Goal: Task Accomplishment & Management: Complete application form

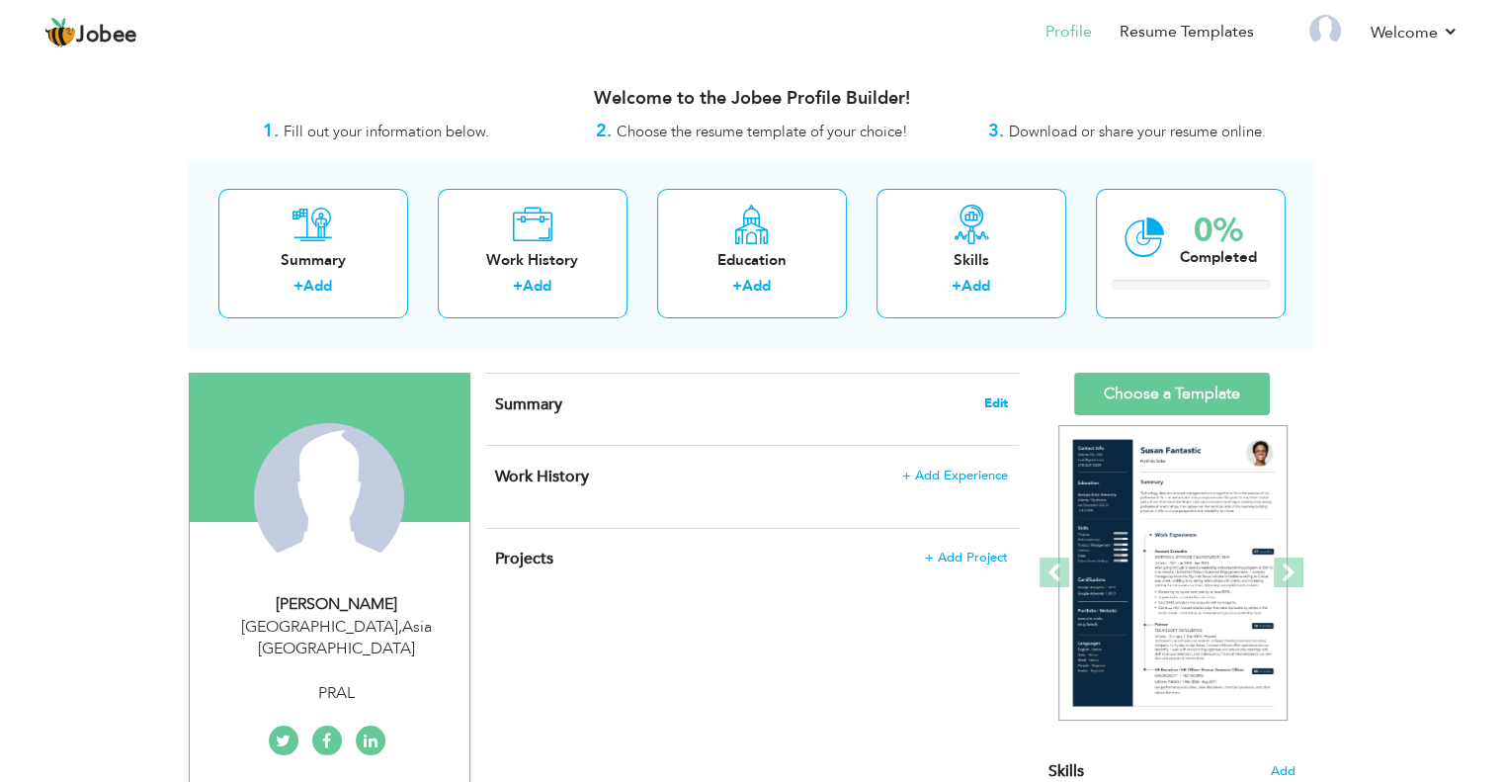
click at [992, 400] on span "Edit" at bounding box center [996, 403] width 24 height 14
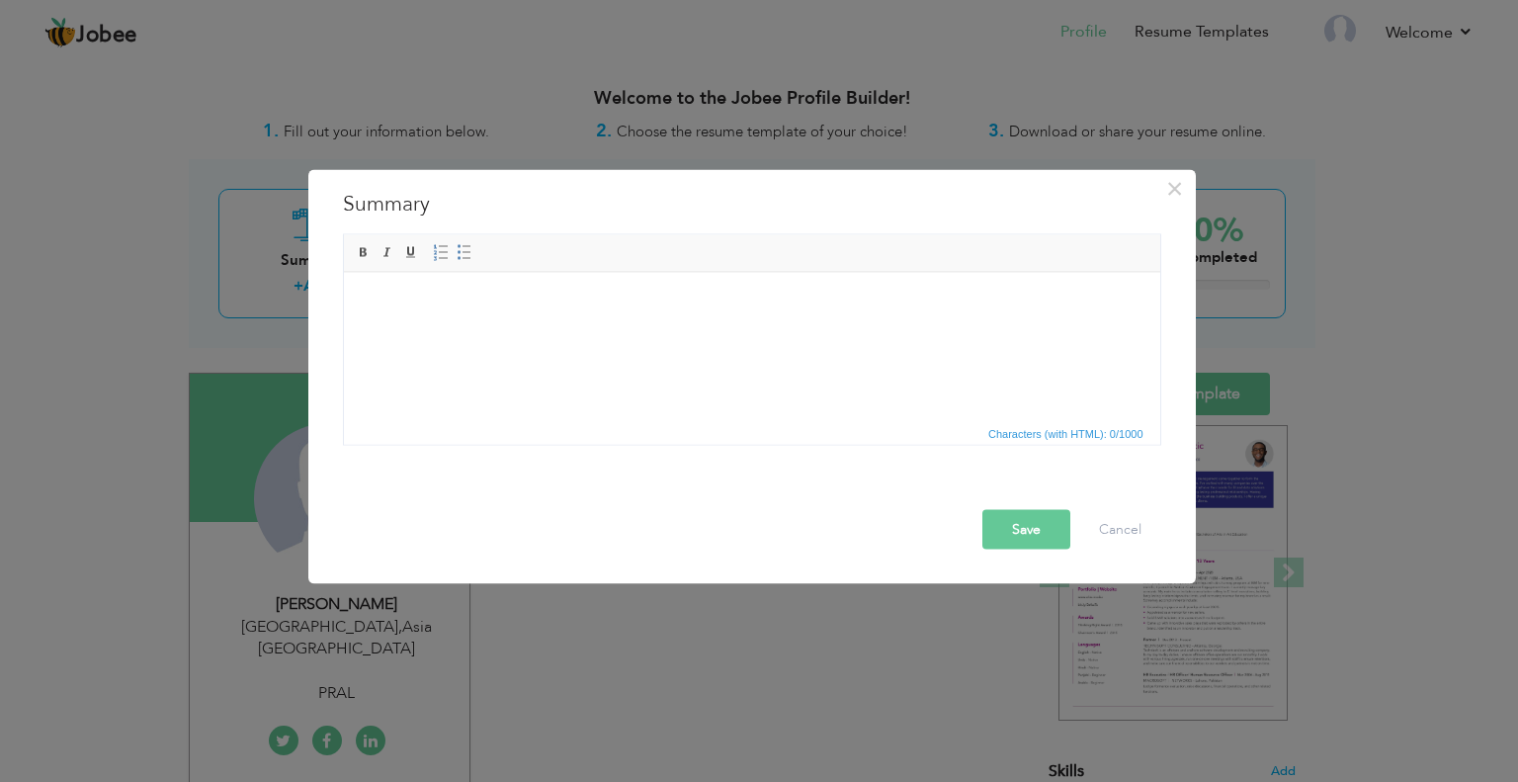
click at [384, 315] on html at bounding box center [751, 302] width 816 height 60
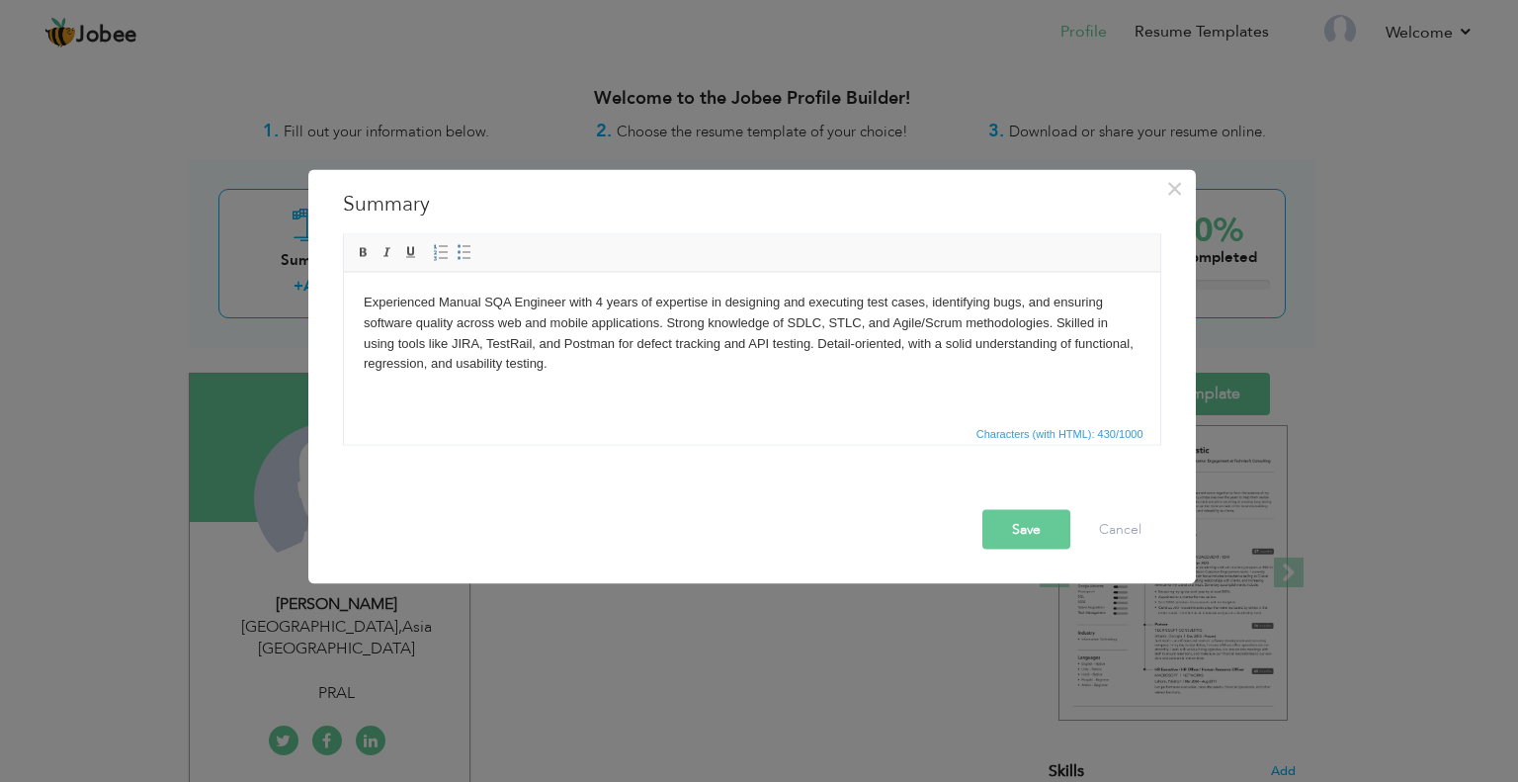
click at [1008, 518] on button "Save" at bounding box center [1026, 529] width 88 height 40
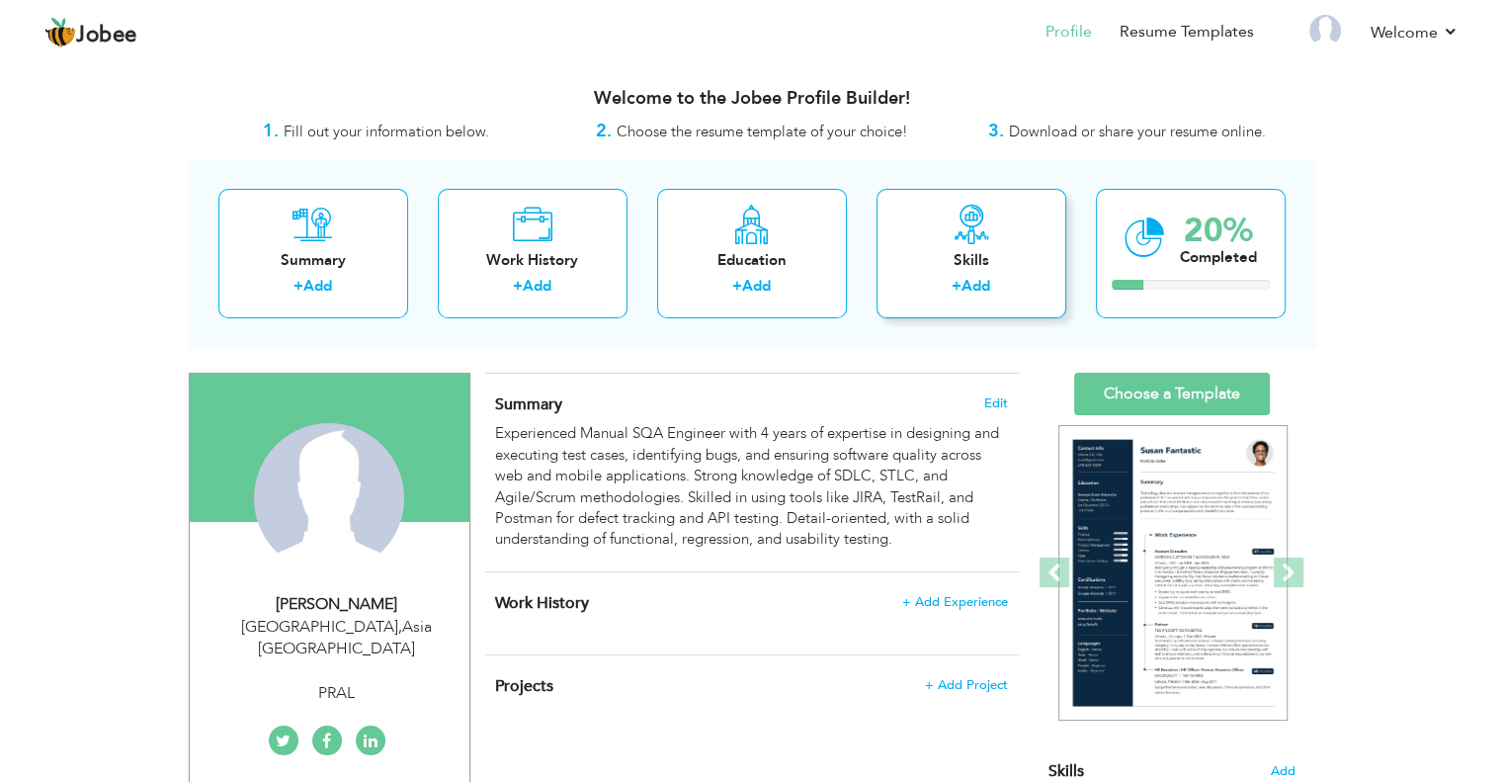
click at [964, 228] on icon at bounding box center [972, 225] width 40 height 40
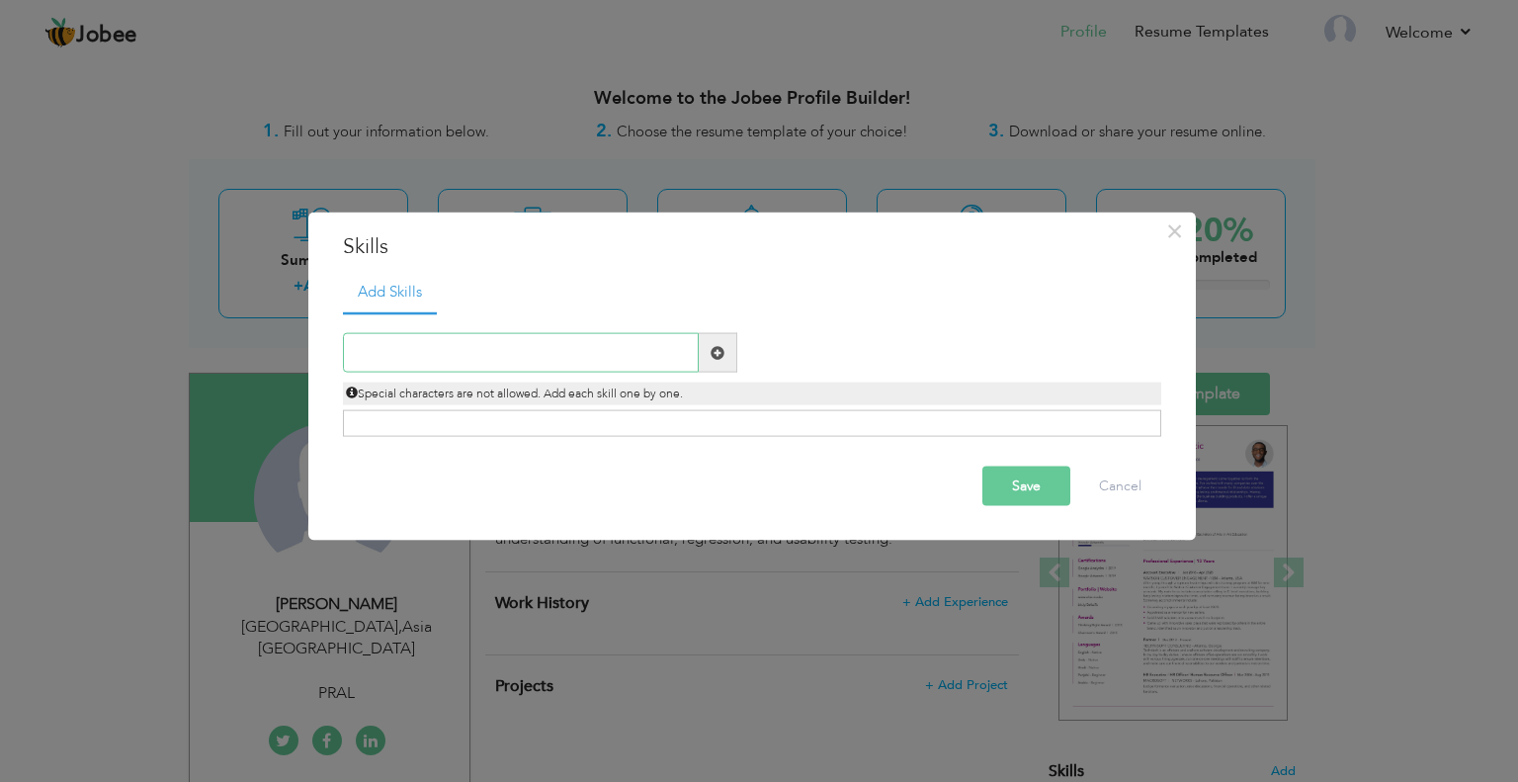
paste input "obile Applications Testing"
click at [360, 353] on input "obile Applications Testing" at bounding box center [521, 353] width 356 height 40
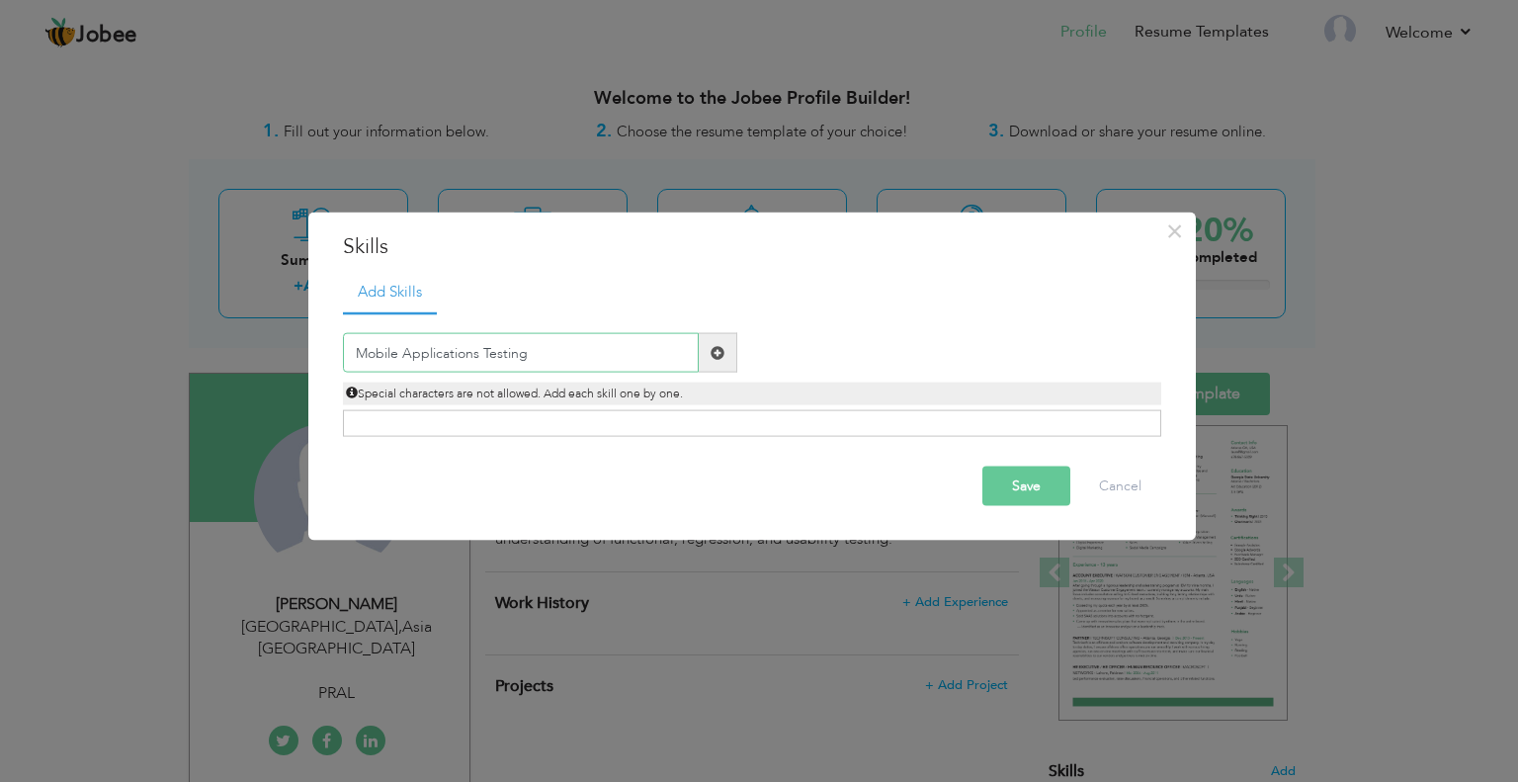
type input "Mobile Applications Testing"
click at [716, 351] on span at bounding box center [718, 352] width 14 height 14
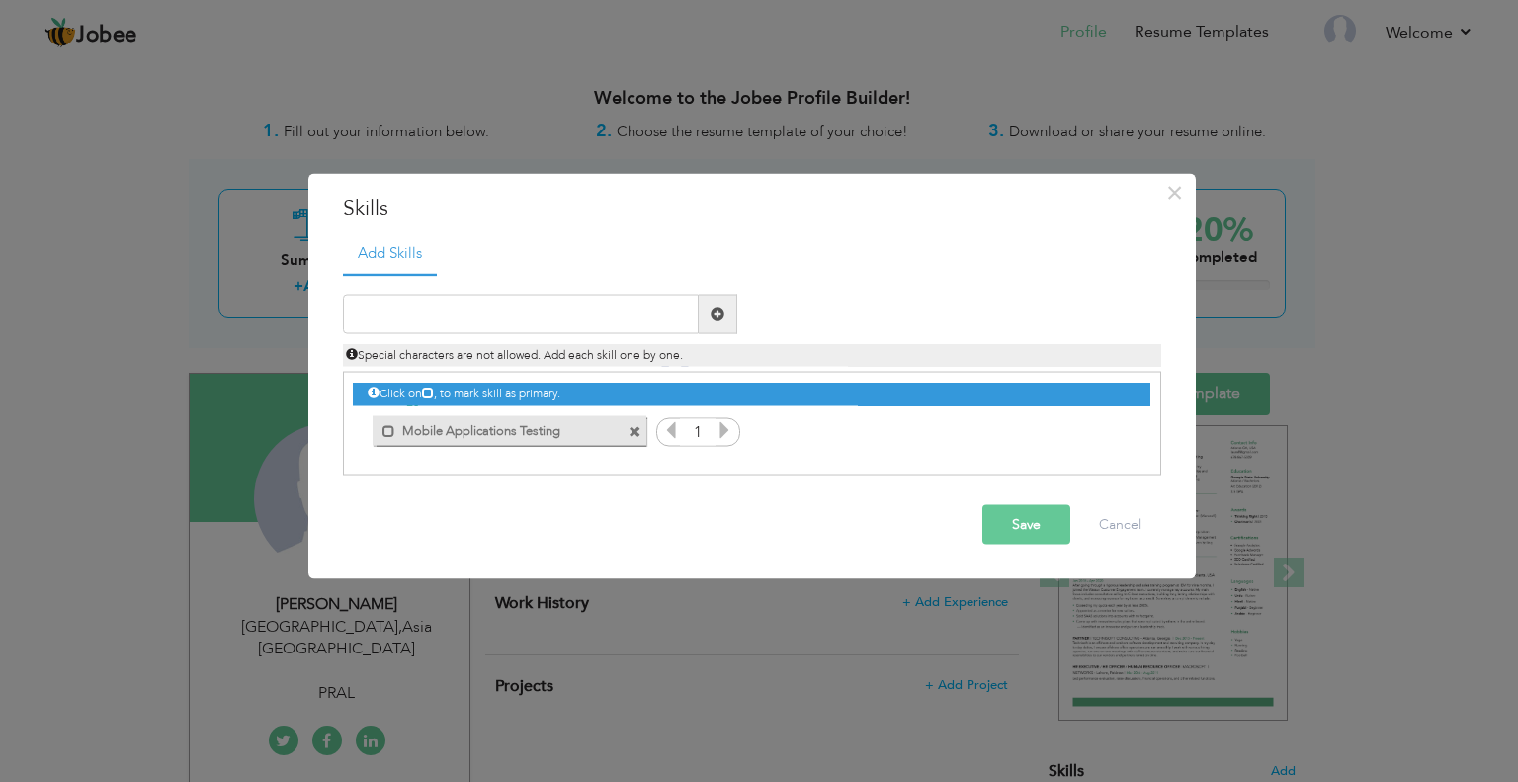
click at [723, 433] on icon at bounding box center [725, 430] width 18 height 18
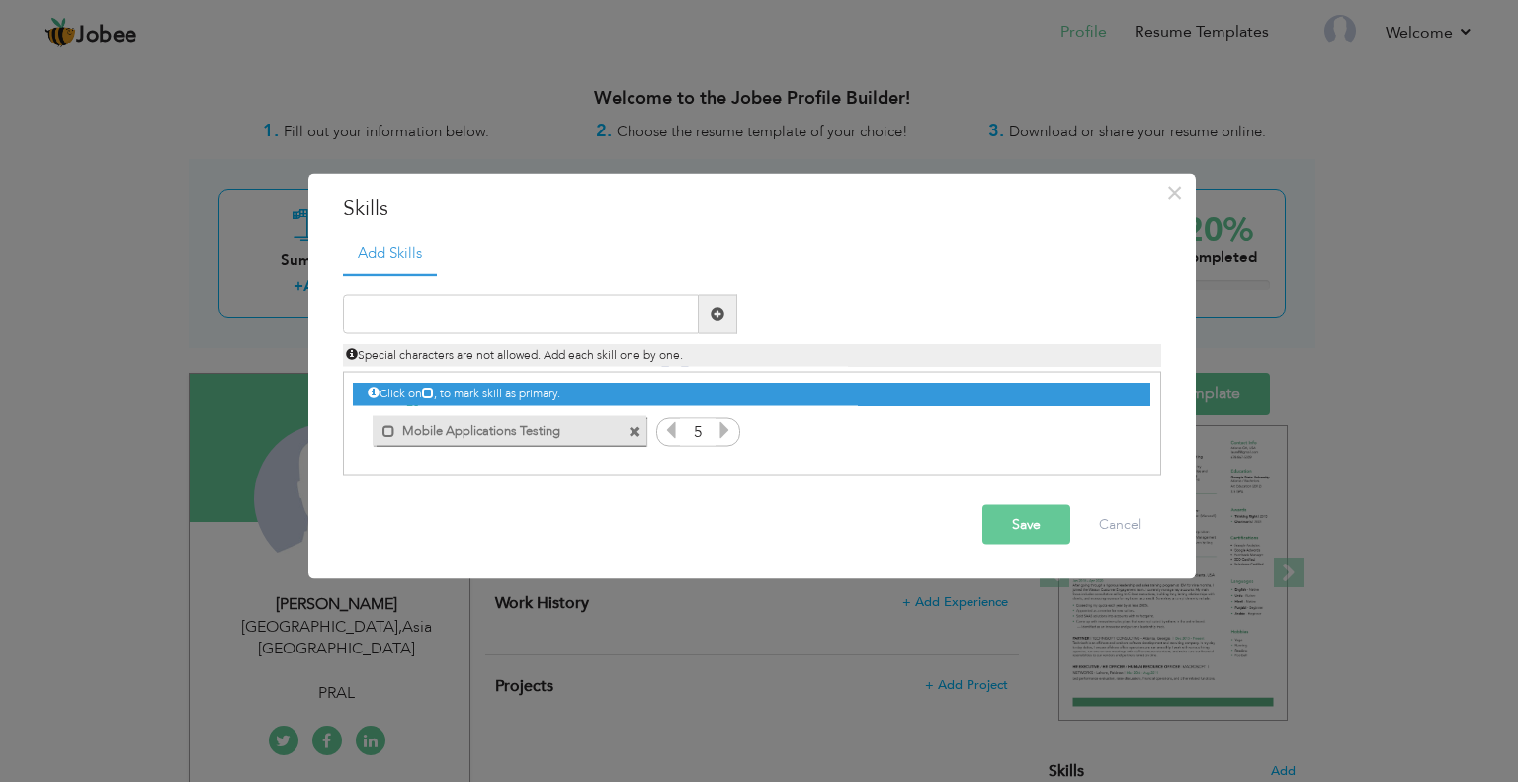
click at [723, 433] on icon at bounding box center [725, 430] width 18 height 18
click at [472, 319] on input "text" at bounding box center [521, 315] width 356 height 40
paste input "Banking sector Apps Testing"
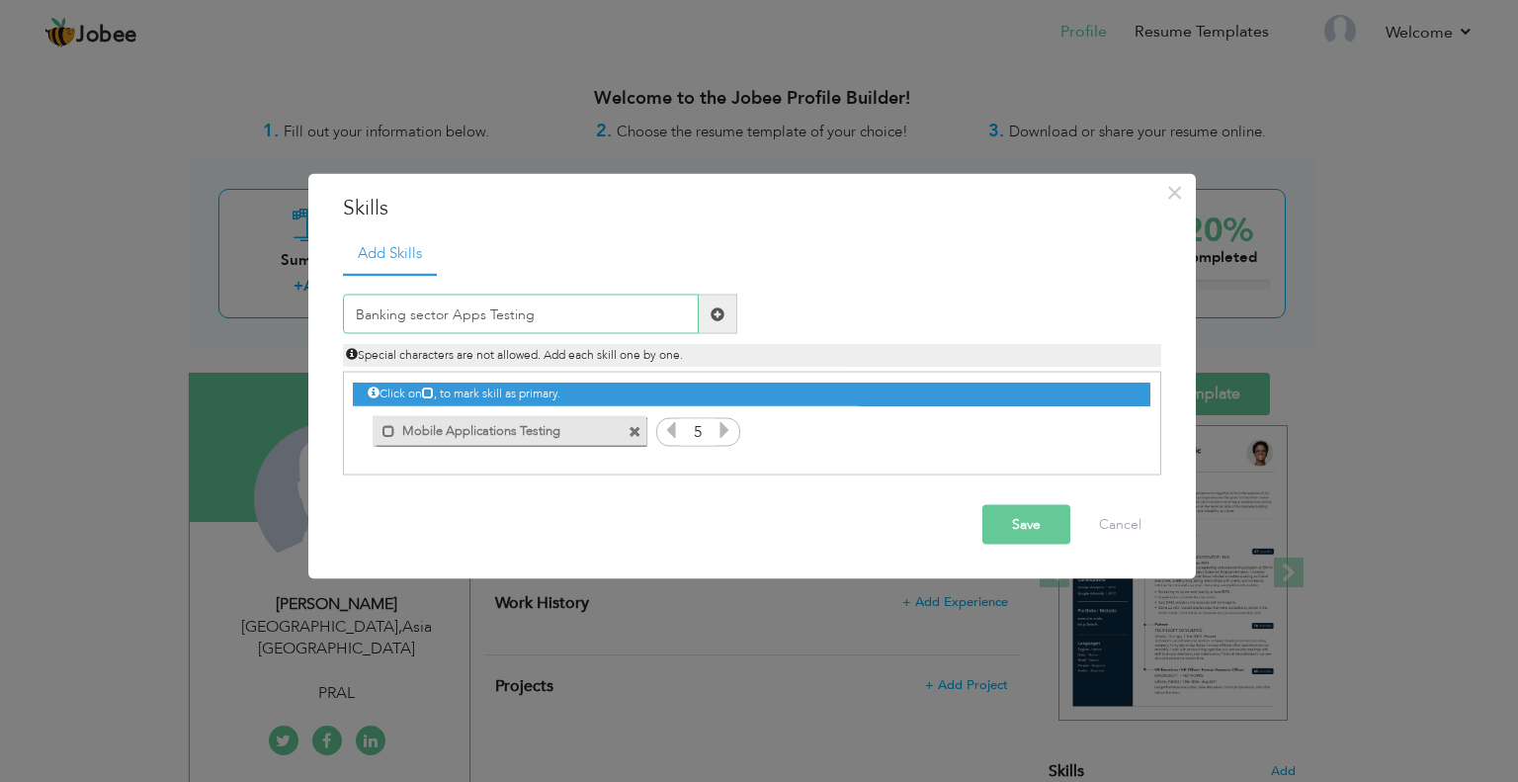
type input "Banking sector Apps Testing"
click at [709, 311] on span at bounding box center [718, 315] width 39 height 40
click at [1107, 431] on icon at bounding box center [1112, 430] width 18 height 18
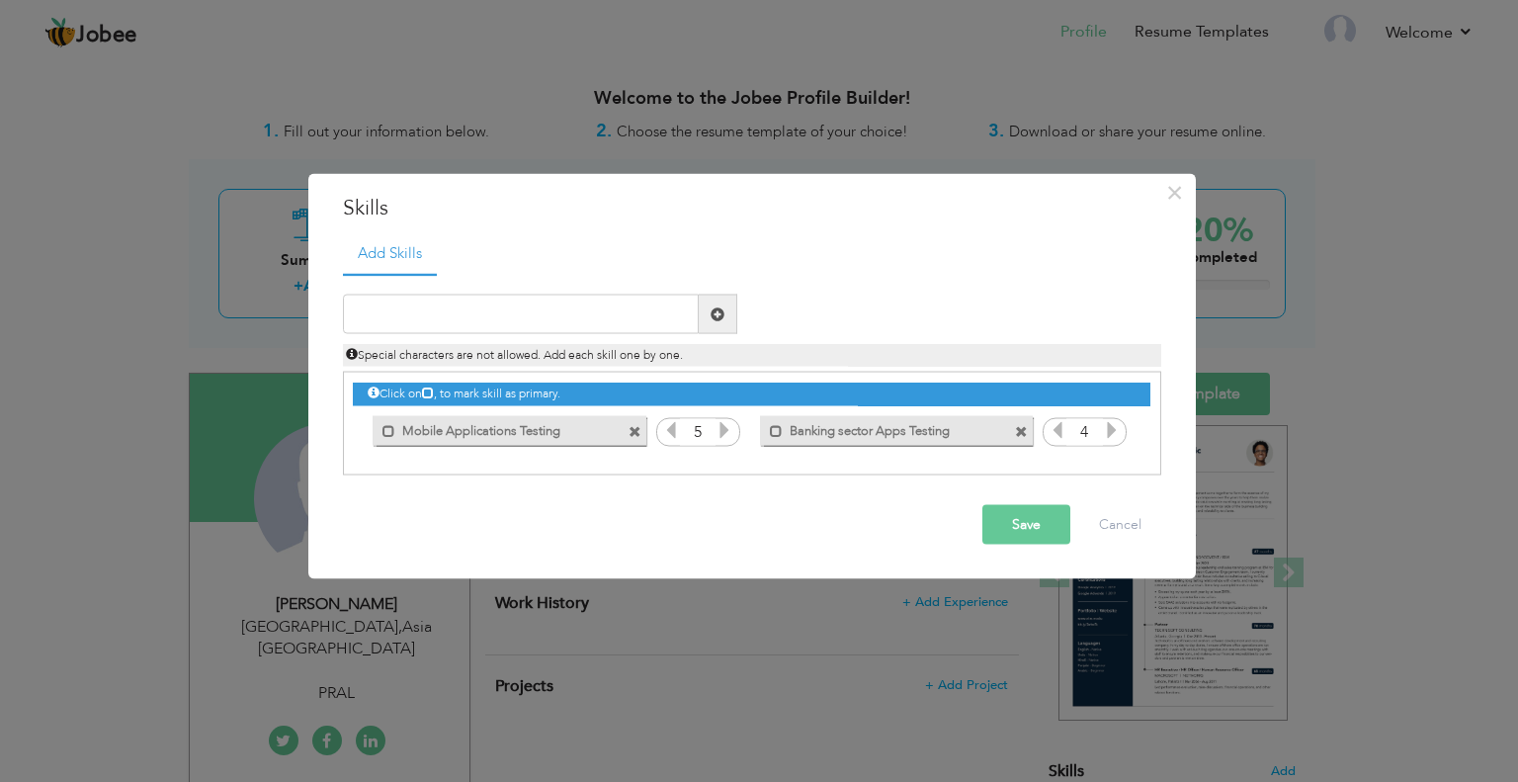
click at [1107, 431] on icon at bounding box center [1112, 430] width 18 height 18
click at [624, 305] on input "text" at bounding box center [521, 315] width 356 height 40
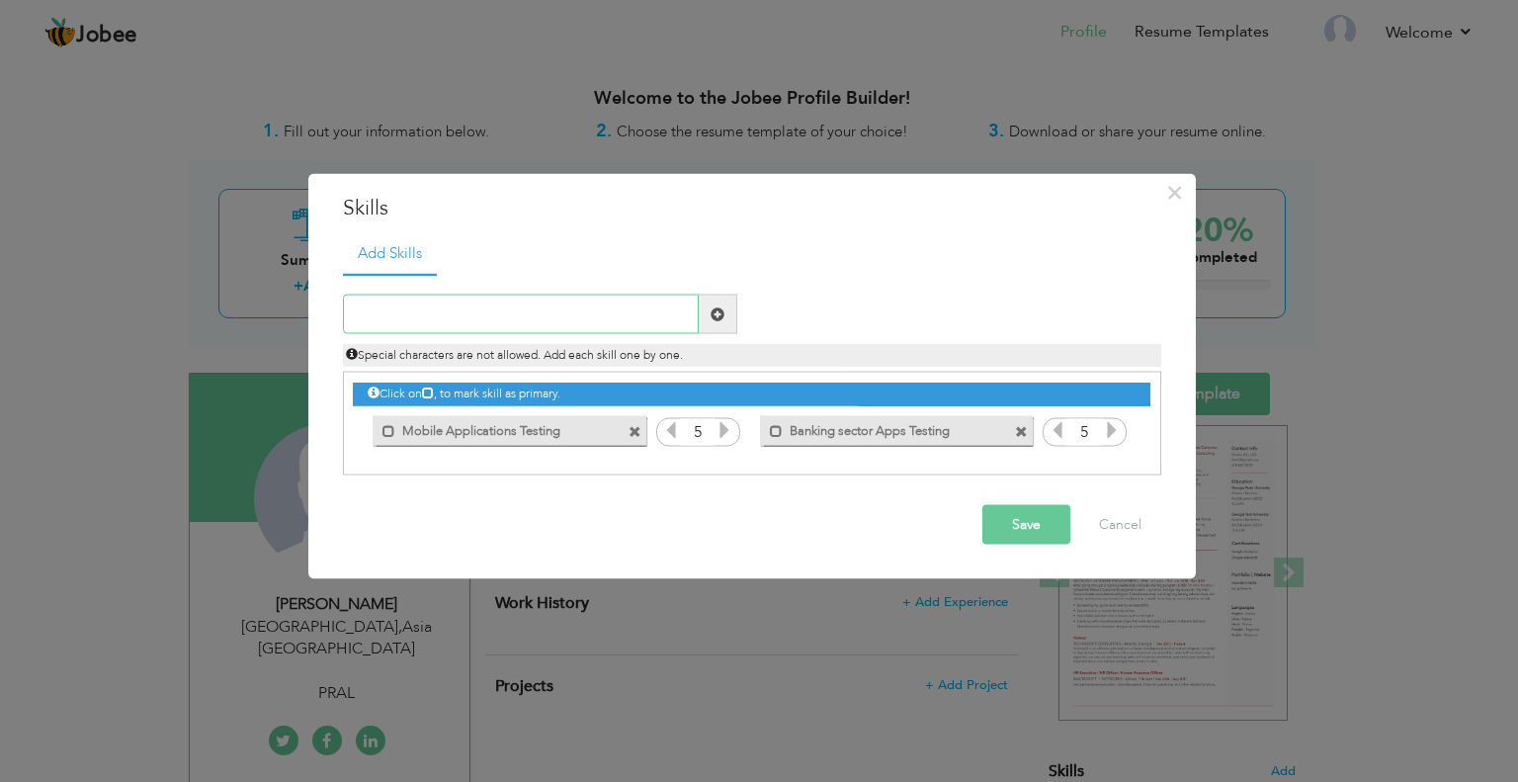
paste input "Web Testing"
click at [384, 314] on input "Web Testing" at bounding box center [521, 315] width 356 height 40
type input "Websites Testing"
click at [1040, 525] on button "Save" at bounding box center [1026, 525] width 88 height 40
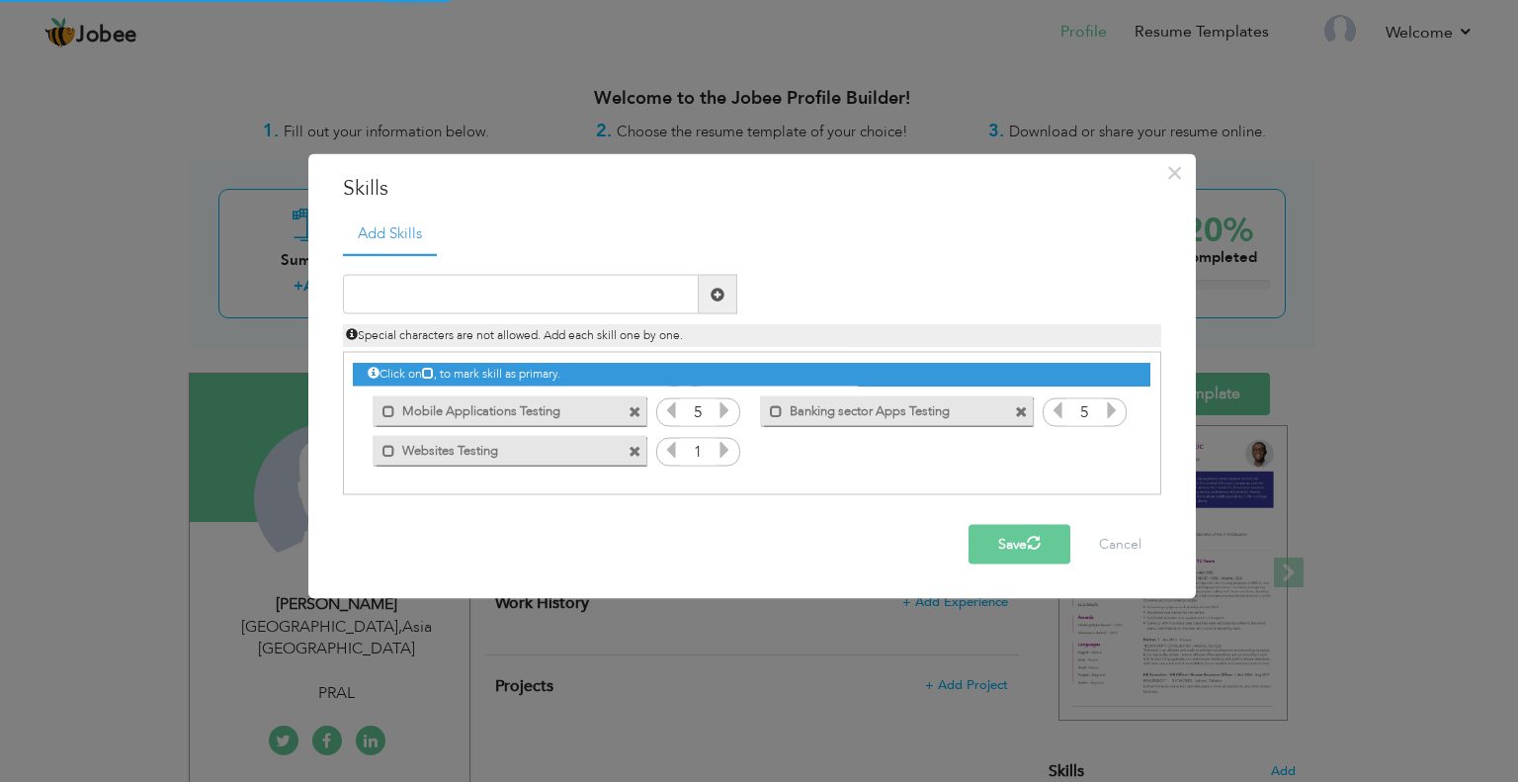
click at [722, 450] on icon at bounding box center [725, 450] width 18 height 18
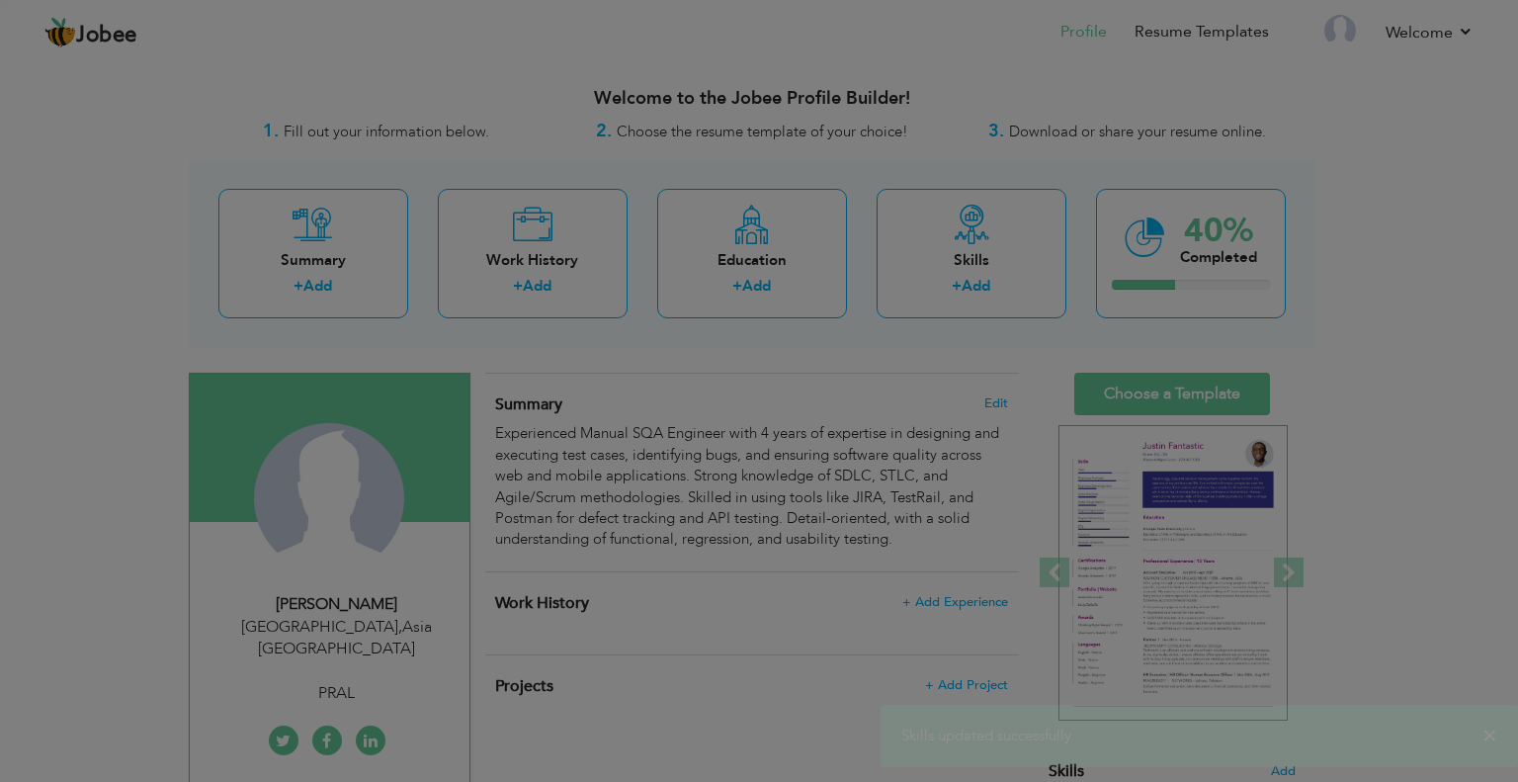
click at [722, 450] on icon at bounding box center [725, 450] width 18 height 18
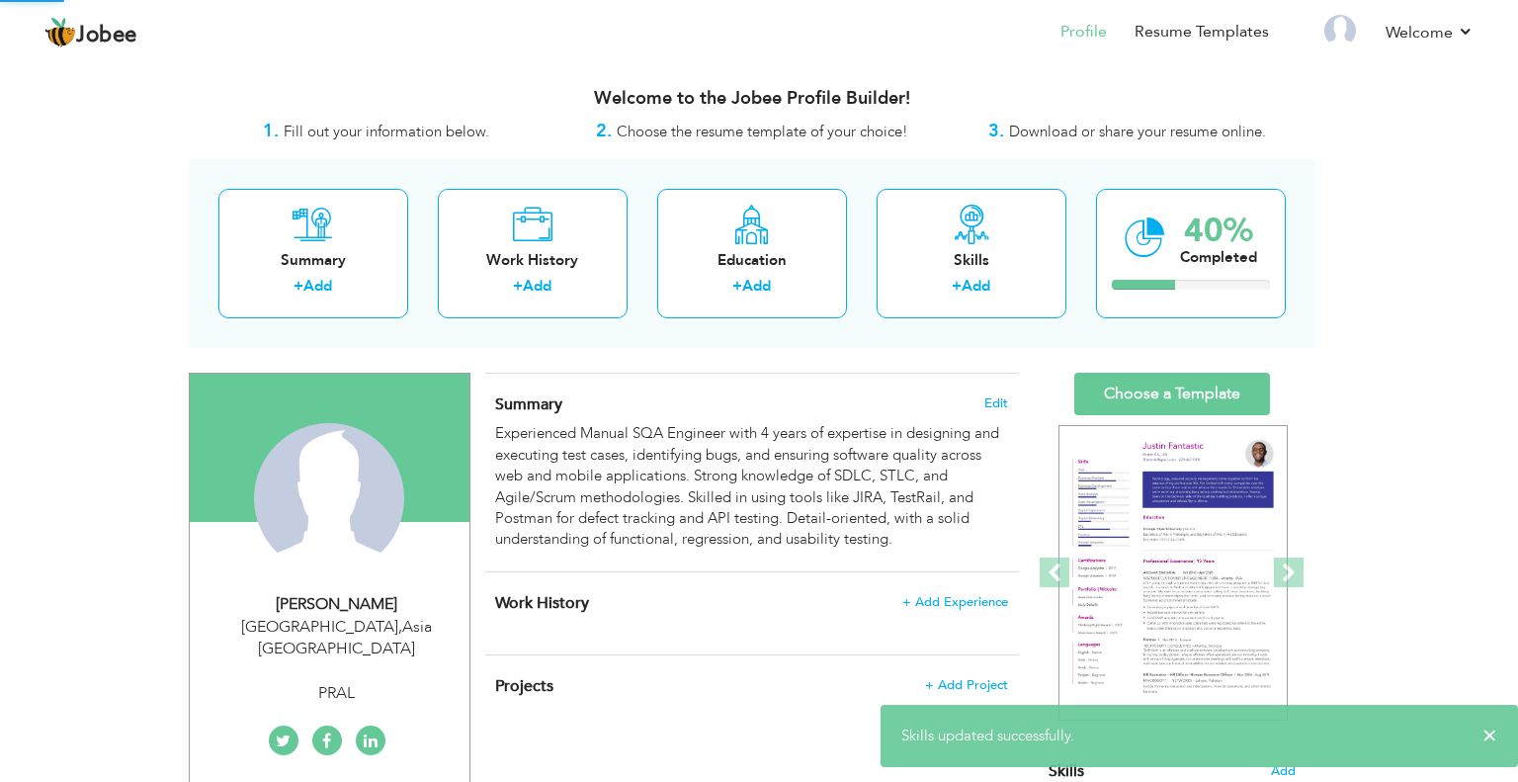
click at [722, 450] on div at bounding box center [759, 391] width 1518 height 782
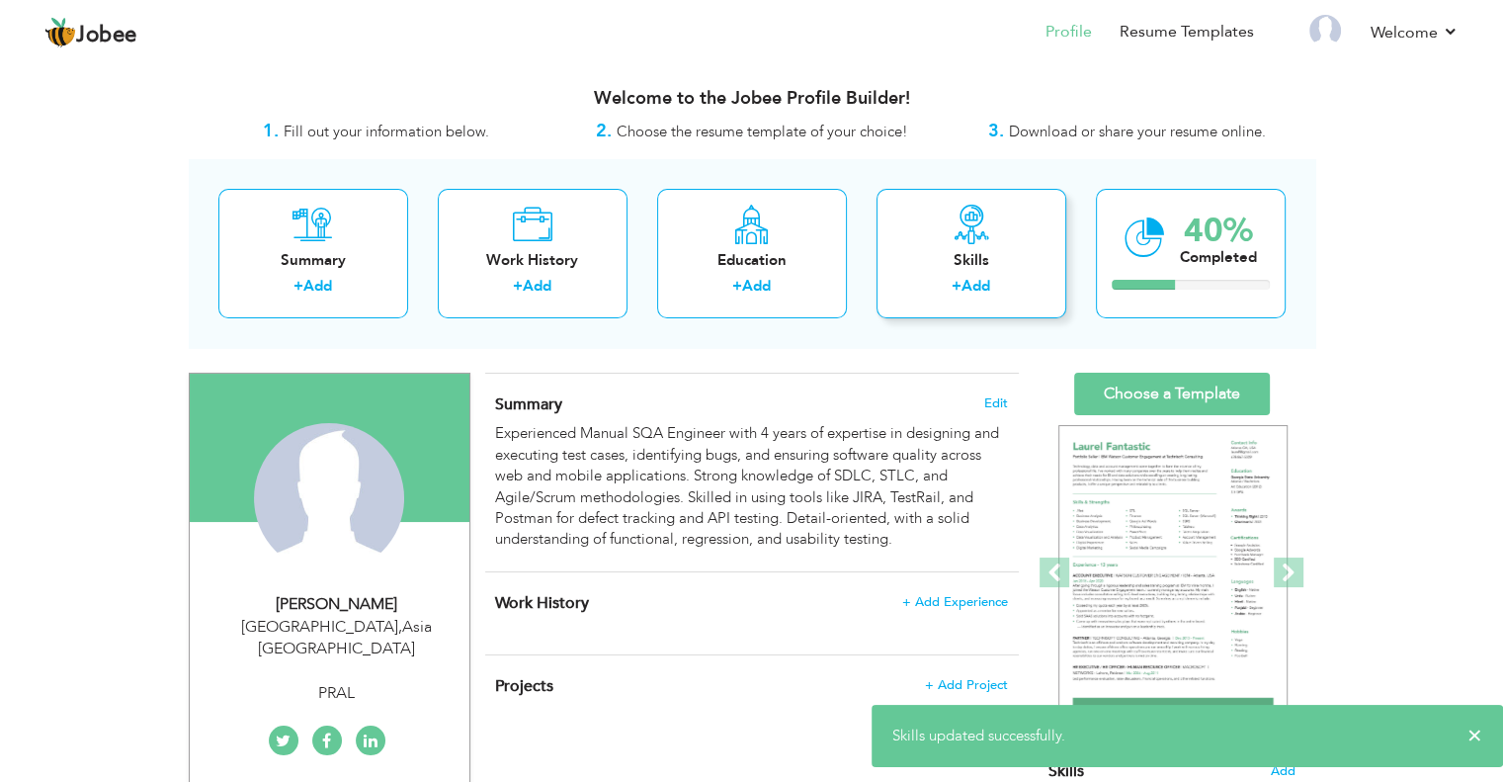
click at [981, 240] on icon at bounding box center [972, 225] width 40 height 40
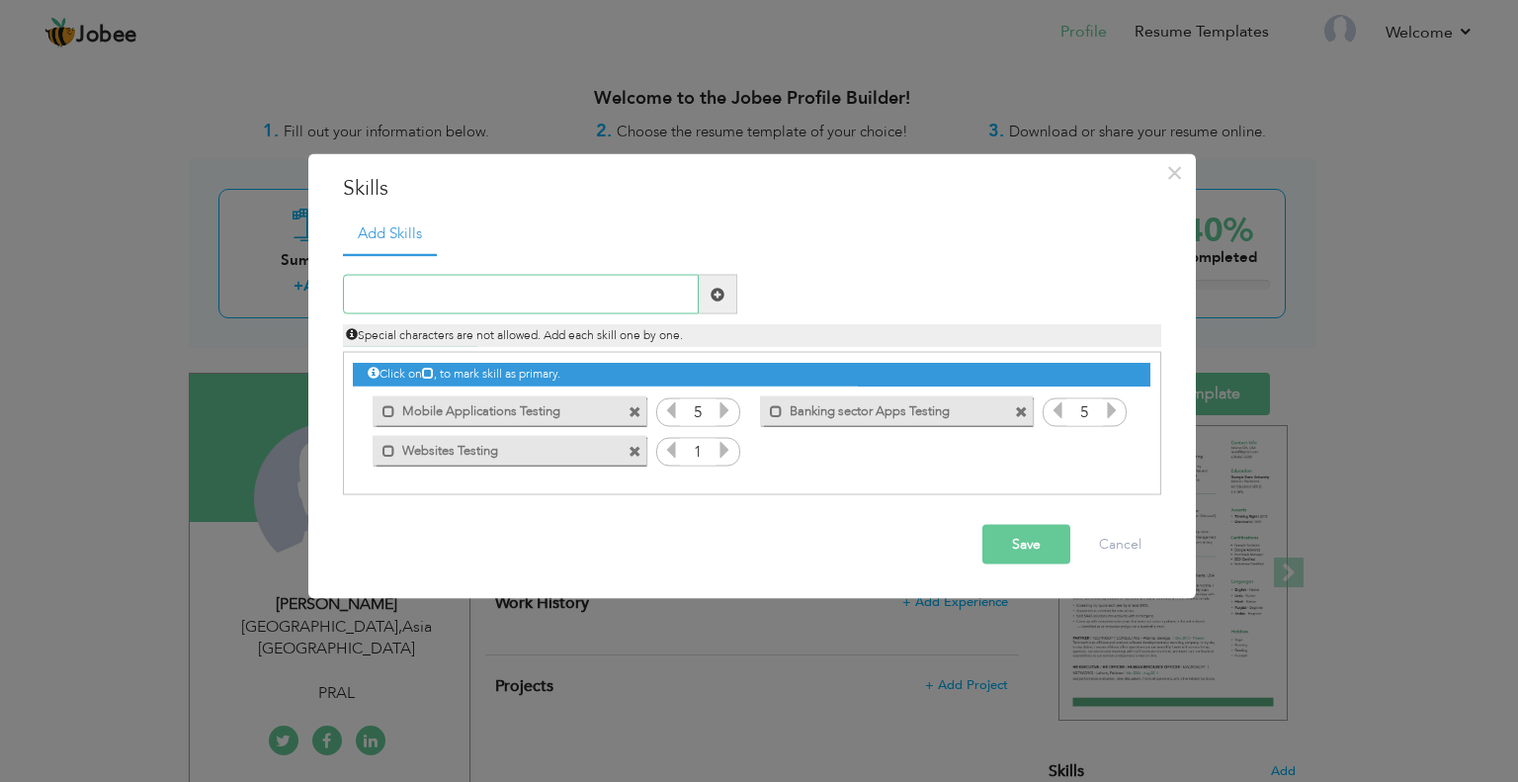
paste input "Functional/Non-Functional Testing"
type input "Functional/Non-Functional Testing"
click at [720, 298] on span at bounding box center [718, 294] width 14 height 14
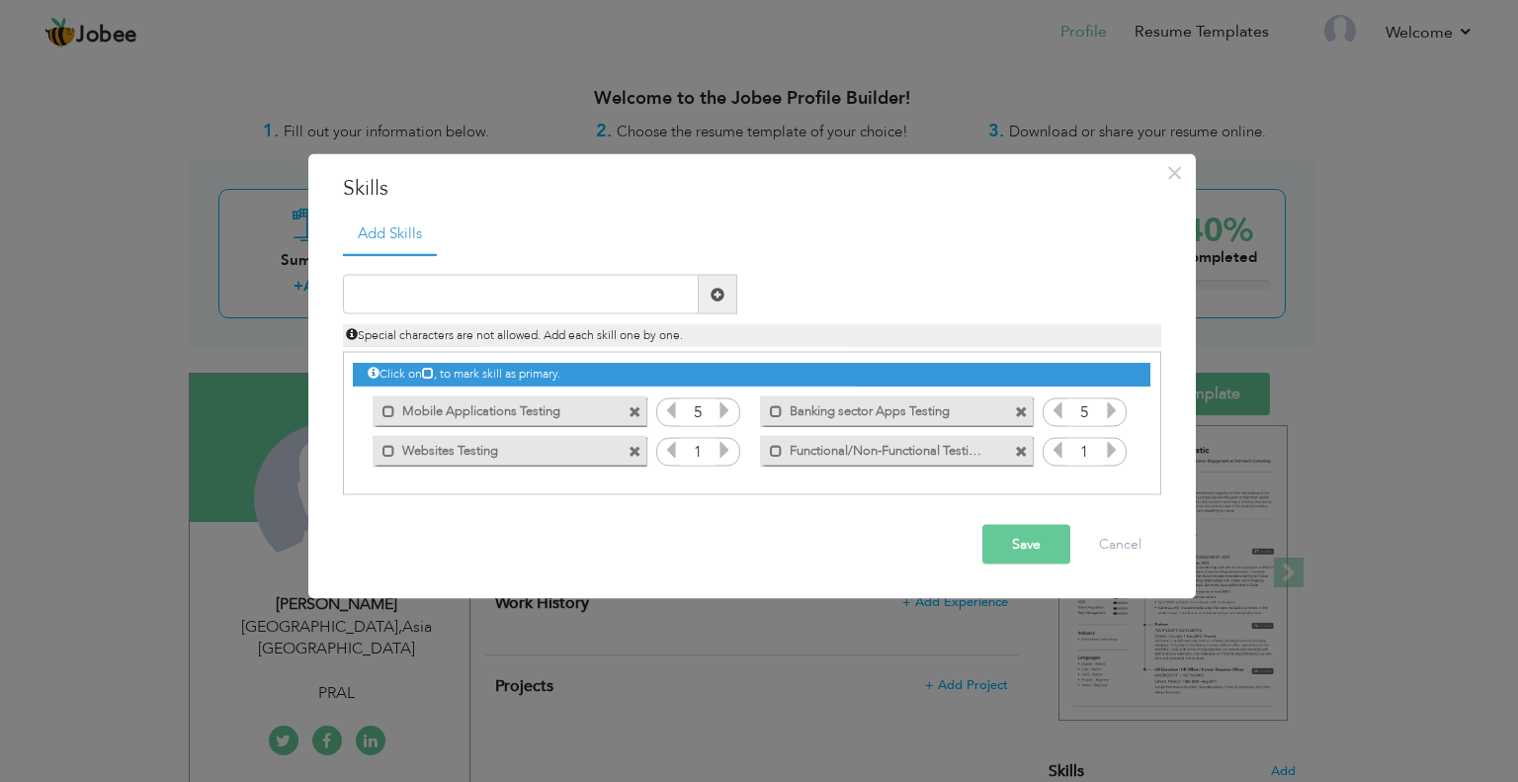
click at [1105, 454] on icon at bounding box center [1112, 450] width 18 height 18
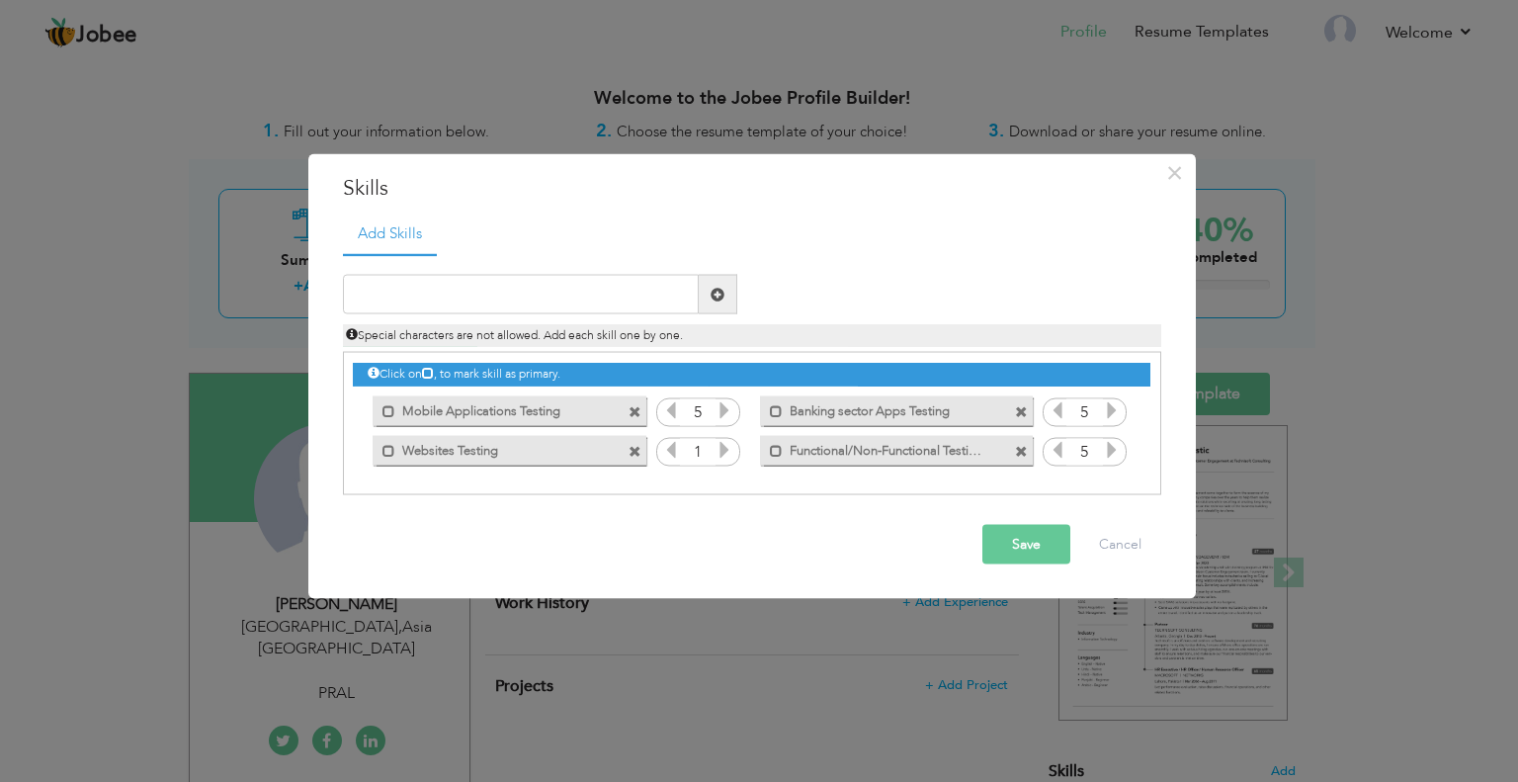
click at [1105, 454] on icon at bounding box center [1112, 450] width 18 height 18
click at [621, 299] on input "text" at bounding box center [521, 295] width 356 height 40
paste input "Bug Tracking (JIRA, Azure Dev Ops)"
type input "Bug Tracking (JIRA, Azure Dev Ops)"
click at [724, 293] on span at bounding box center [718, 295] width 39 height 40
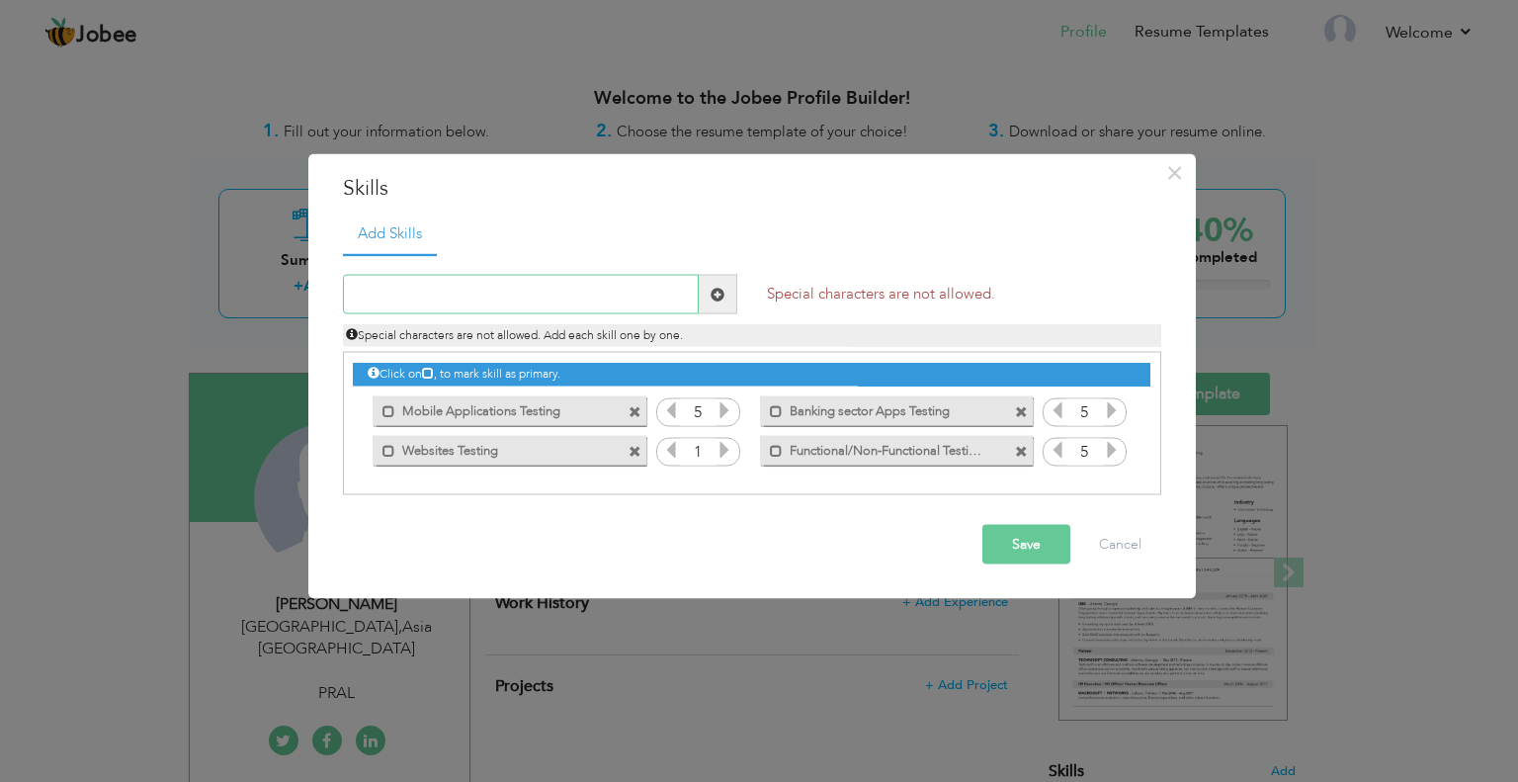
click at [603, 302] on input "text" at bounding box center [521, 295] width 356 height 40
paste input "Bug Tracking (JIRA, Azure Dev Ops)"
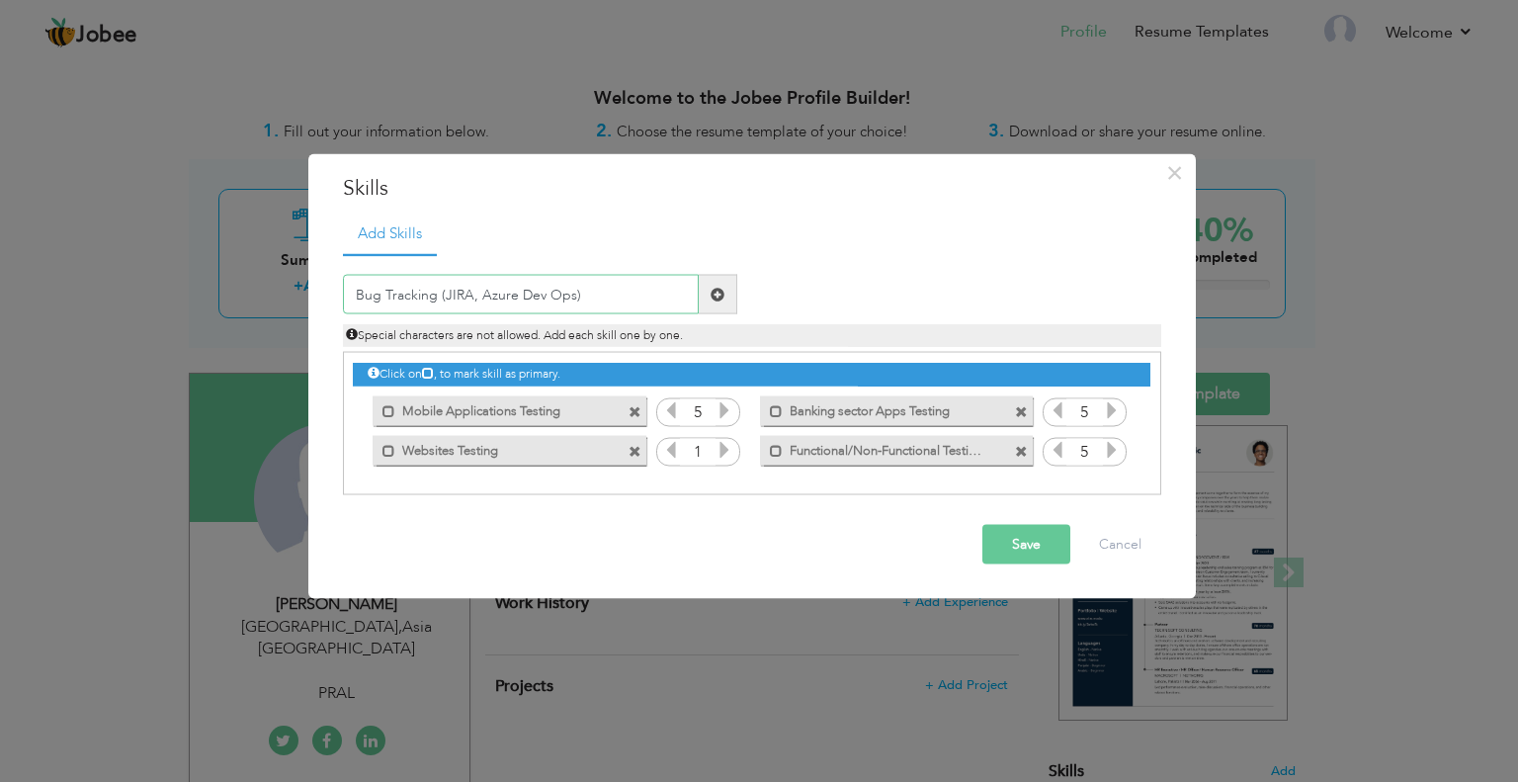
click at [441, 294] on input "Bug Tracking (JIRA, Azure Dev Ops)" at bounding box center [521, 295] width 356 height 40
click at [585, 289] on input "Bug Tracking JIRA, Azure Dev Ops)" at bounding box center [521, 295] width 356 height 40
type input "Bug Tracking JIRA, Azure Dev Ops"
click at [733, 296] on span at bounding box center [718, 295] width 39 height 40
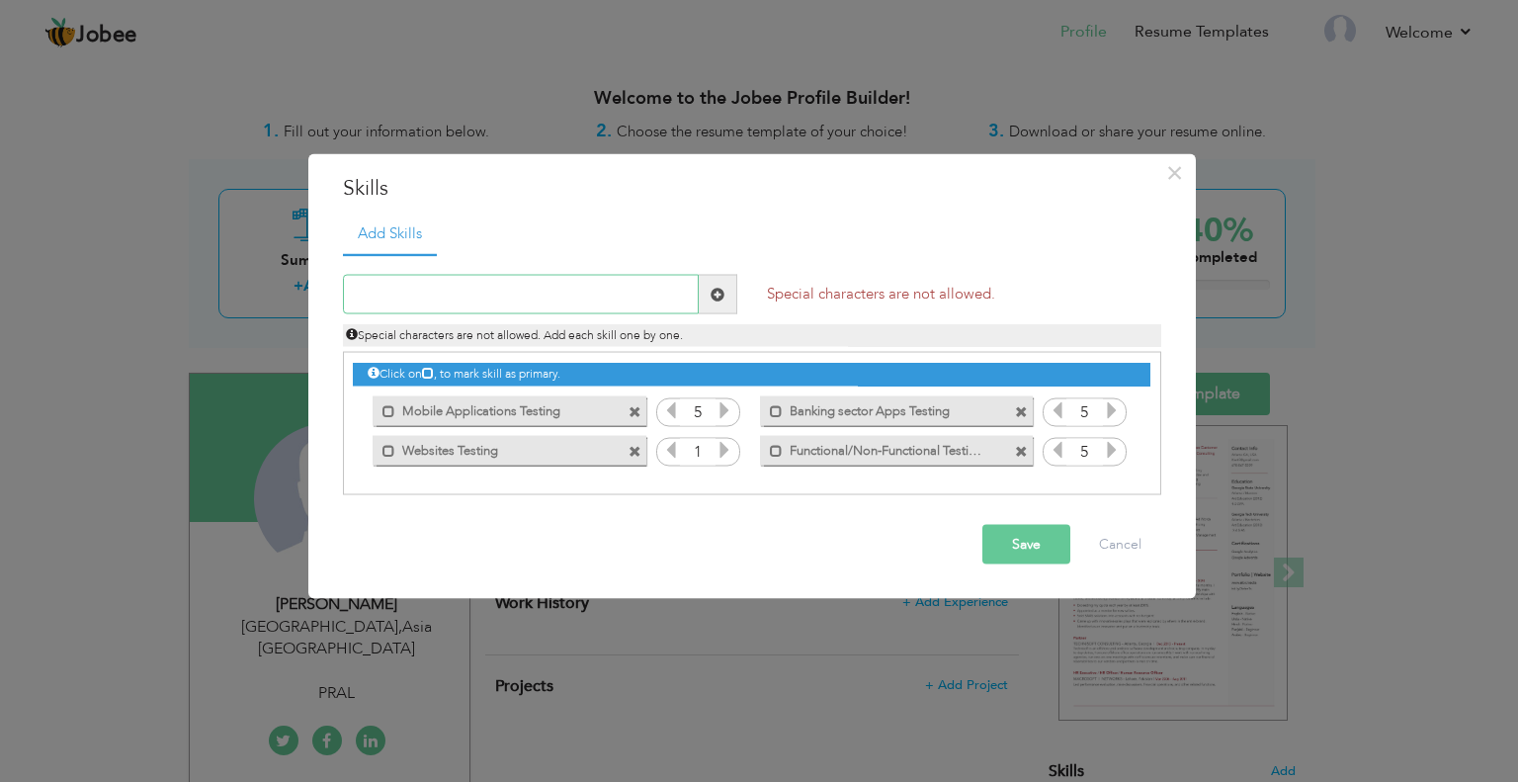
click at [555, 289] on input "text" at bounding box center [521, 295] width 356 height 40
paste input "Bug Tracking (JIRA, Azure Dev Ops)"
click at [444, 296] on input "Bug Tracking (JIRA, Azure Dev Ops)" at bounding box center [521, 295] width 356 height 40
click at [439, 299] on input "Bug Tracking JIRA and Azure Dev Ops" at bounding box center [521, 295] width 356 height 40
type input "Bug Tracking Tools JIRA and Azure Dev Ops"
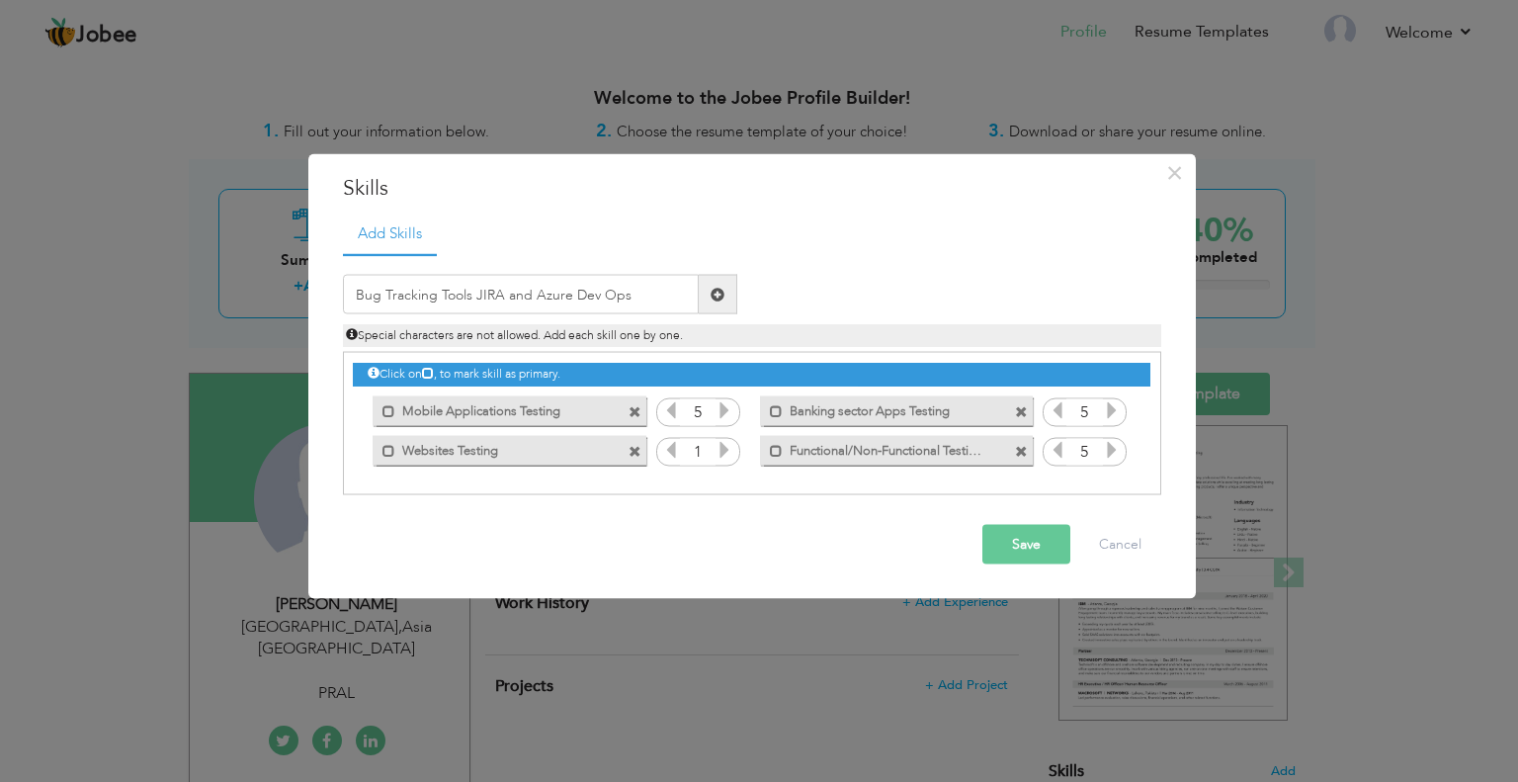
click at [719, 296] on span at bounding box center [718, 294] width 14 height 14
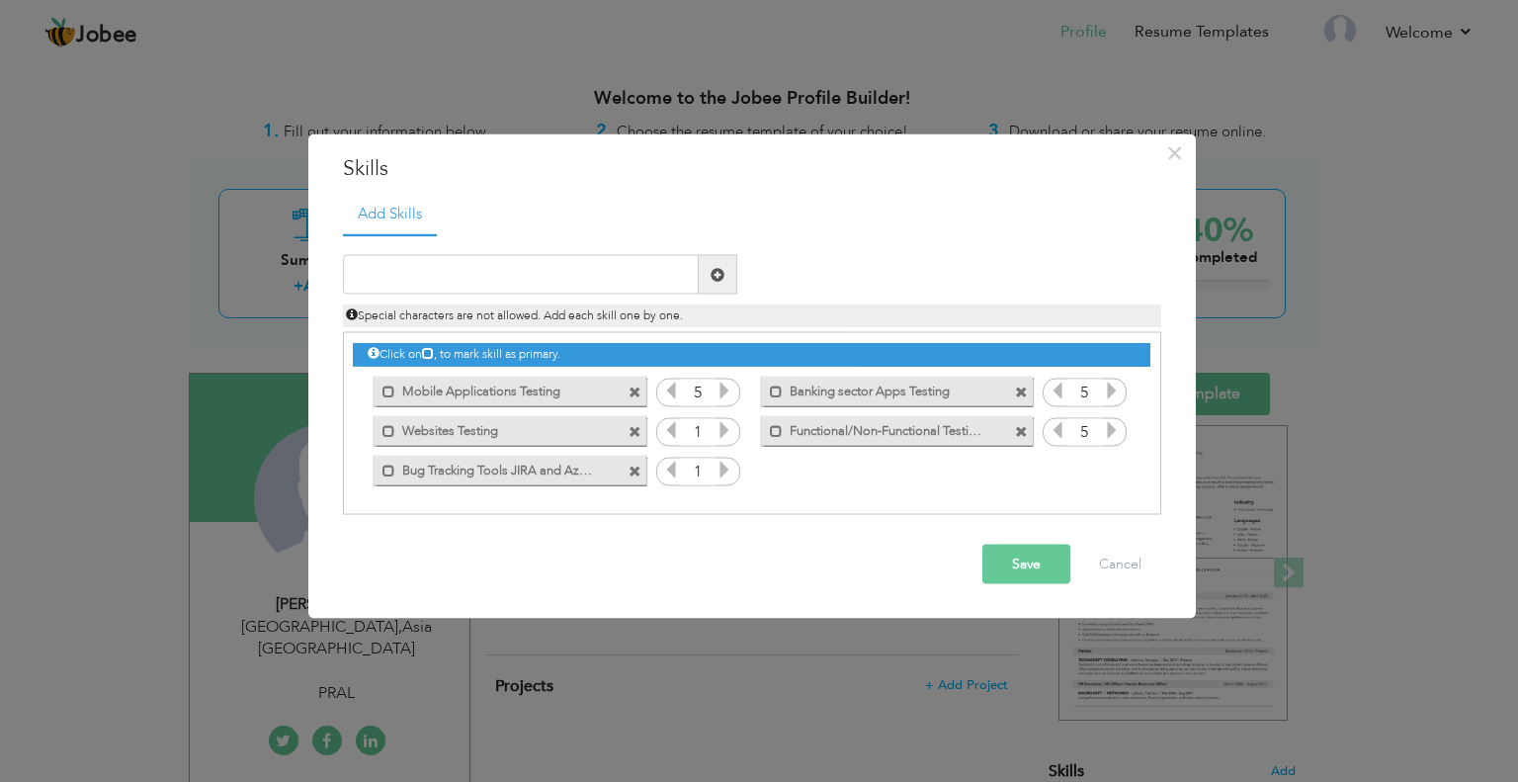
click at [718, 477] on icon at bounding box center [725, 470] width 18 height 18
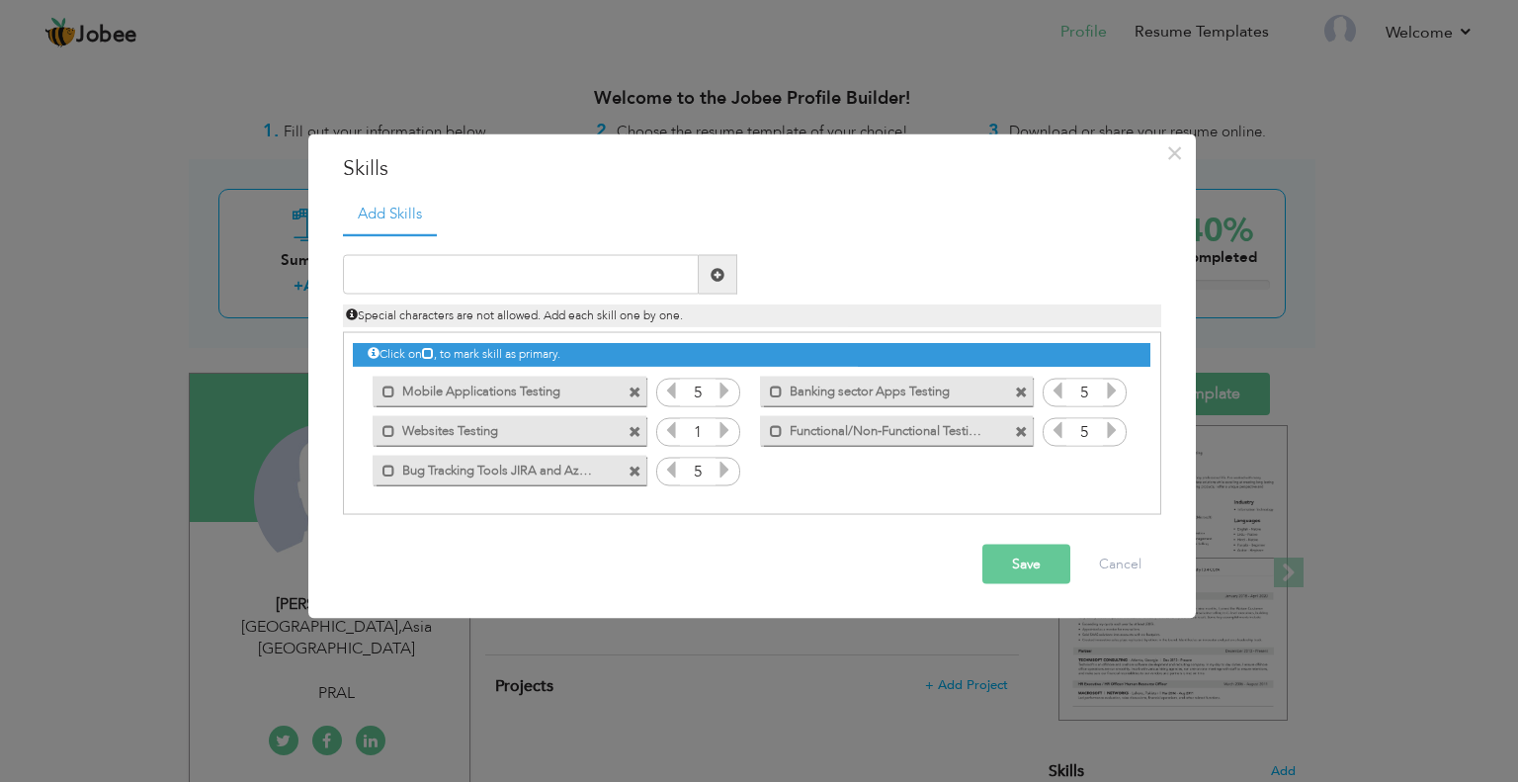
click at [718, 477] on icon at bounding box center [725, 470] width 18 height 18
click at [647, 268] on input "text" at bounding box center [521, 275] width 356 height 40
paste input "API Testing (Postman)"
type input "API Testing Tool Postman"
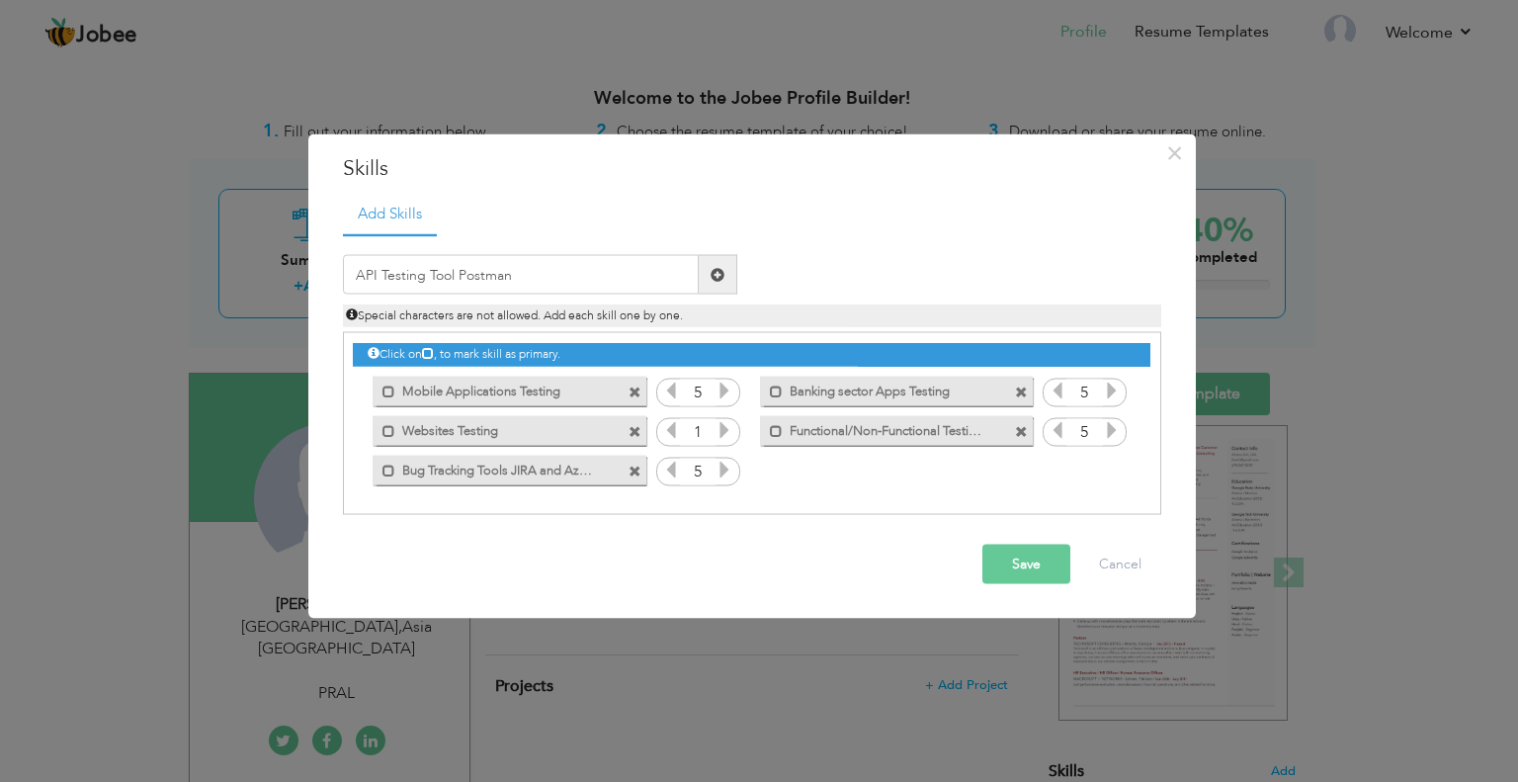
click at [717, 274] on span at bounding box center [718, 274] width 14 height 14
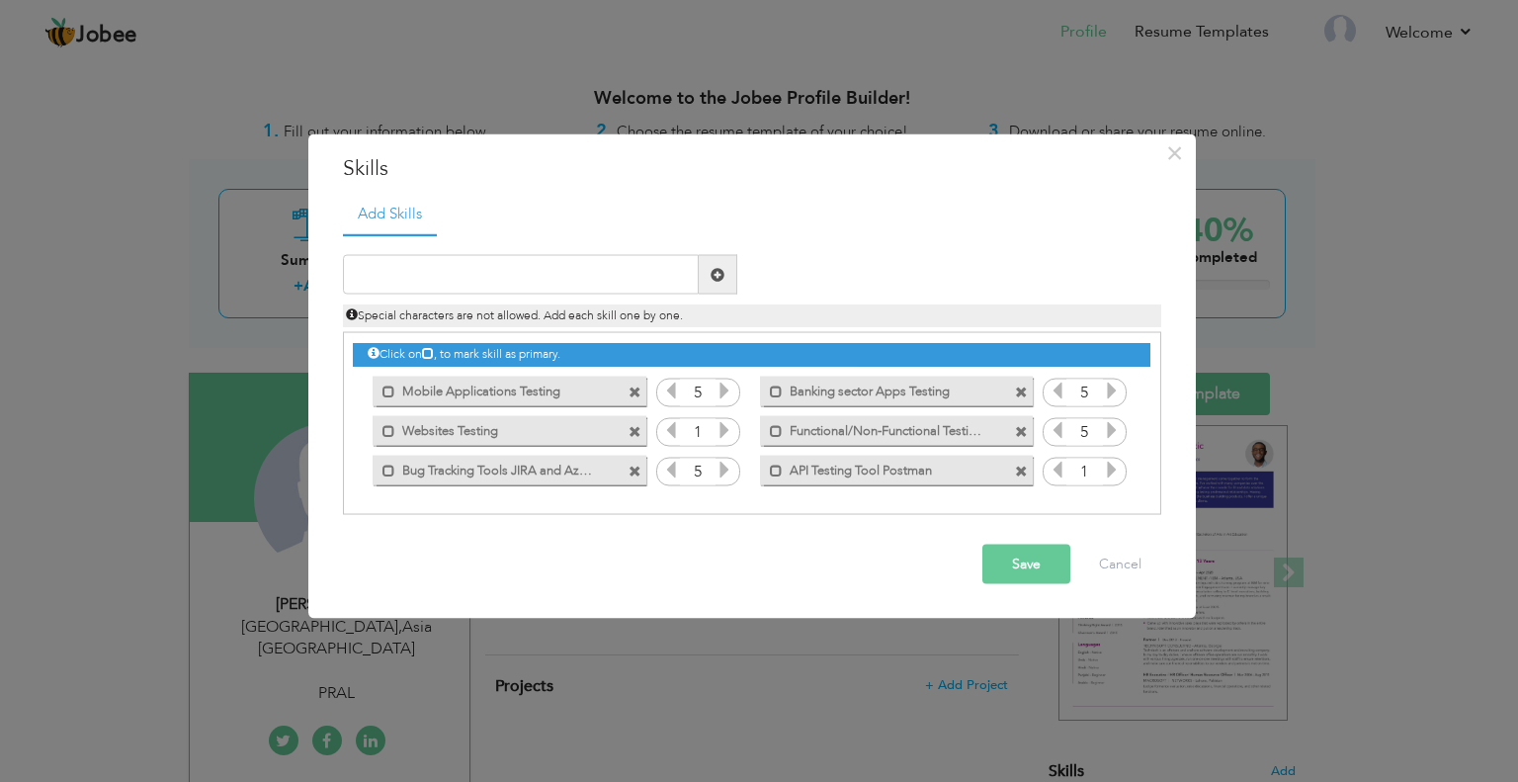
click at [1108, 463] on icon at bounding box center [1112, 470] width 18 height 18
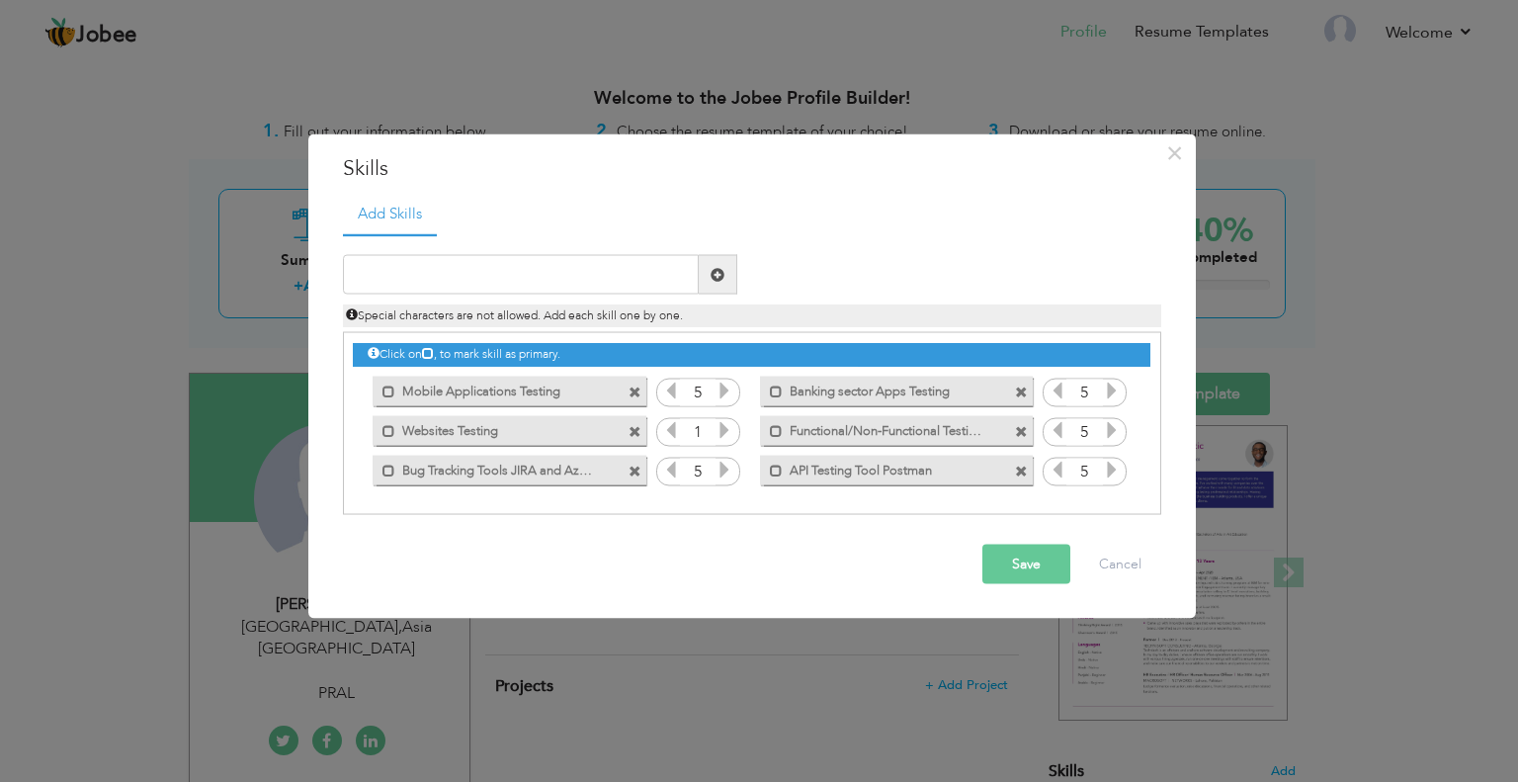
click at [1108, 463] on icon at bounding box center [1112, 470] width 18 height 18
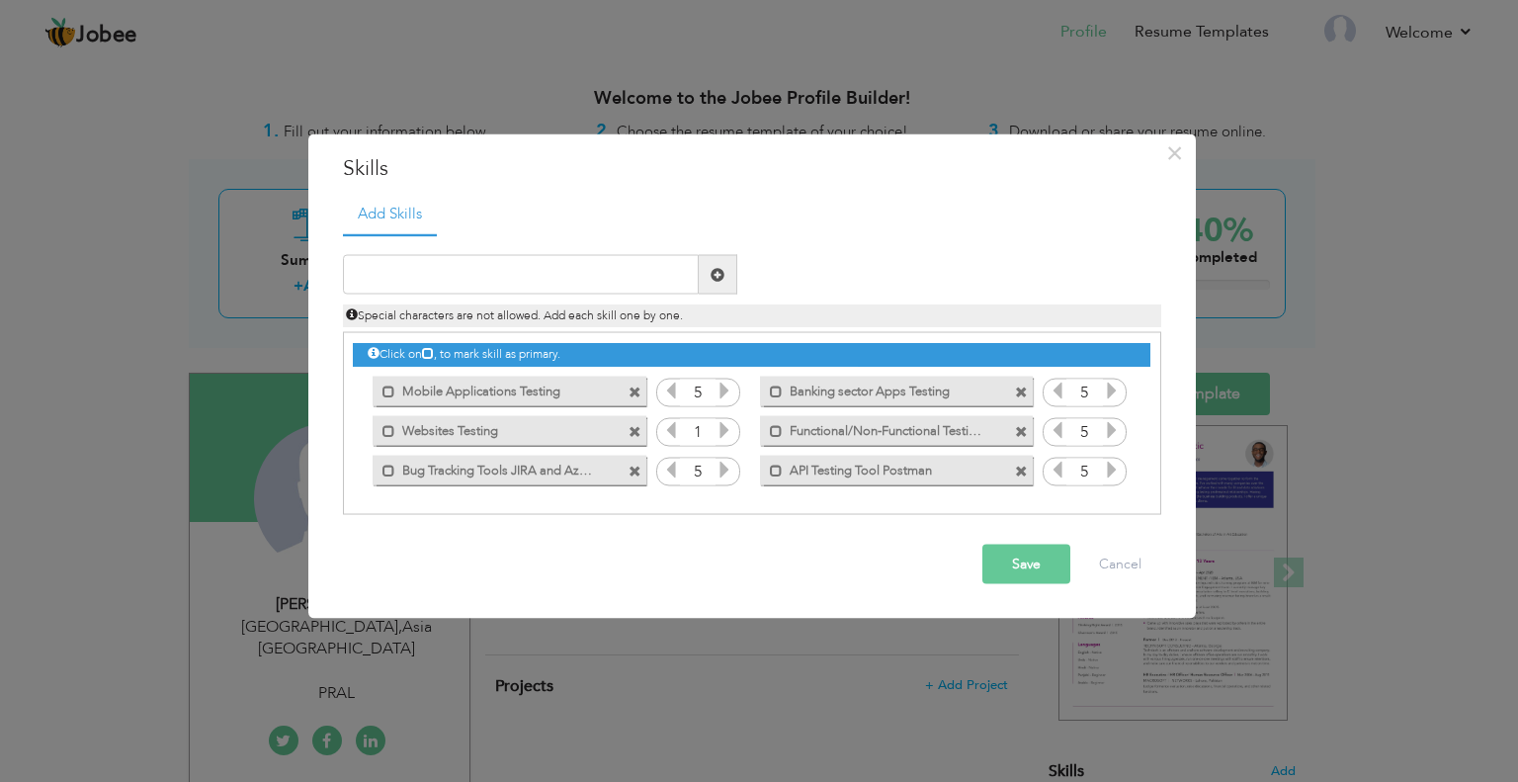
click at [1108, 463] on icon at bounding box center [1112, 470] width 18 height 18
click at [555, 287] on input "text" at bounding box center [521, 275] width 356 height 40
paste input "Database Testing (Beginner)"
type input "Database Testing Beginner"
click at [719, 275] on span at bounding box center [718, 274] width 14 height 14
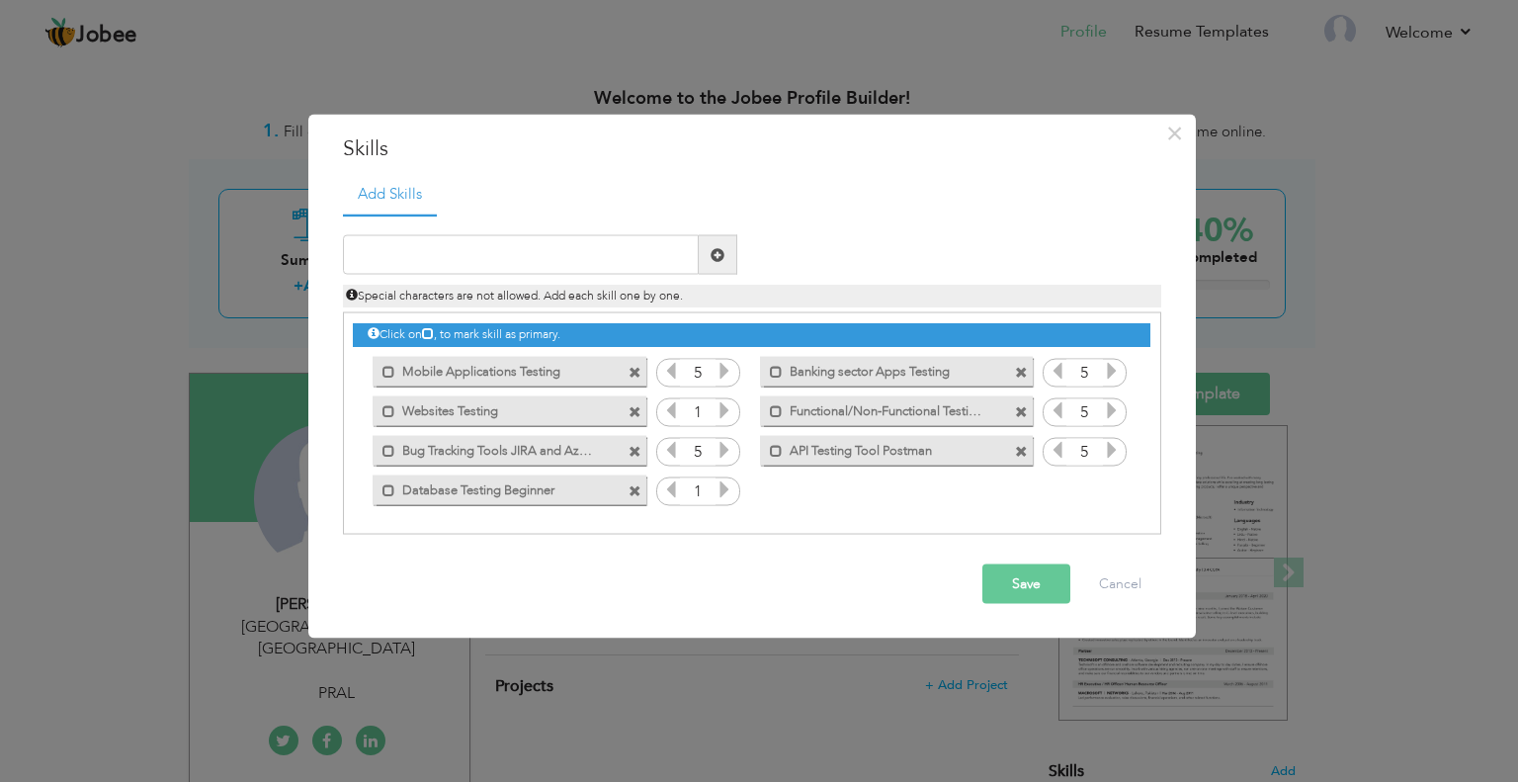
click at [724, 494] on icon at bounding box center [725, 489] width 18 height 18
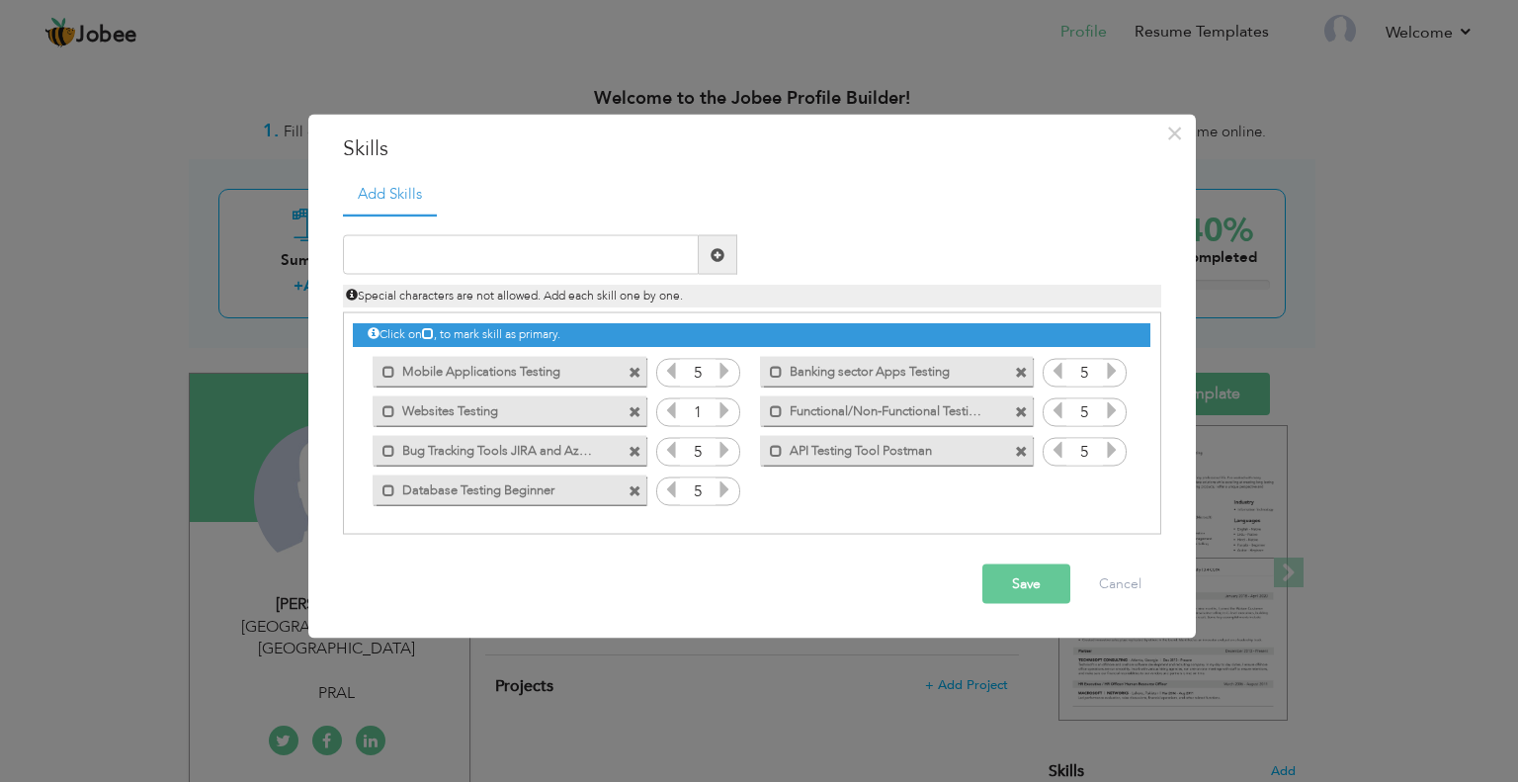
click at [724, 494] on icon at bounding box center [725, 489] width 18 height 18
click at [539, 269] on input "text" at bounding box center [521, 255] width 356 height 40
paste input "SDLC/ STLC"
type input "SDLC/ STLC"
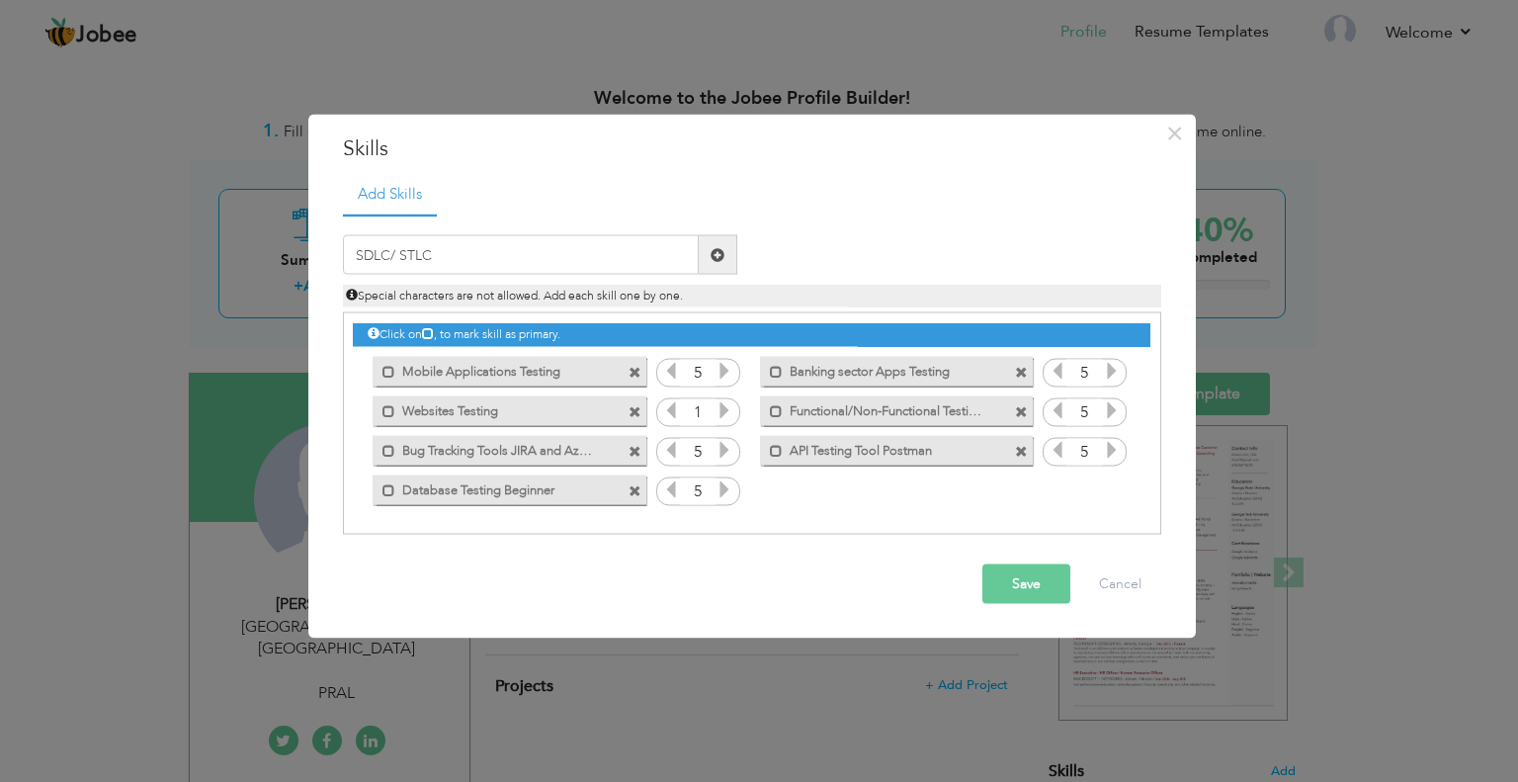
click at [704, 252] on span at bounding box center [718, 255] width 39 height 40
click at [1113, 485] on icon at bounding box center [1112, 489] width 18 height 18
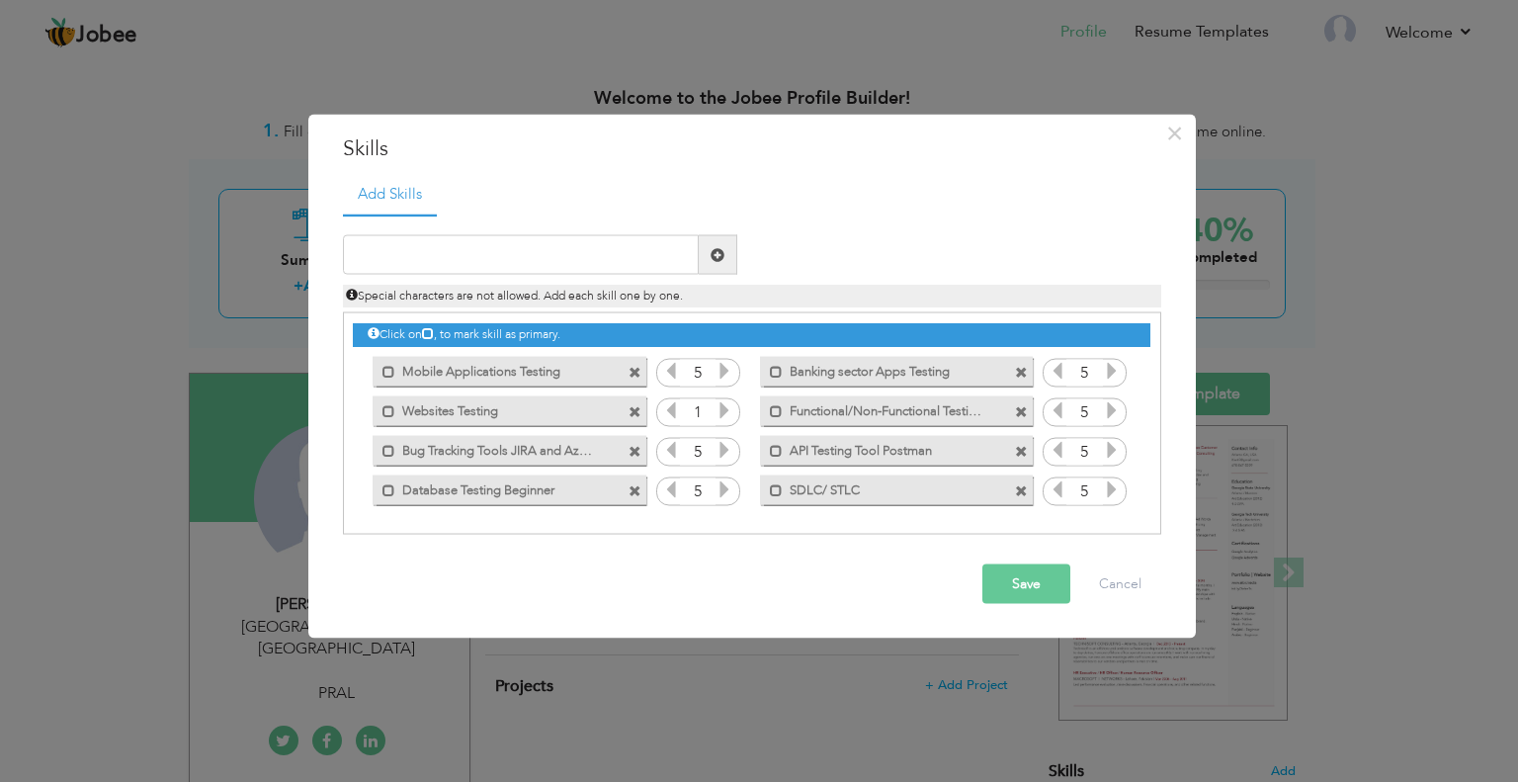
click at [1113, 485] on icon at bounding box center [1112, 489] width 18 height 18
click at [605, 255] on input "text" at bounding box center [521, 255] width 356 height 40
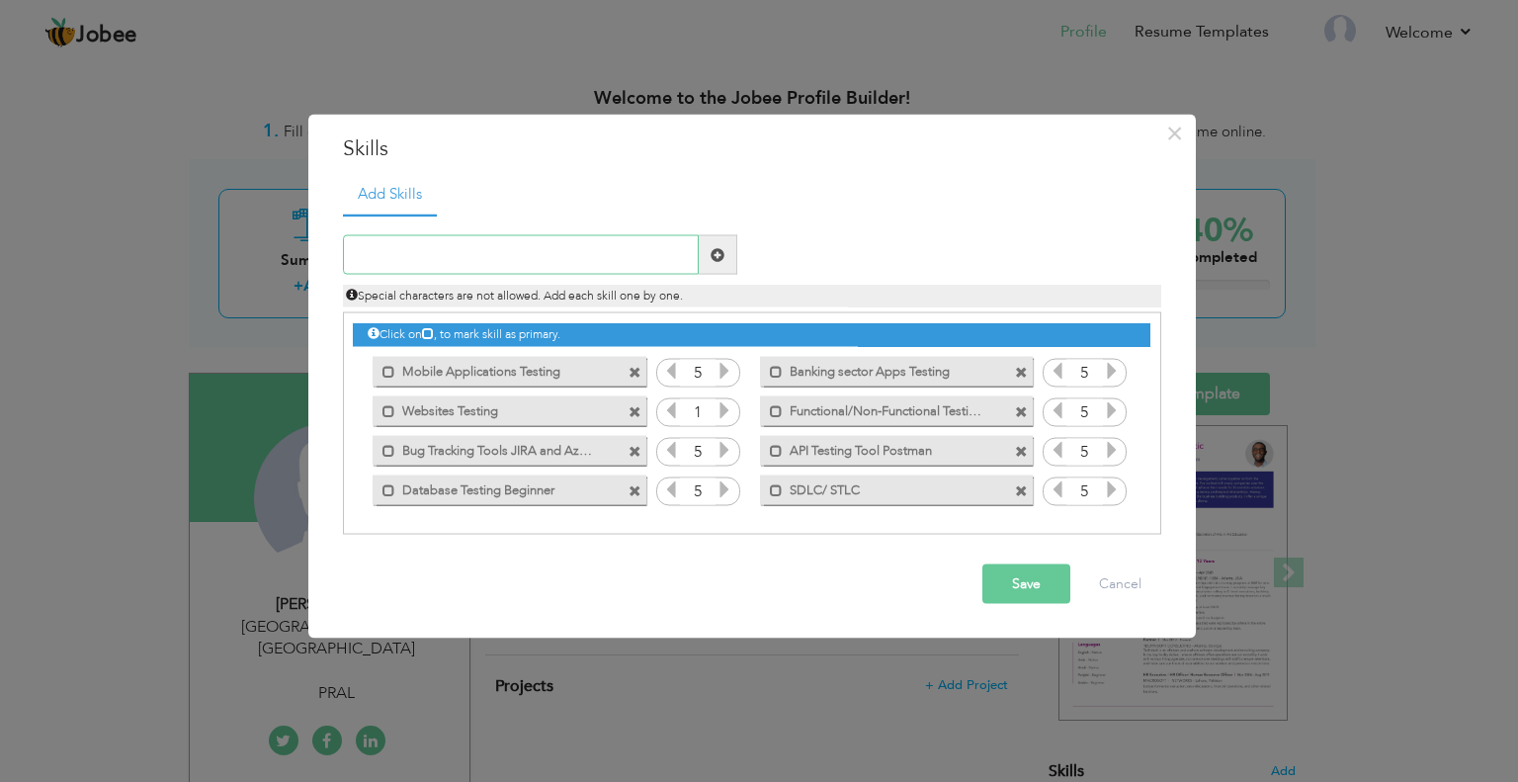
paste input "Firebase Console expertise"
type input "Firebase Console expertise"
click at [722, 252] on span at bounding box center [718, 254] width 14 height 14
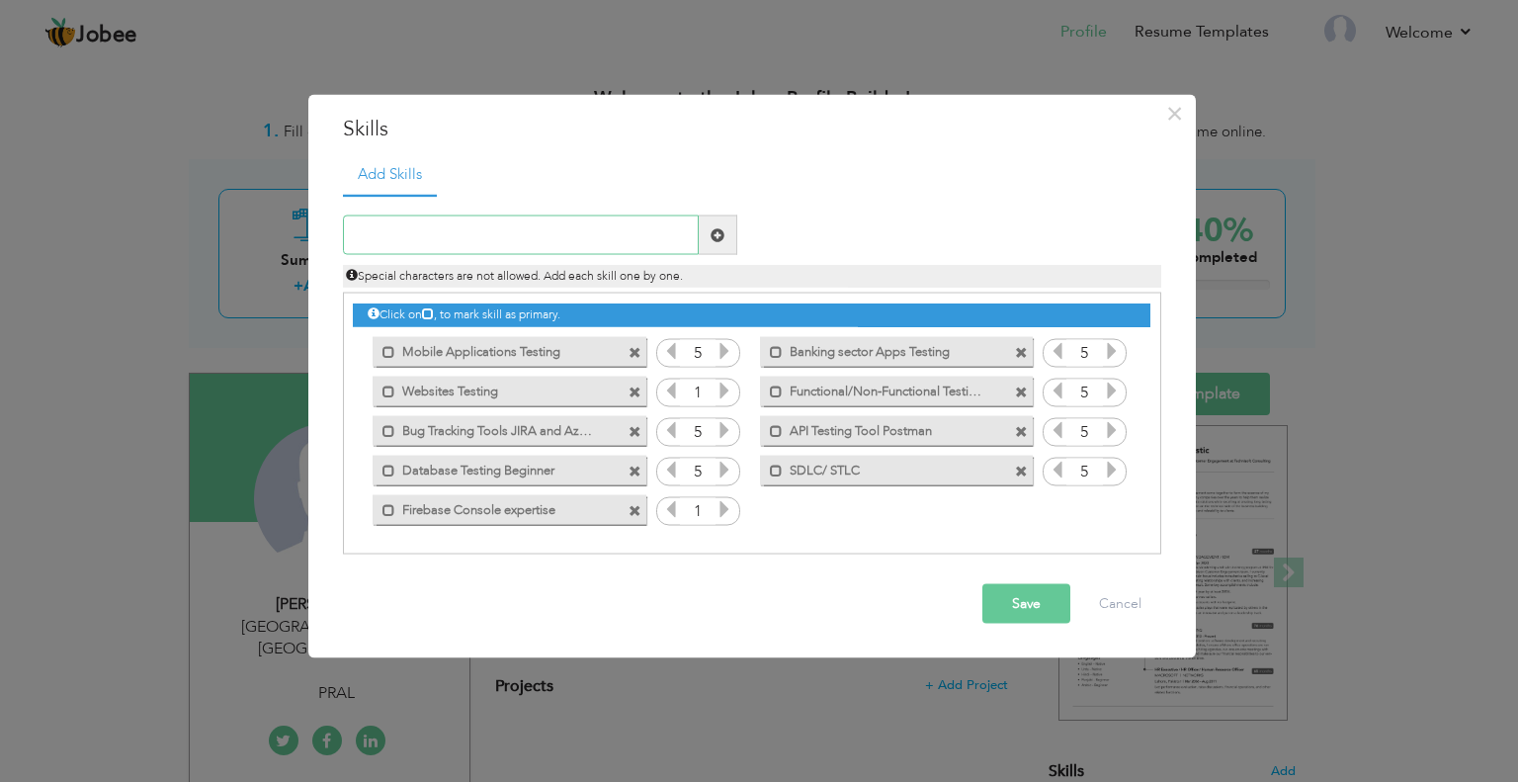
click at [468, 233] on input "text" at bounding box center [521, 235] width 356 height 40
paste input "Documentation (User Manuals, Test Cases)"
click at [458, 234] on input "Documentation (User Manuals, Test Cases)" at bounding box center [521, 235] width 356 height 40
click at [637, 224] on input "Documentation User Manuals Test Cases)" at bounding box center [521, 235] width 356 height 40
click at [538, 235] on input "Documentation User Manuals Test Cases" at bounding box center [521, 235] width 356 height 40
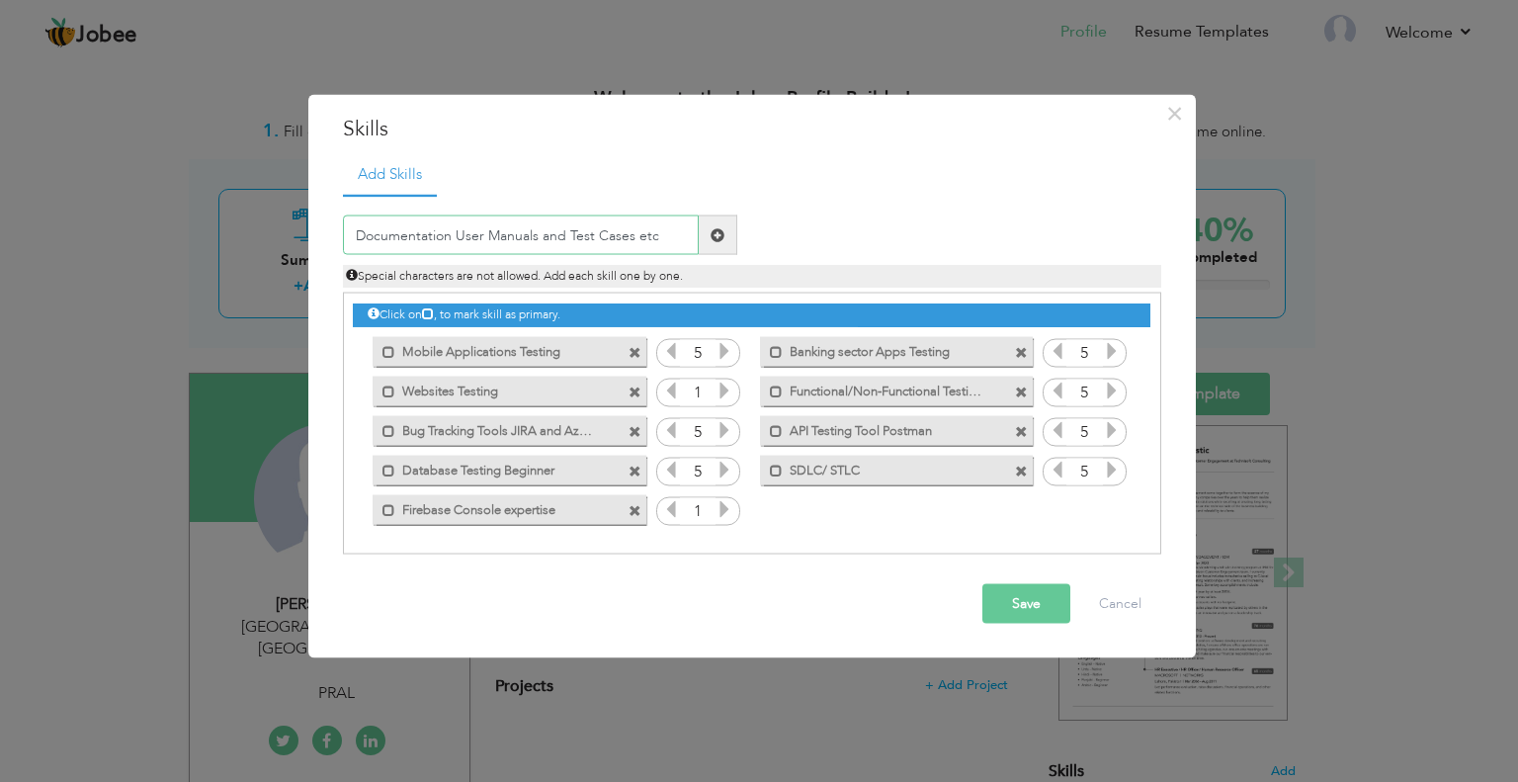
type input "Documentation User Manuals and Test Cases etc"
click at [721, 238] on span at bounding box center [718, 234] width 14 height 14
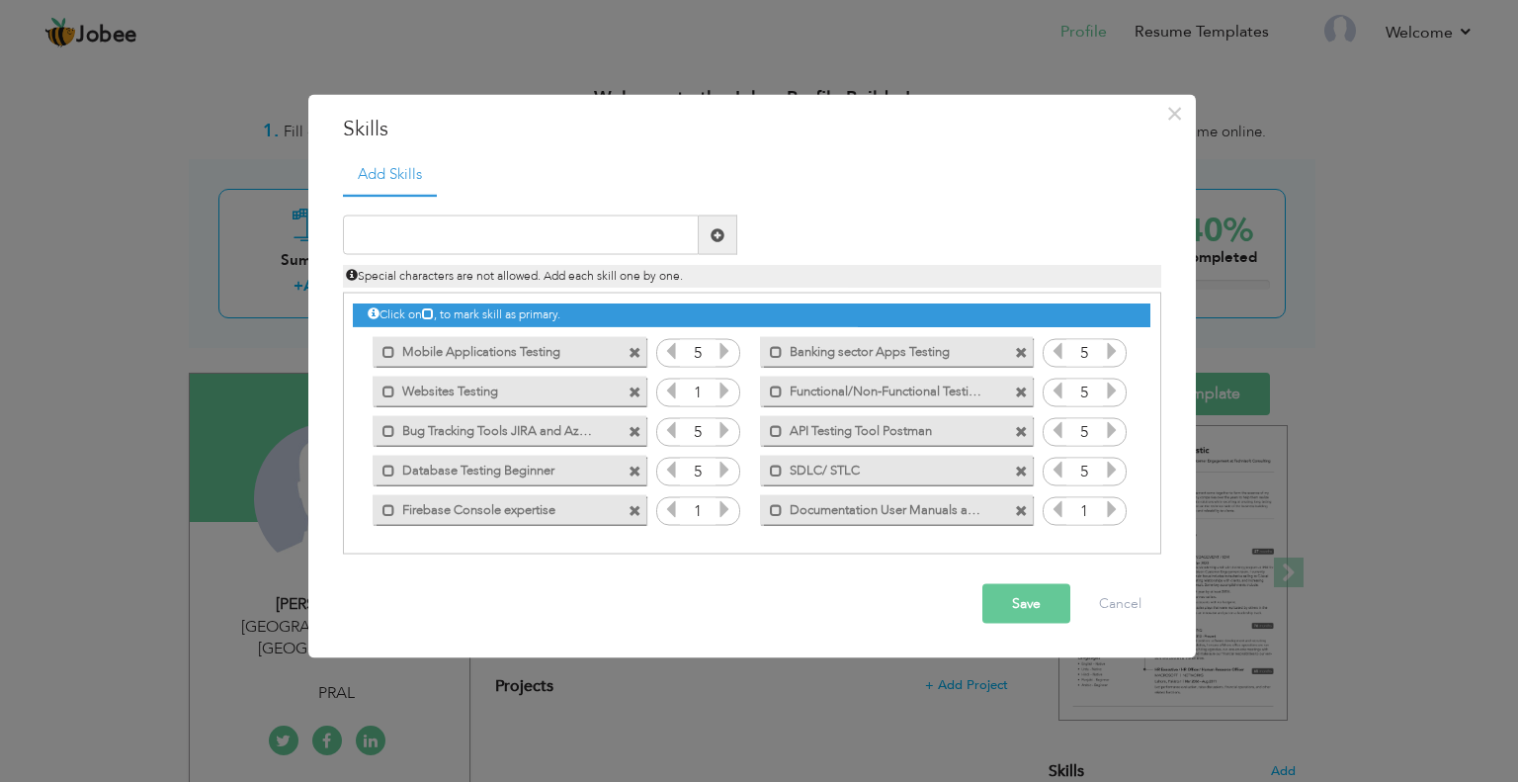
click at [1119, 503] on icon at bounding box center [1112, 509] width 18 height 18
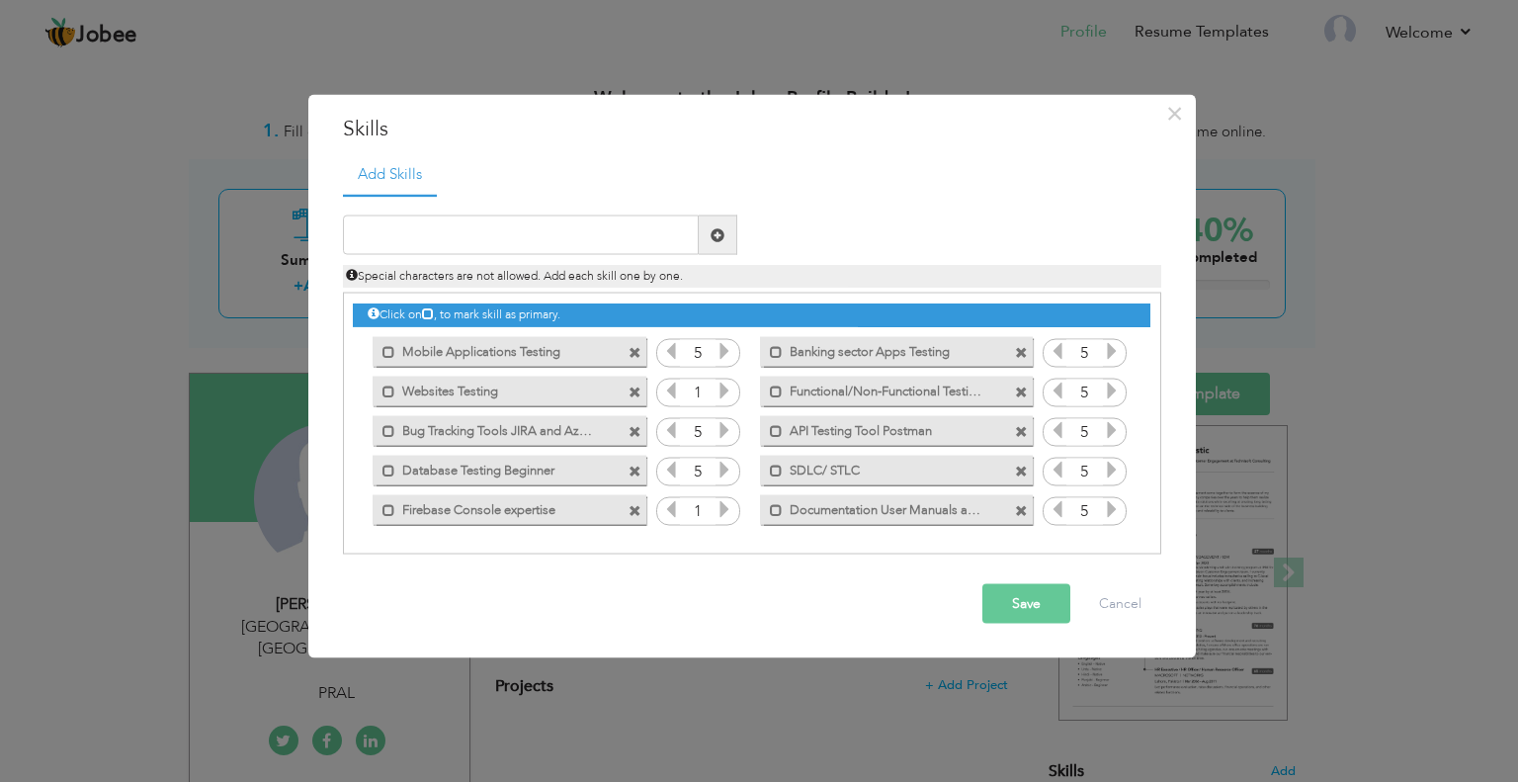
click at [1119, 503] on icon at bounding box center [1112, 509] width 18 height 18
click at [1015, 605] on button "Save" at bounding box center [1026, 604] width 88 height 40
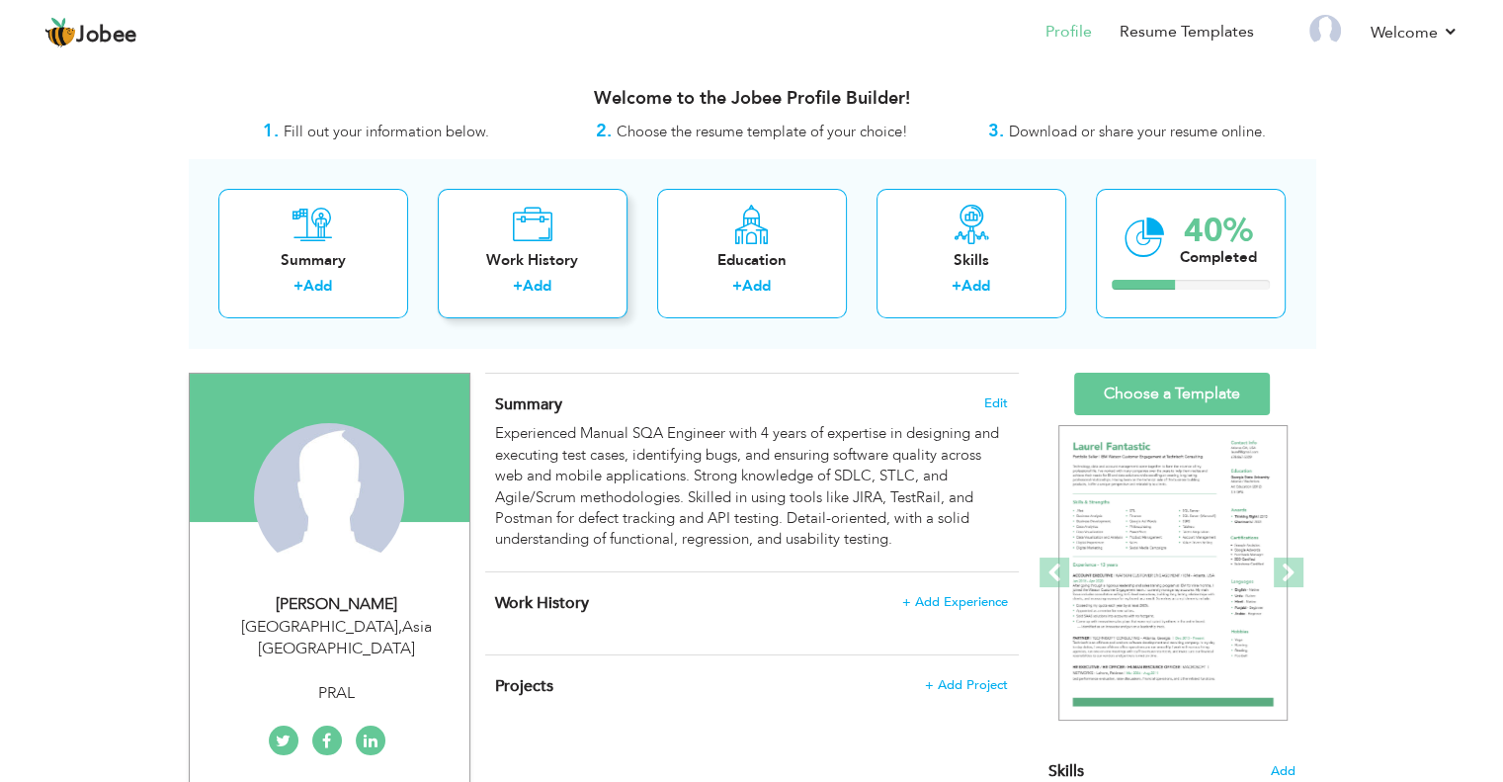
click at [488, 253] on div "Work History" at bounding box center [533, 260] width 158 height 21
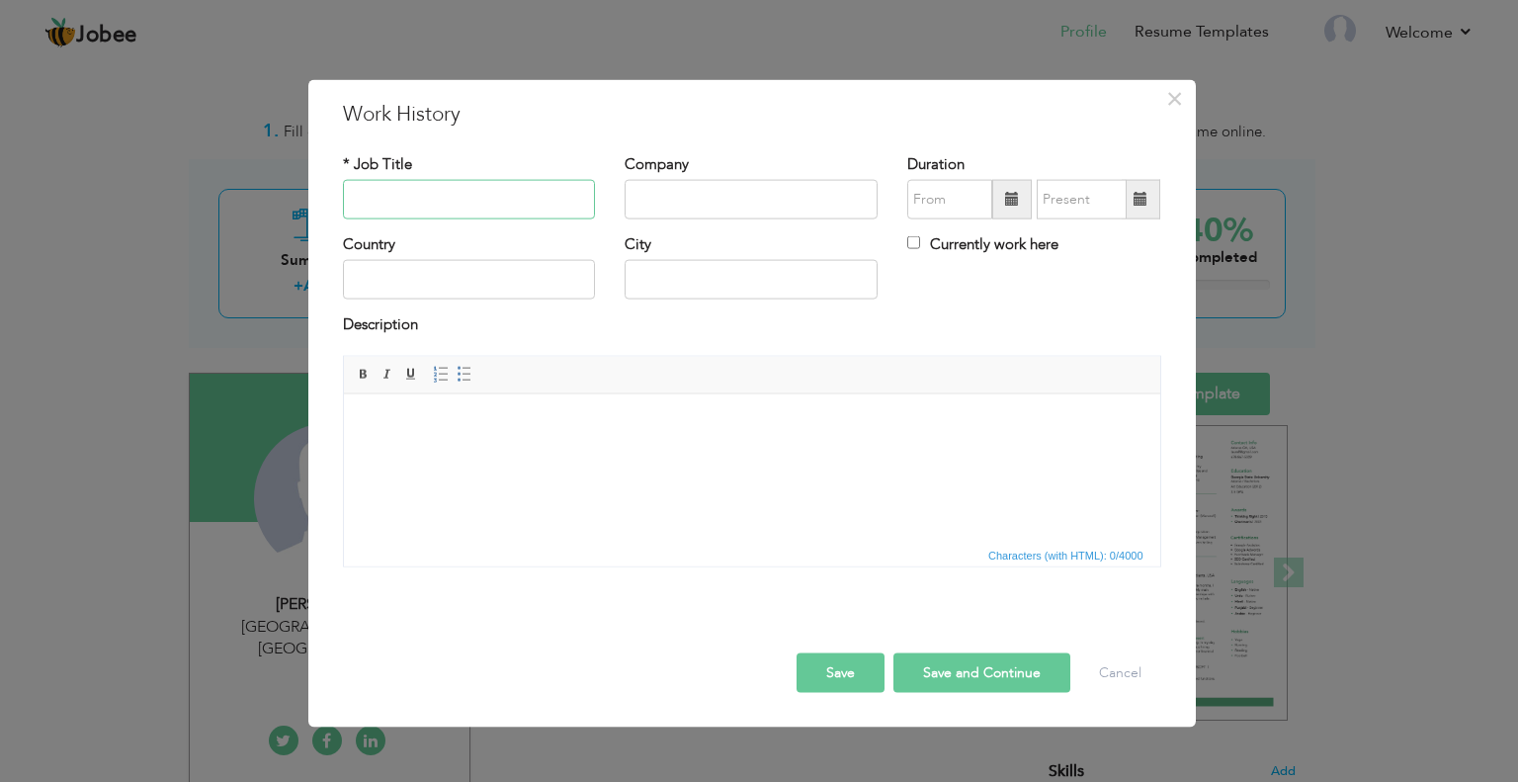
click at [463, 207] on input "text" at bounding box center [469, 200] width 253 height 40
type input "q"
type input "QA/QC Engineer"
click at [650, 200] on input "text" at bounding box center [751, 200] width 253 height 40
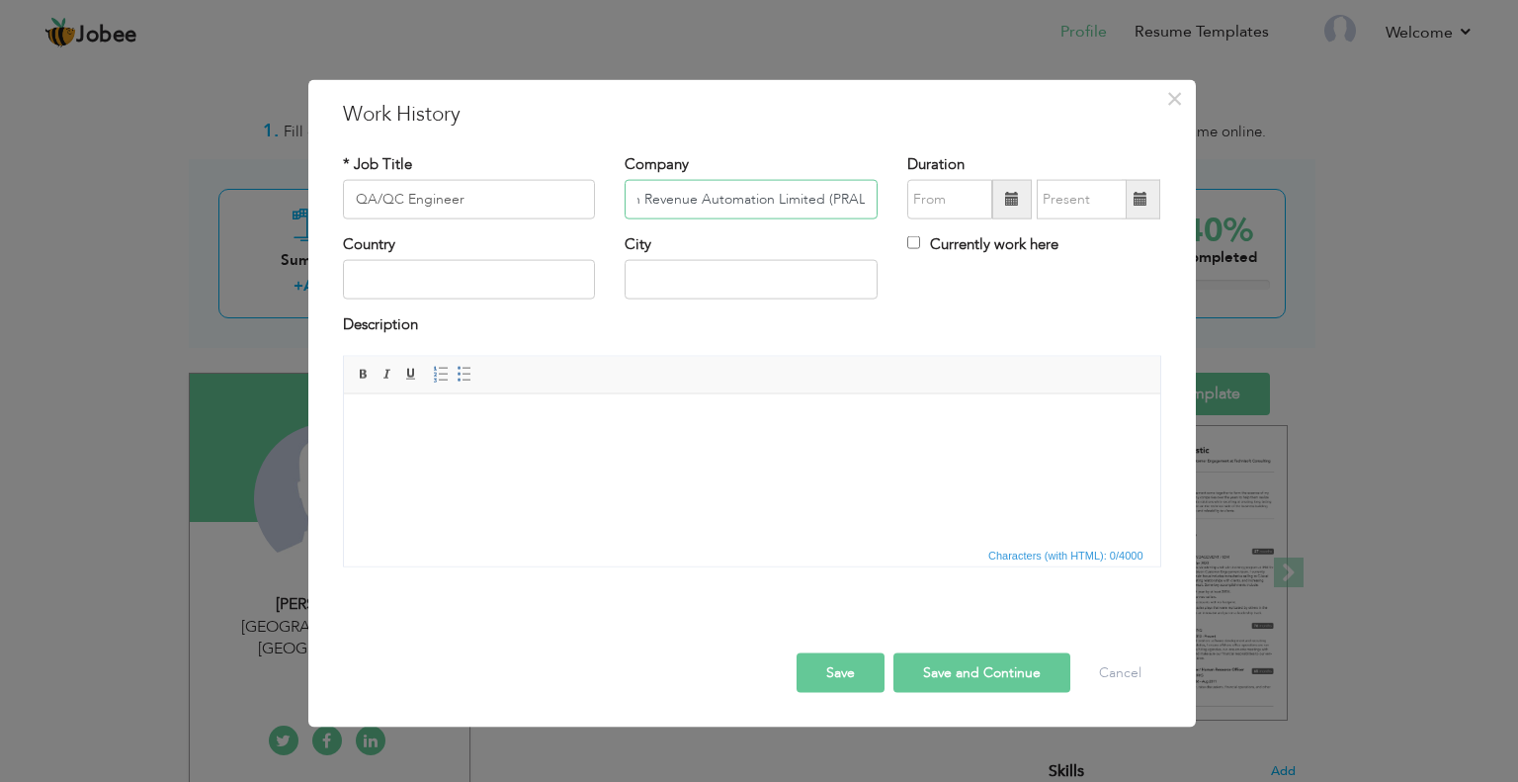
type input "Pakistan Revenue Automation Limited (PRAL)"
click at [1014, 193] on span at bounding box center [1012, 199] width 14 height 14
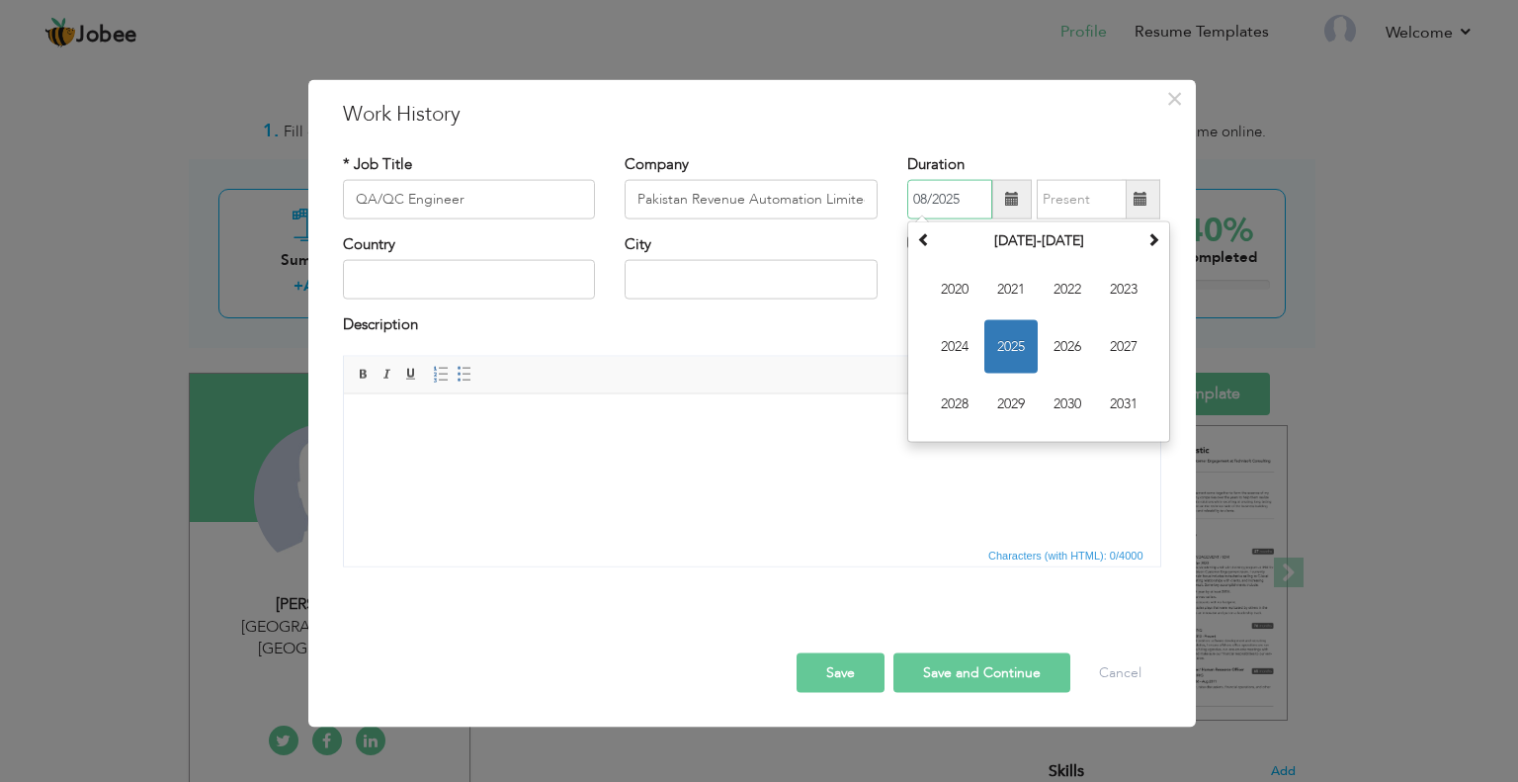
click at [1010, 335] on span "2025" at bounding box center [1010, 346] width 53 height 53
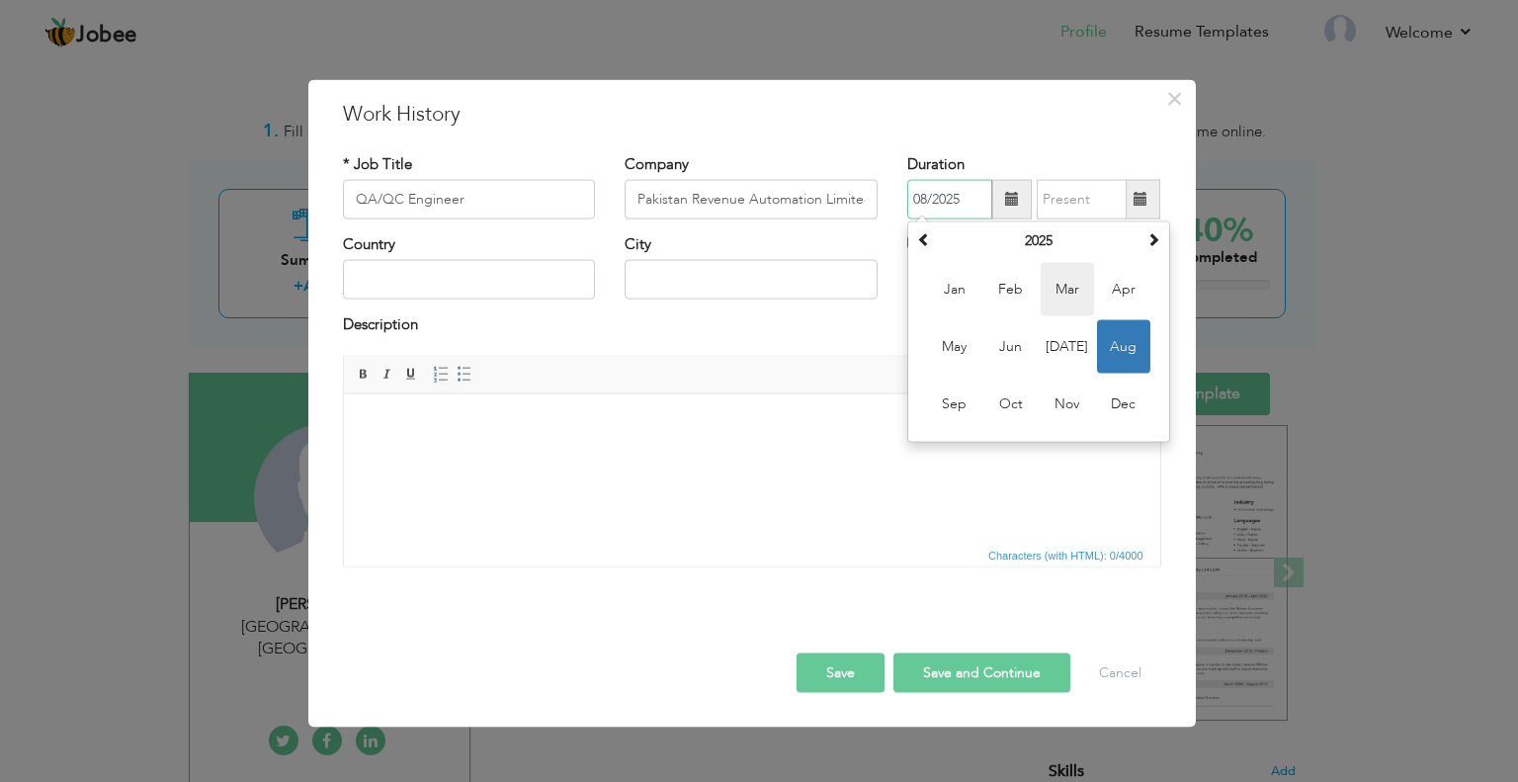
click at [1057, 293] on span "Mar" at bounding box center [1067, 289] width 53 height 53
type input "03/2025"
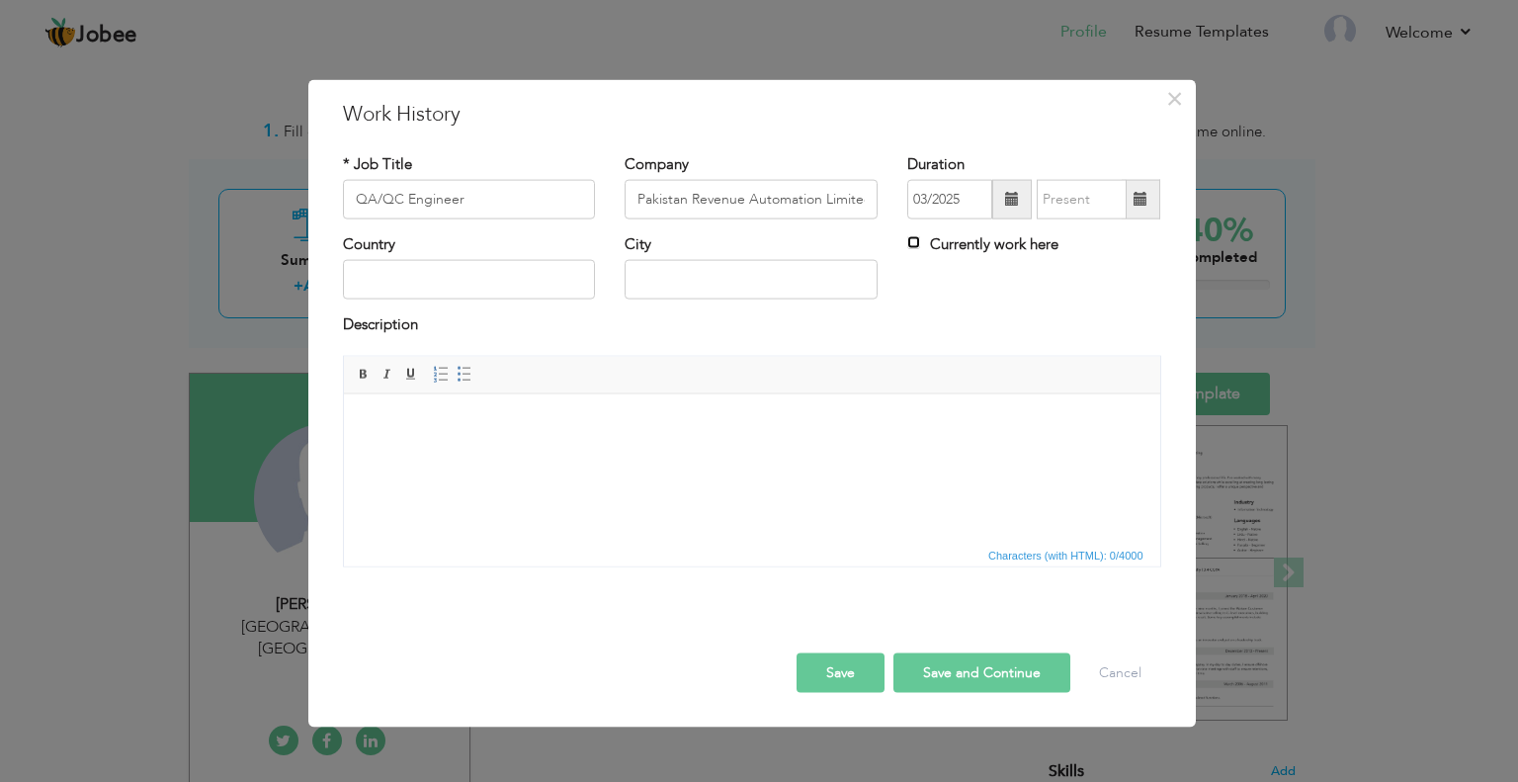
click at [917, 236] on input "Currently work here" at bounding box center [913, 242] width 13 height 13
checkbox input "true"
click at [482, 283] on input "text" at bounding box center [469, 280] width 253 height 40
type input "[GEOGRAPHIC_DATA]"
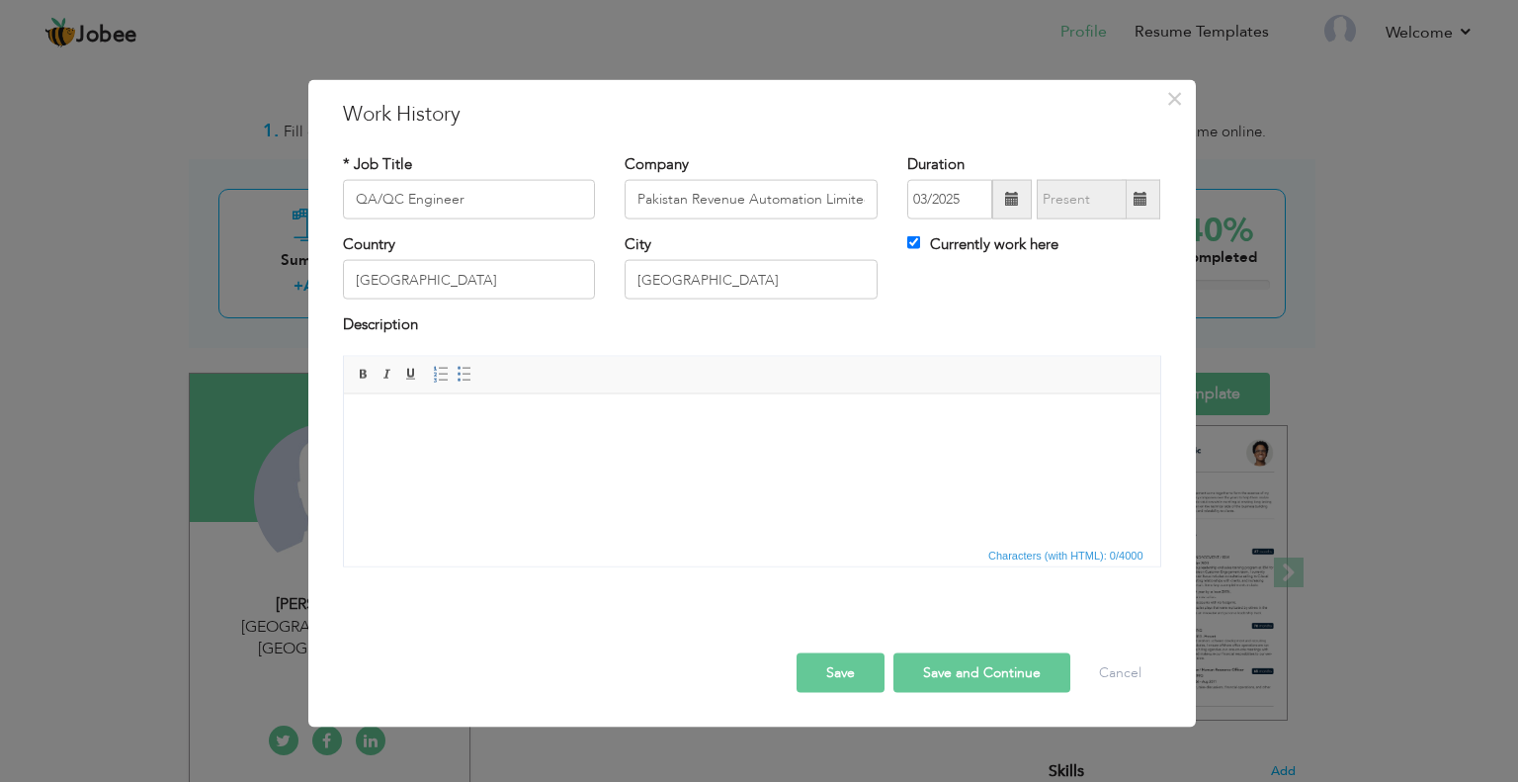
click at [418, 443] on html at bounding box center [751, 423] width 816 height 60
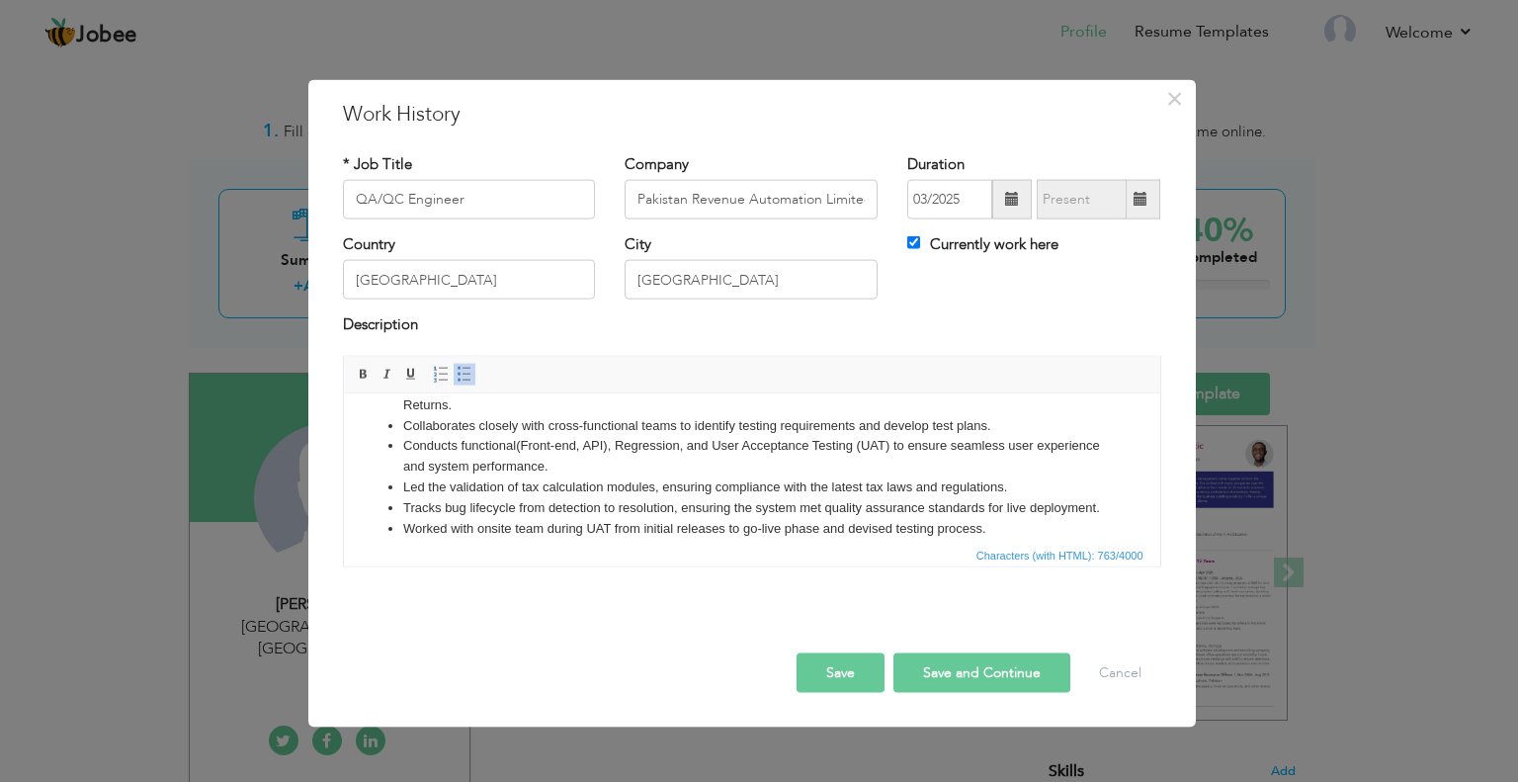
scroll to position [75, 0]
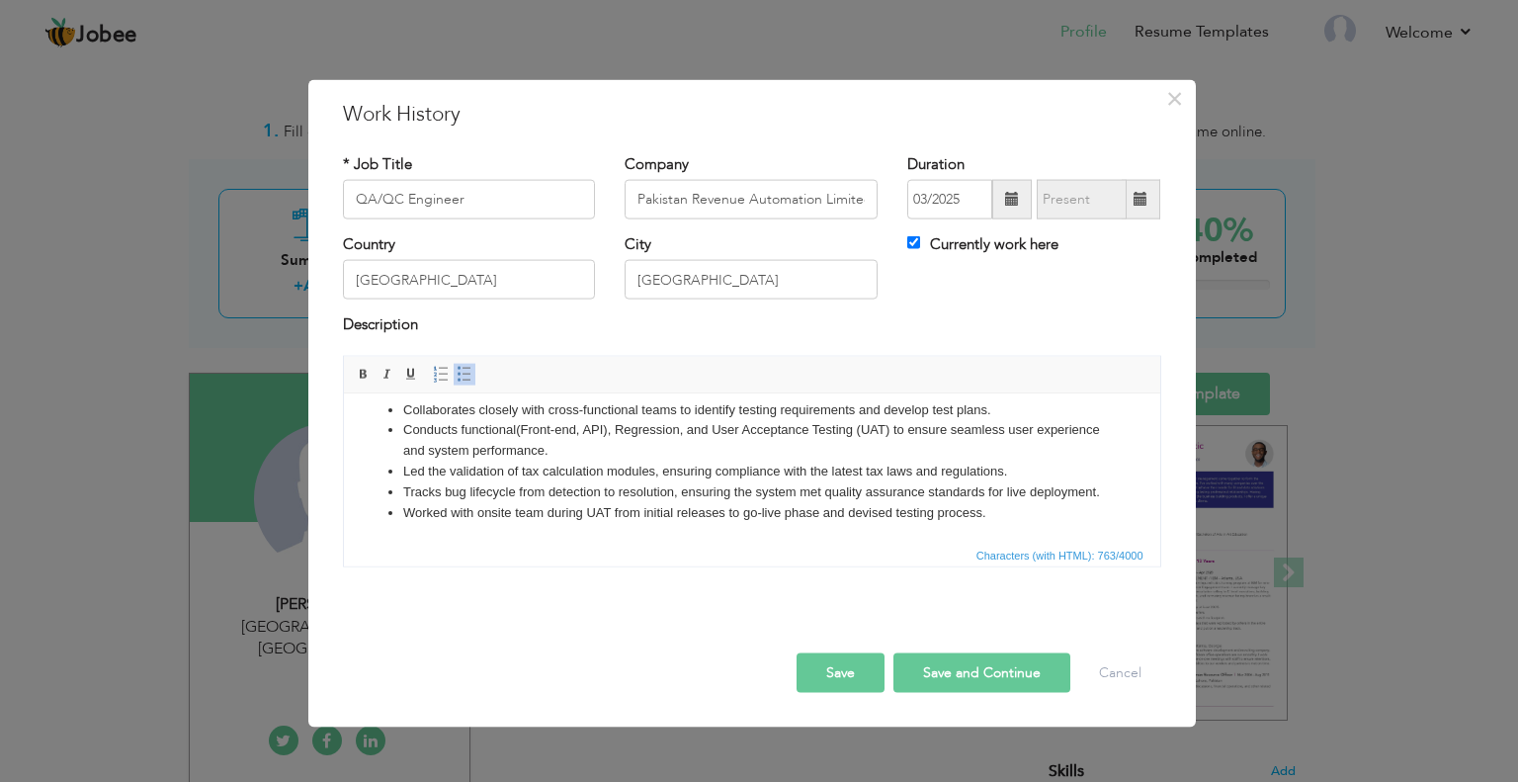
click at [950, 675] on button "Save and Continue" at bounding box center [981, 672] width 177 height 40
checkbox input "false"
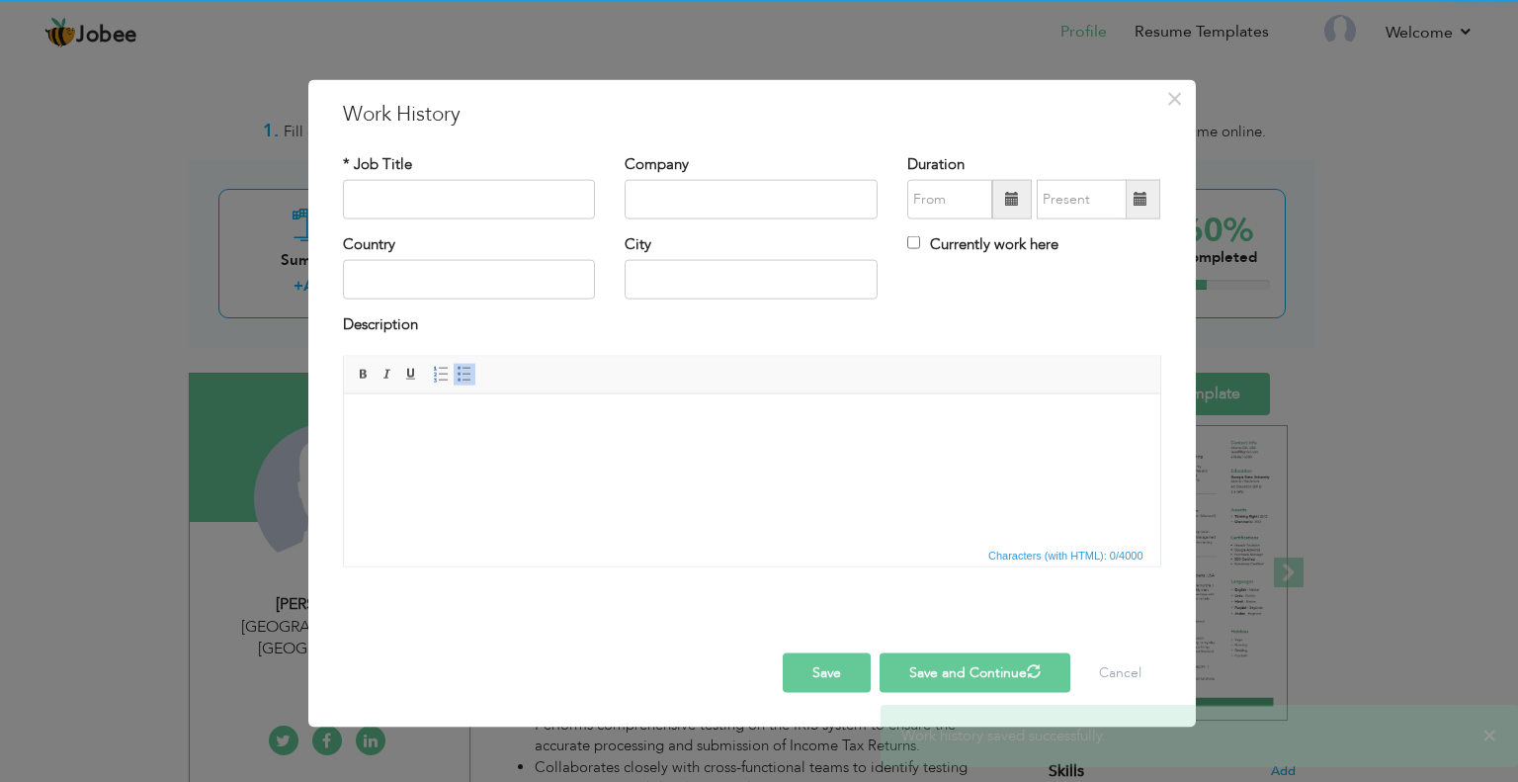
scroll to position [0, 0]
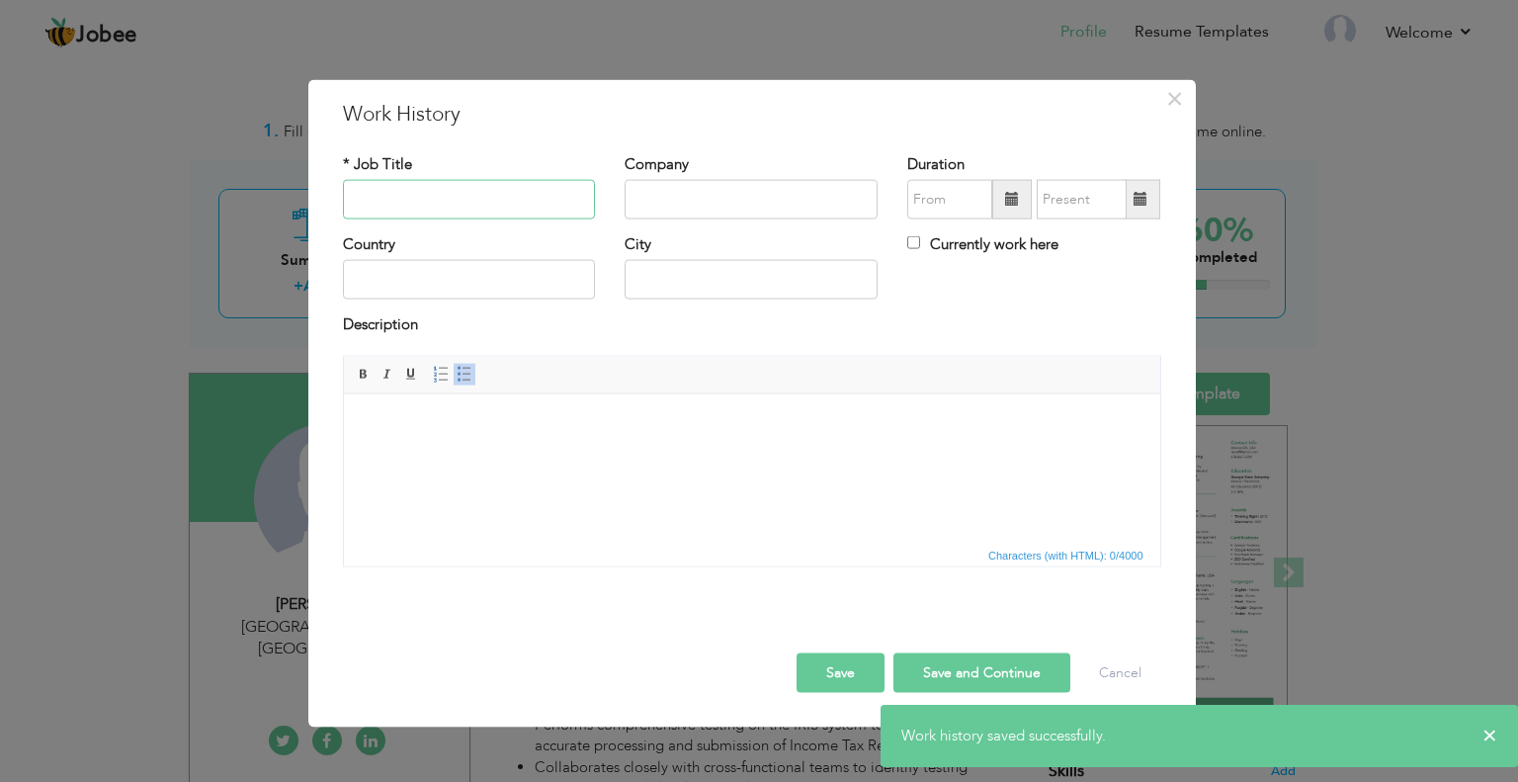
click at [436, 209] on input "text" at bounding box center [469, 200] width 253 height 40
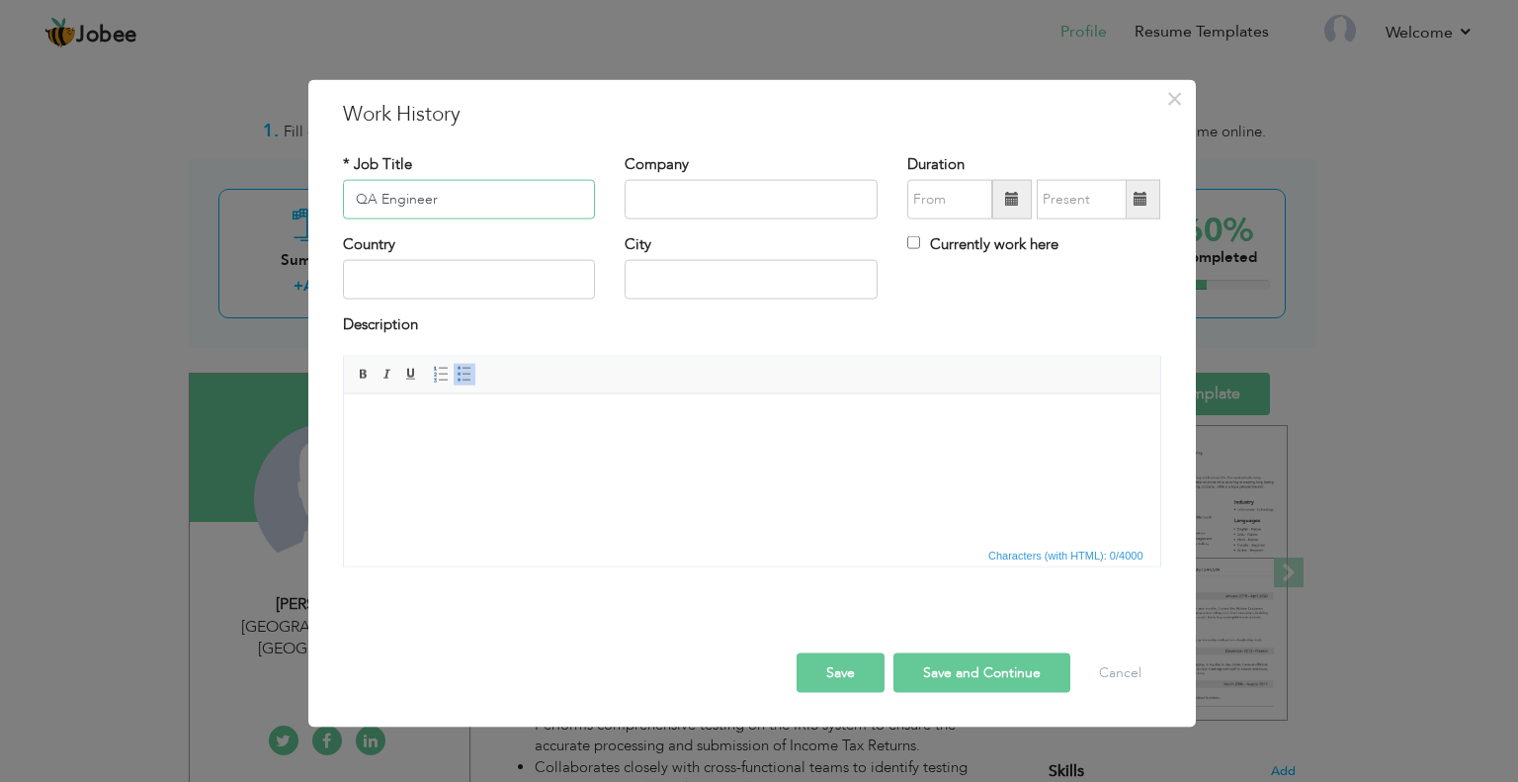
type input "QA Engineer"
click at [665, 209] on input "text" at bounding box center [751, 200] width 253 height 40
type input "9D [DOMAIN_NAME]"
drag, startPoint x: 743, startPoint y: 197, endPoint x: 706, endPoint y: 243, distance: 59.7
click at [704, 251] on div "City" at bounding box center [751, 266] width 253 height 65
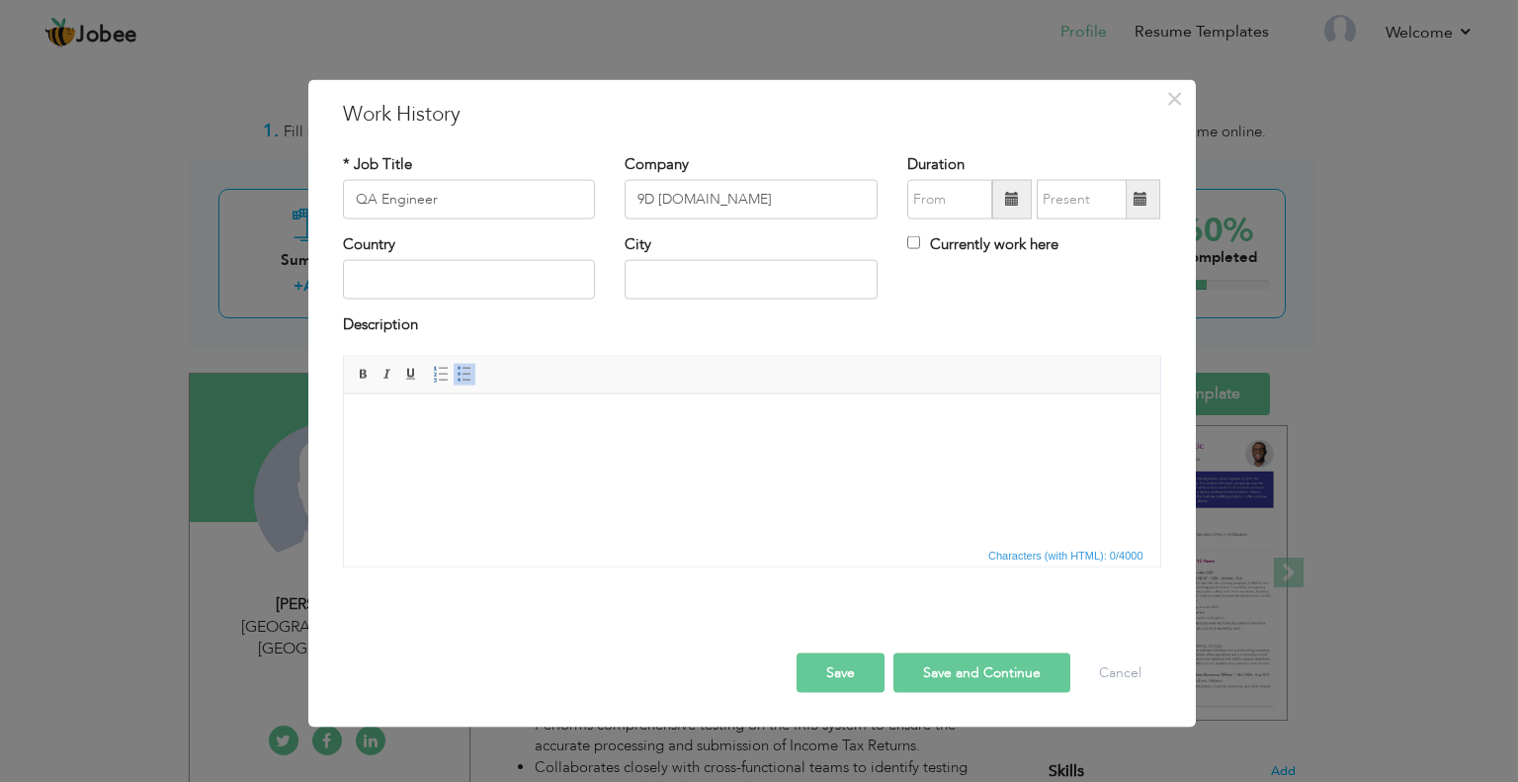
click at [1004, 197] on span at bounding box center [1012, 200] width 40 height 40
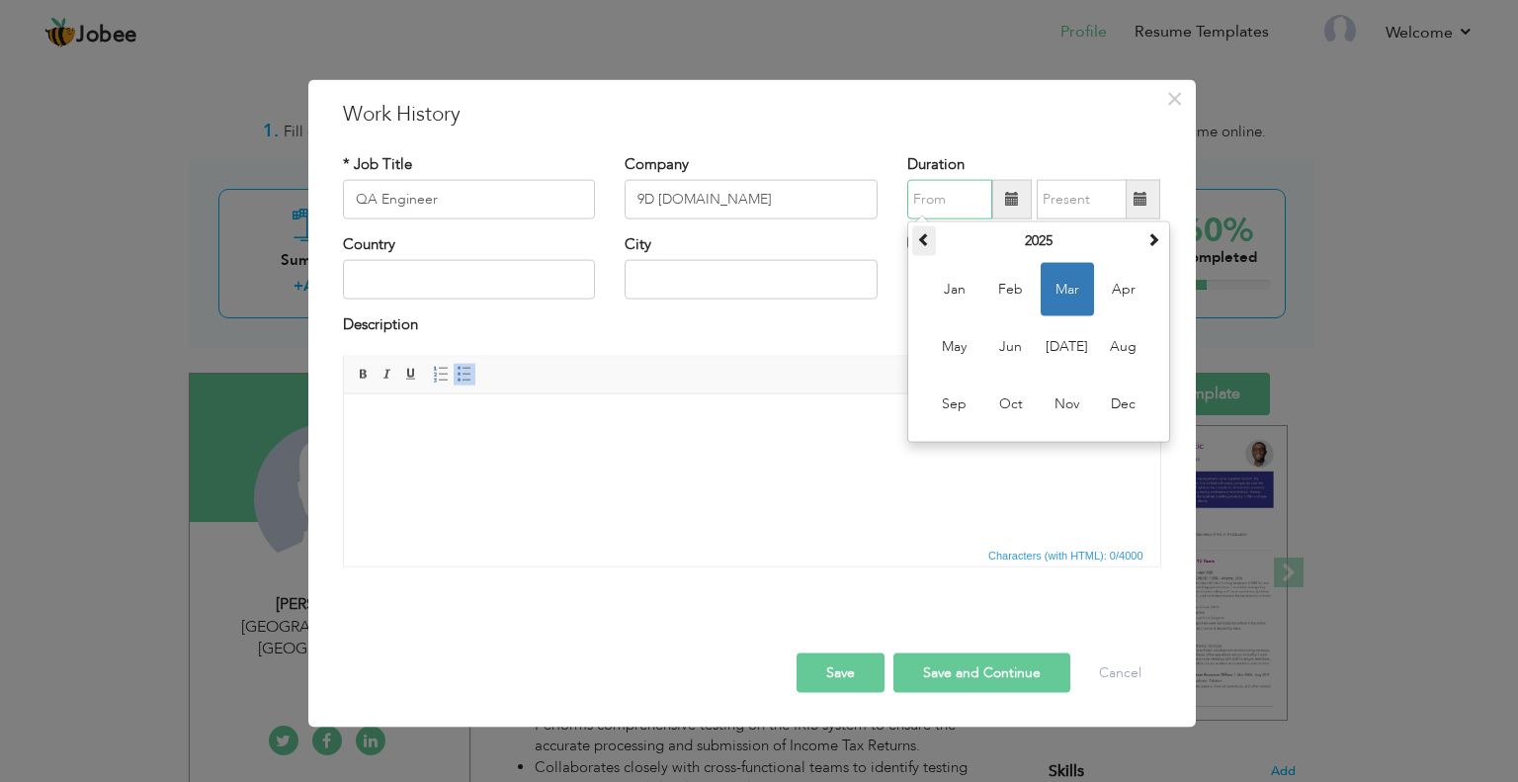
click at [924, 238] on span at bounding box center [924, 239] width 14 height 14
click at [1017, 396] on span "Oct" at bounding box center [1010, 404] width 53 height 53
type input "10/2023"
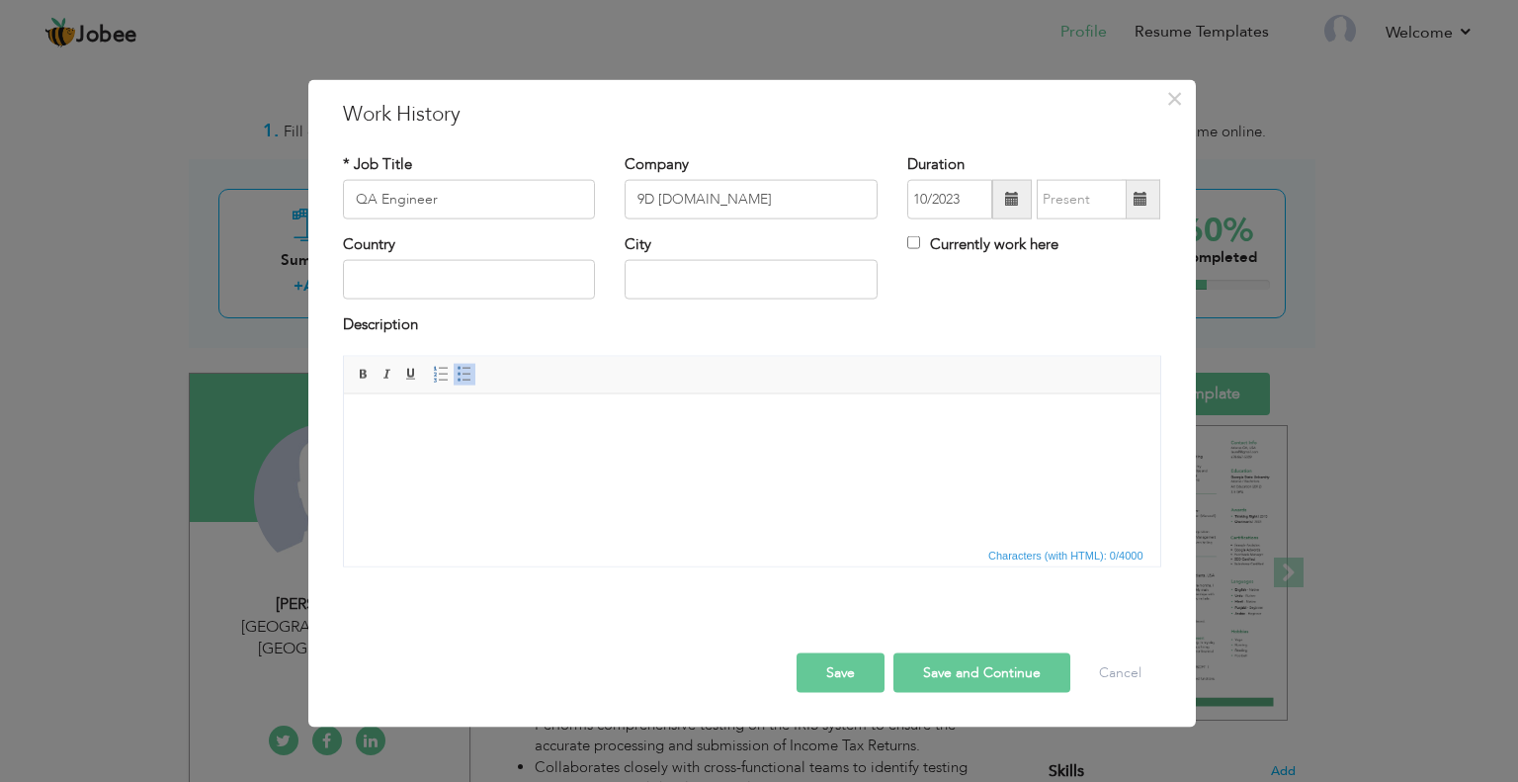
click at [1139, 196] on span at bounding box center [1141, 199] width 14 height 14
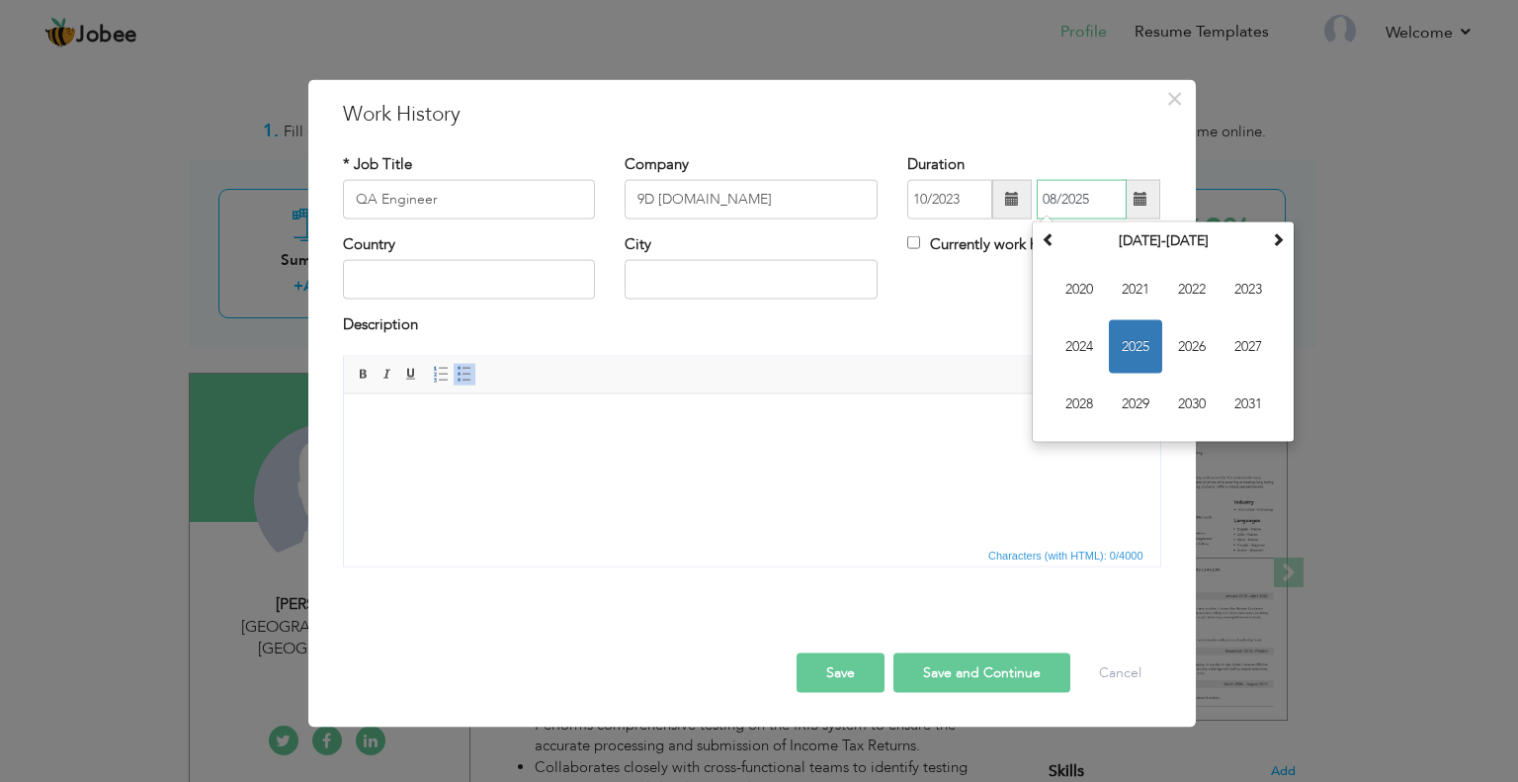
click at [1121, 339] on span "2025" at bounding box center [1135, 346] width 53 height 53
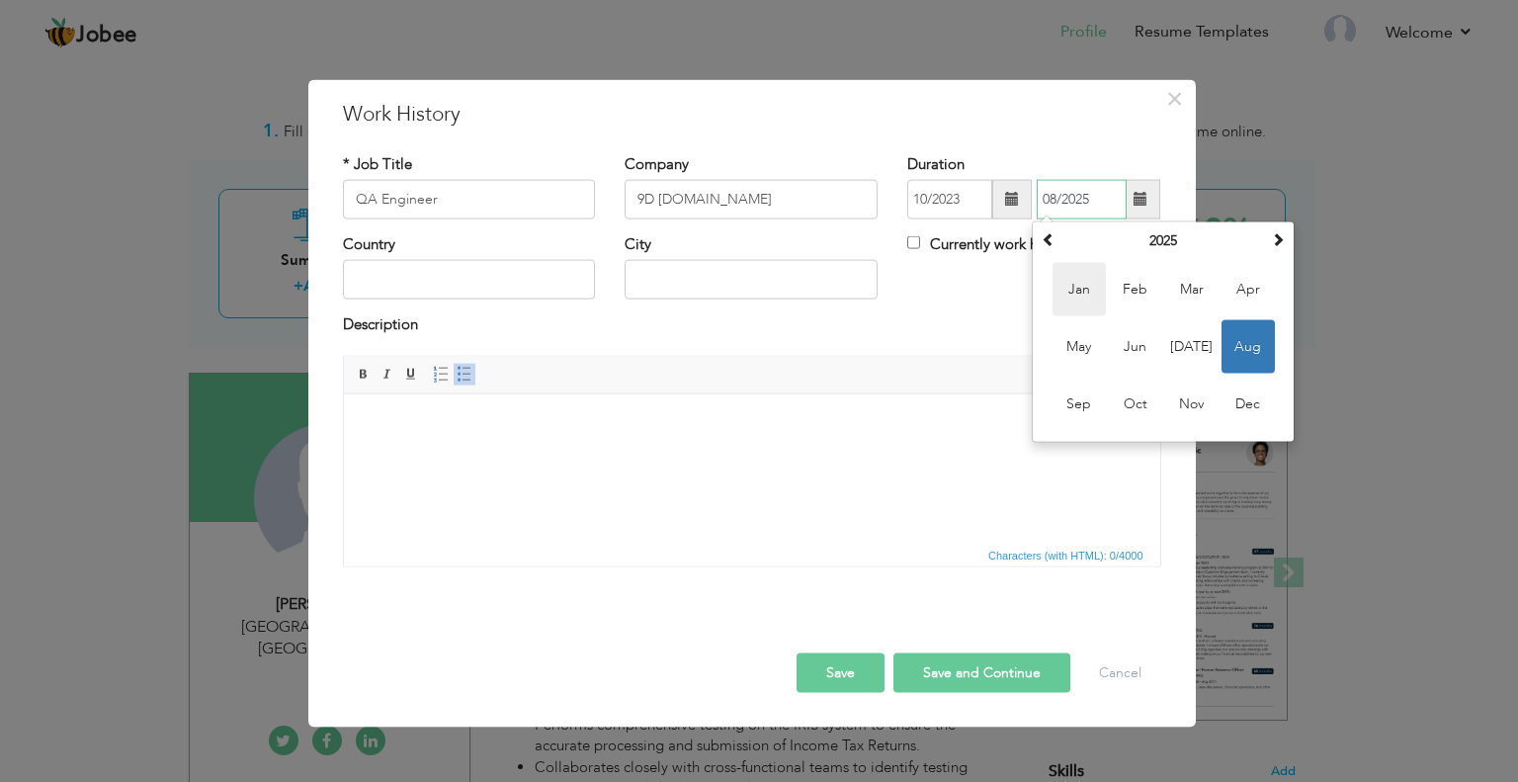
click at [1090, 297] on span "Jan" at bounding box center [1079, 289] width 53 height 53
type input "01/2025"
click at [1059, 198] on input "01/2025" at bounding box center [1082, 200] width 90 height 40
click at [921, 330] on div "Description" at bounding box center [752, 327] width 818 height 26
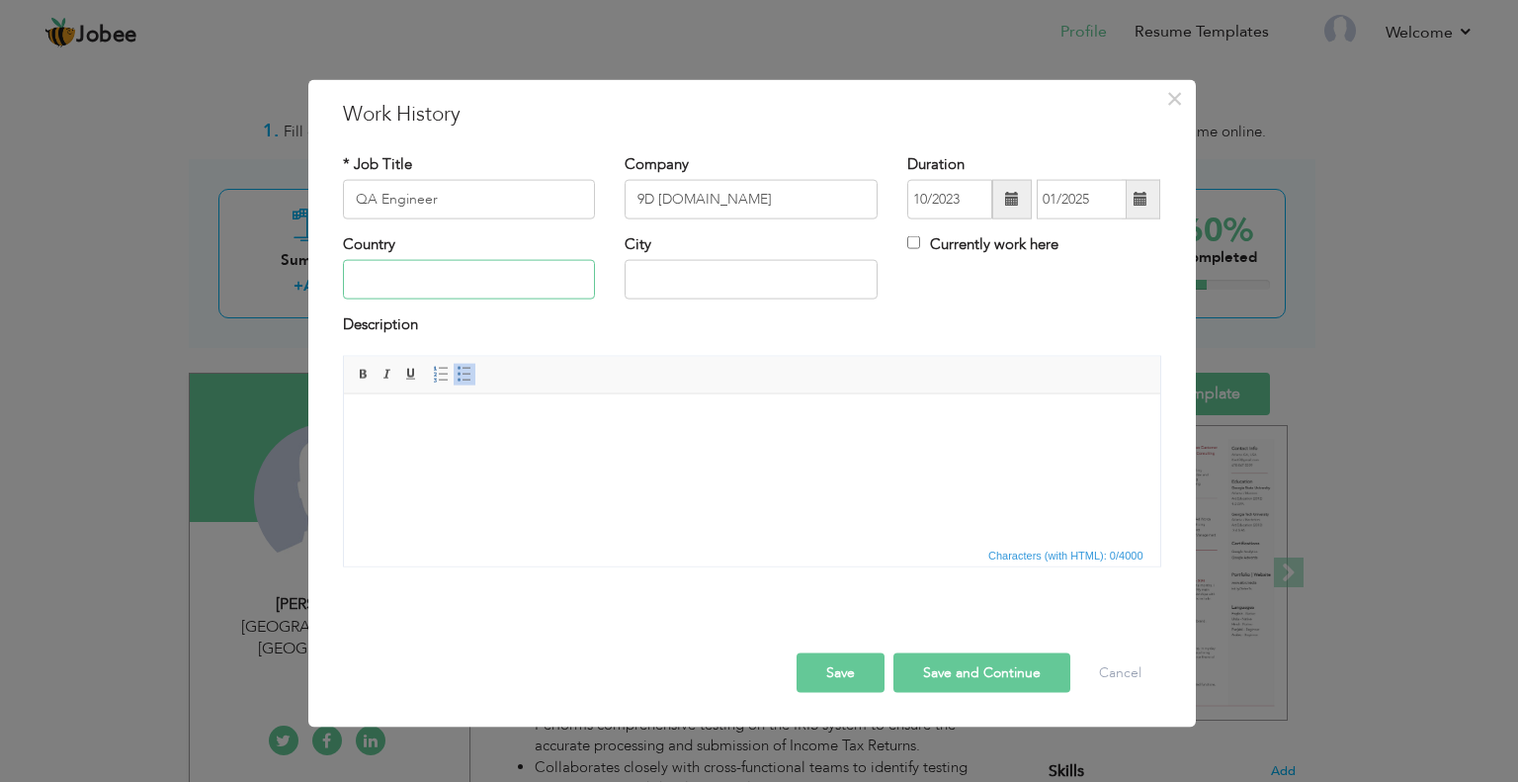
click at [374, 277] on input "text" at bounding box center [469, 280] width 253 height 40
type input "[GEOGRAPHIC_DATA]"
click at [477, 453] on html at bounding box center [751, 423] width 816 height 60
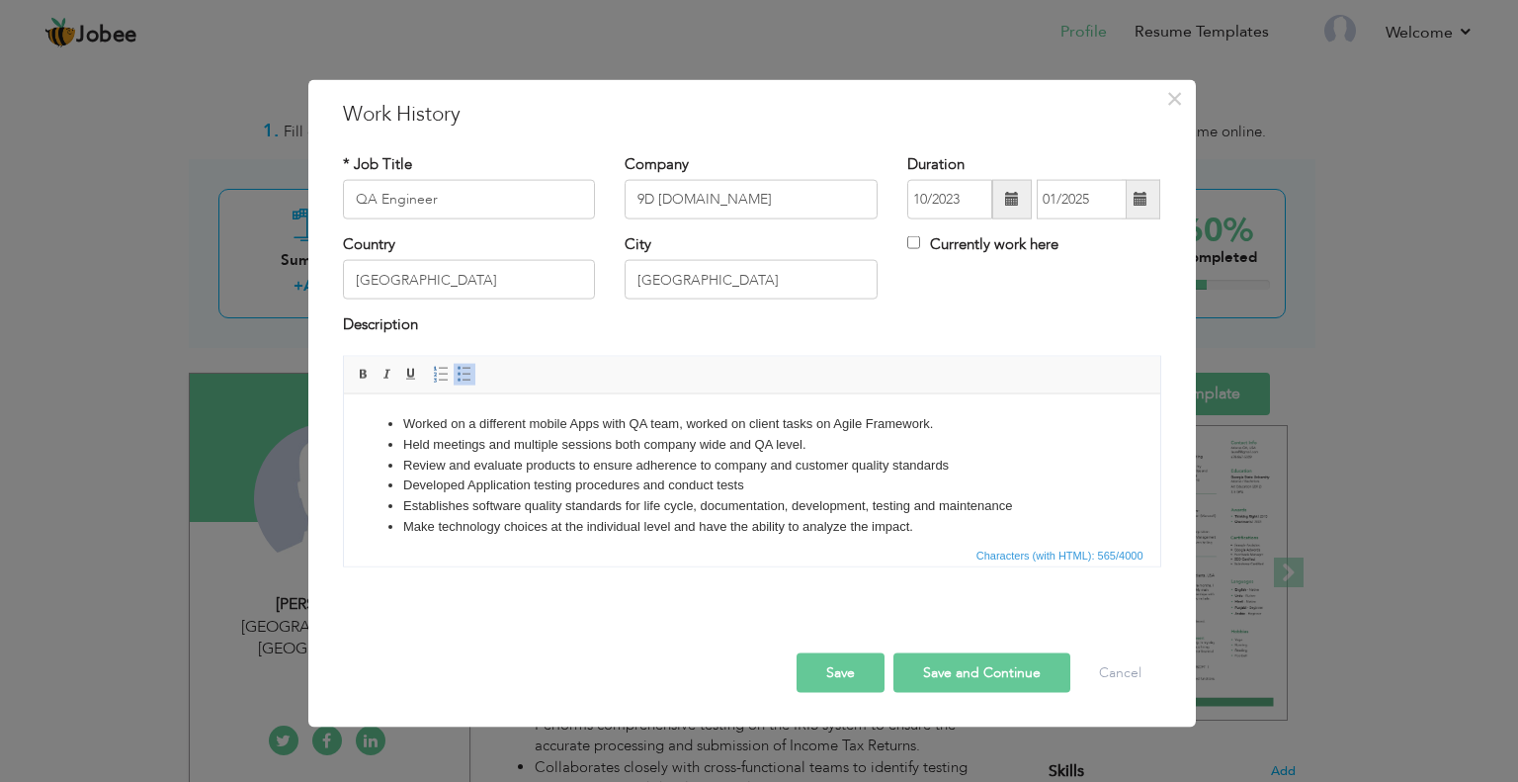
click at [917, 671] on button "Save and Continue" at bounding box center [981, 672] width 177 height 40
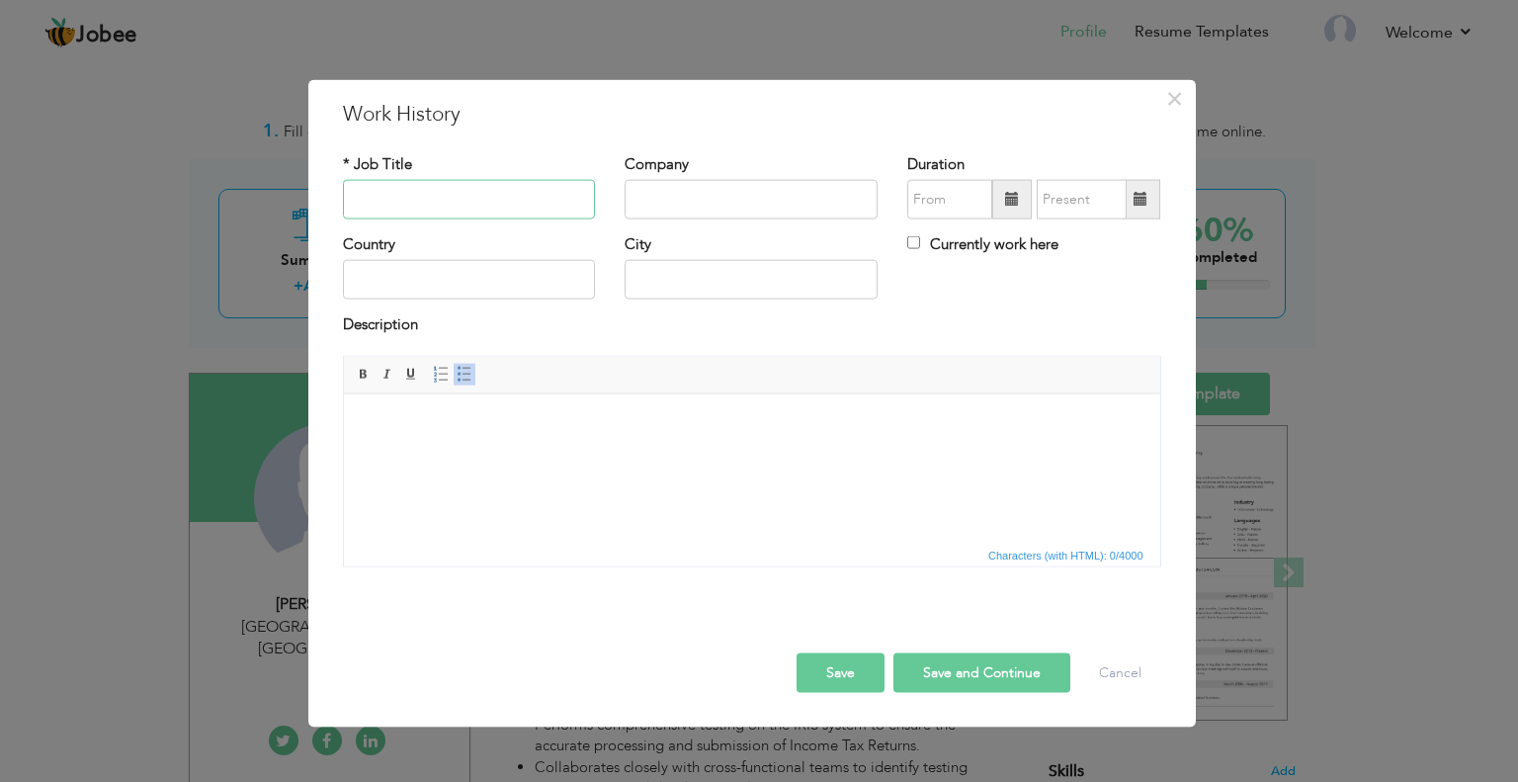
click at [442, 194] on input "text" at bounding box center [469, 200] width 253 height 40
type input "[DOMAIN_NAME] Engineer"
click at [712, 205] on input "text" at bounding box center [751, 200] width 253 height 40
type input "Croem Pakistan [DOMAIN_NAME]"
click at [1007, 197] on span at bounding box center [1012, 199] width 14 height 14
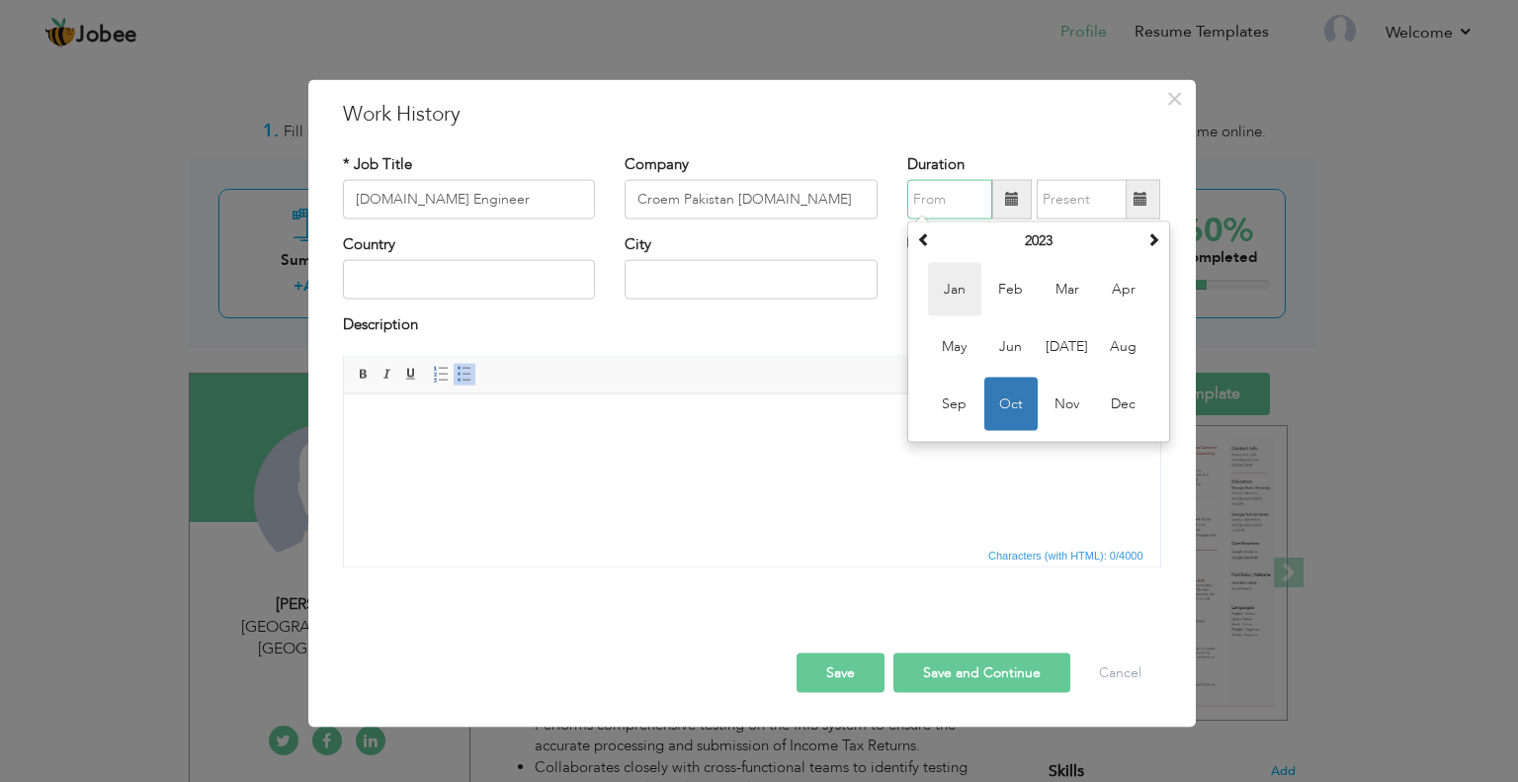
click at [941, 285] on span "Jan" at bounding box center [954, 289] width 53 height 53
type input "01/2023"
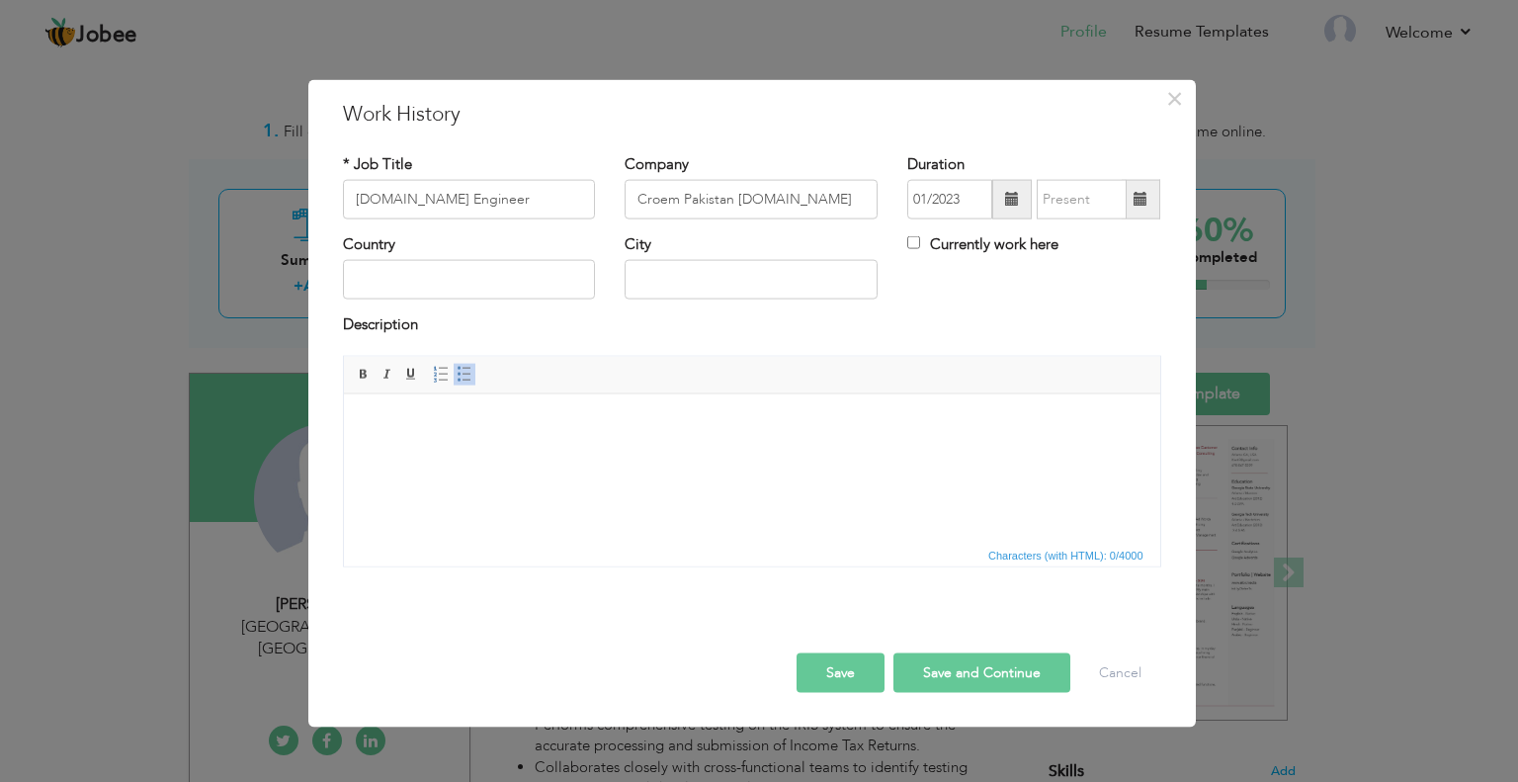
click at [1136, 202] on span at bounding box center [1141, 199] width 14 height 14
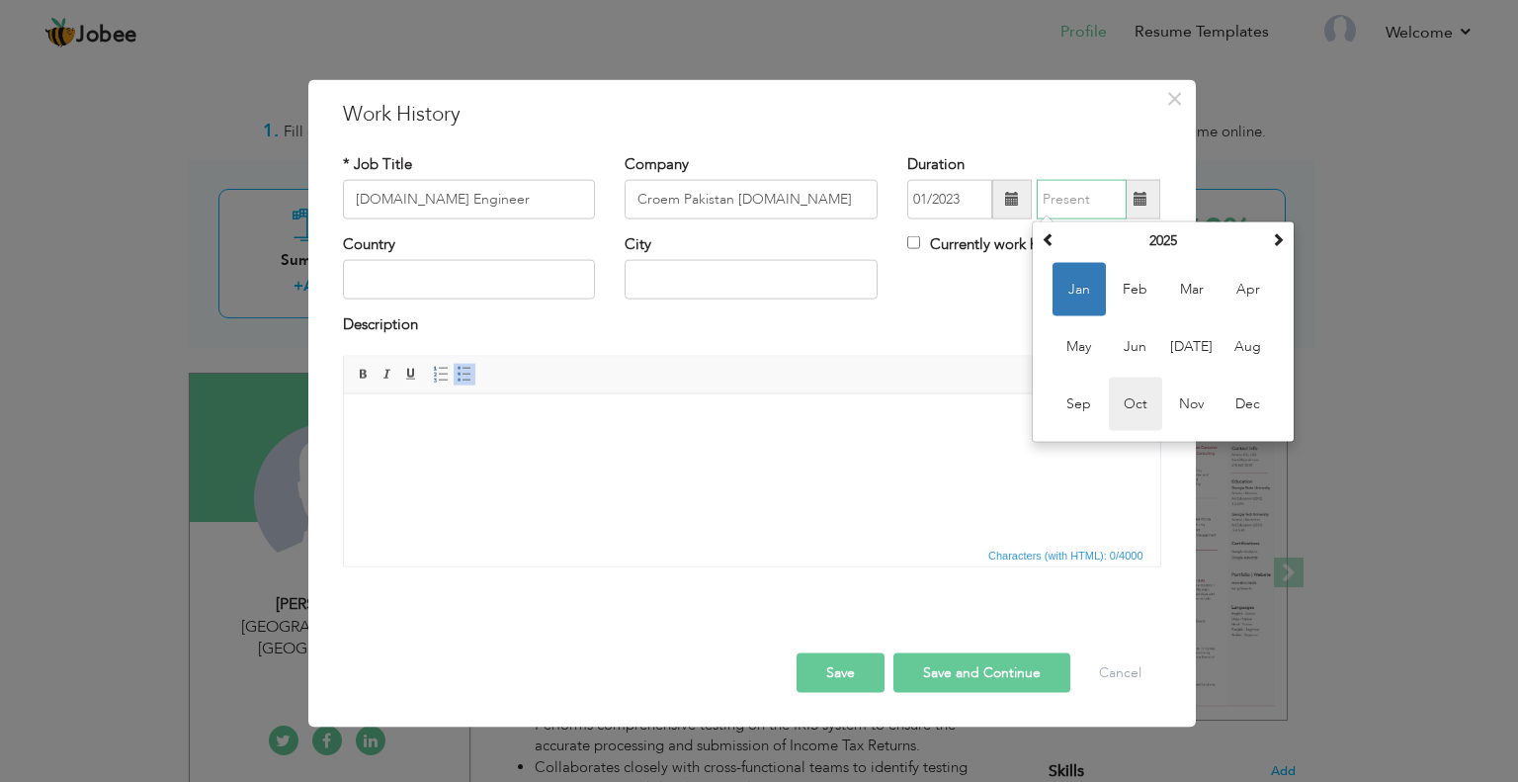
click at [1136, 402] on span "Oct" at bounding box center [1135, 404] width 53 height 53
type input "10/2025"
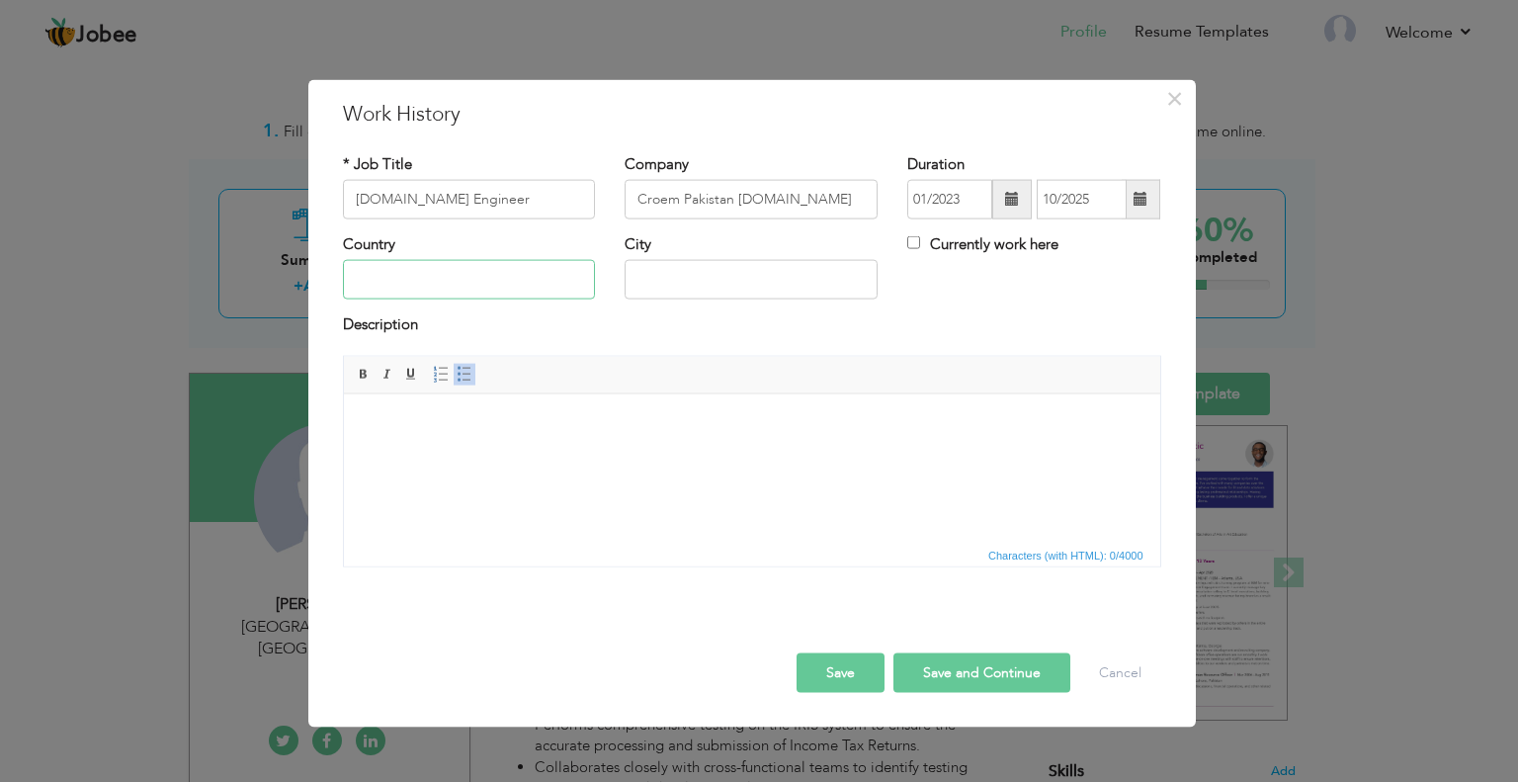
click at [440, 280] on input "text" at bounding box center [469, 280] width 253 height 40
type input "[GEOGRAPHIC_DATA]"
click at [474, 440] on html at bounding box center [751, 423] width 816 height 60
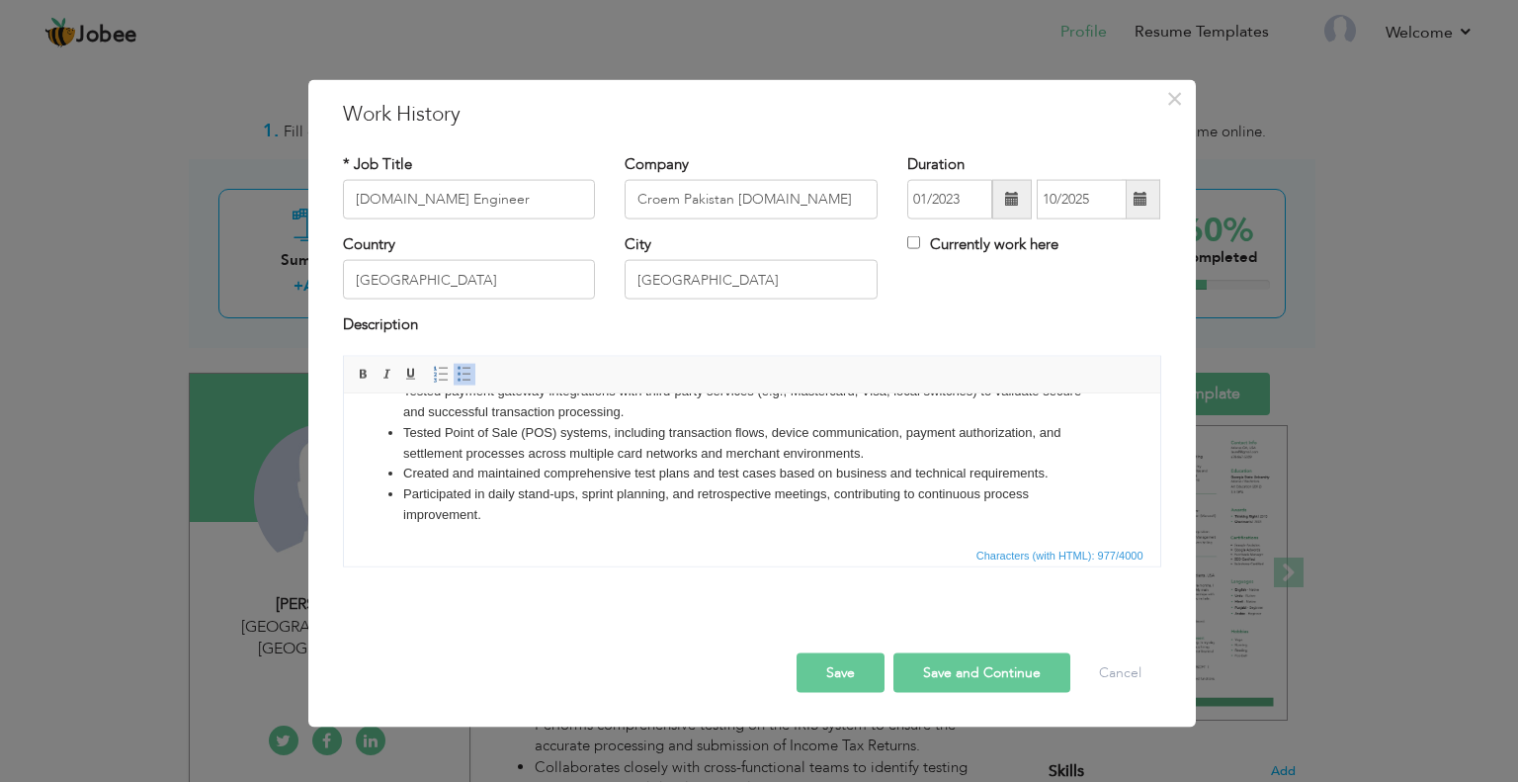
scroll to position [117, 0]
click at [941, 667] on button "Save and Continue" at bounding box center [981, 672] width 177 height 40
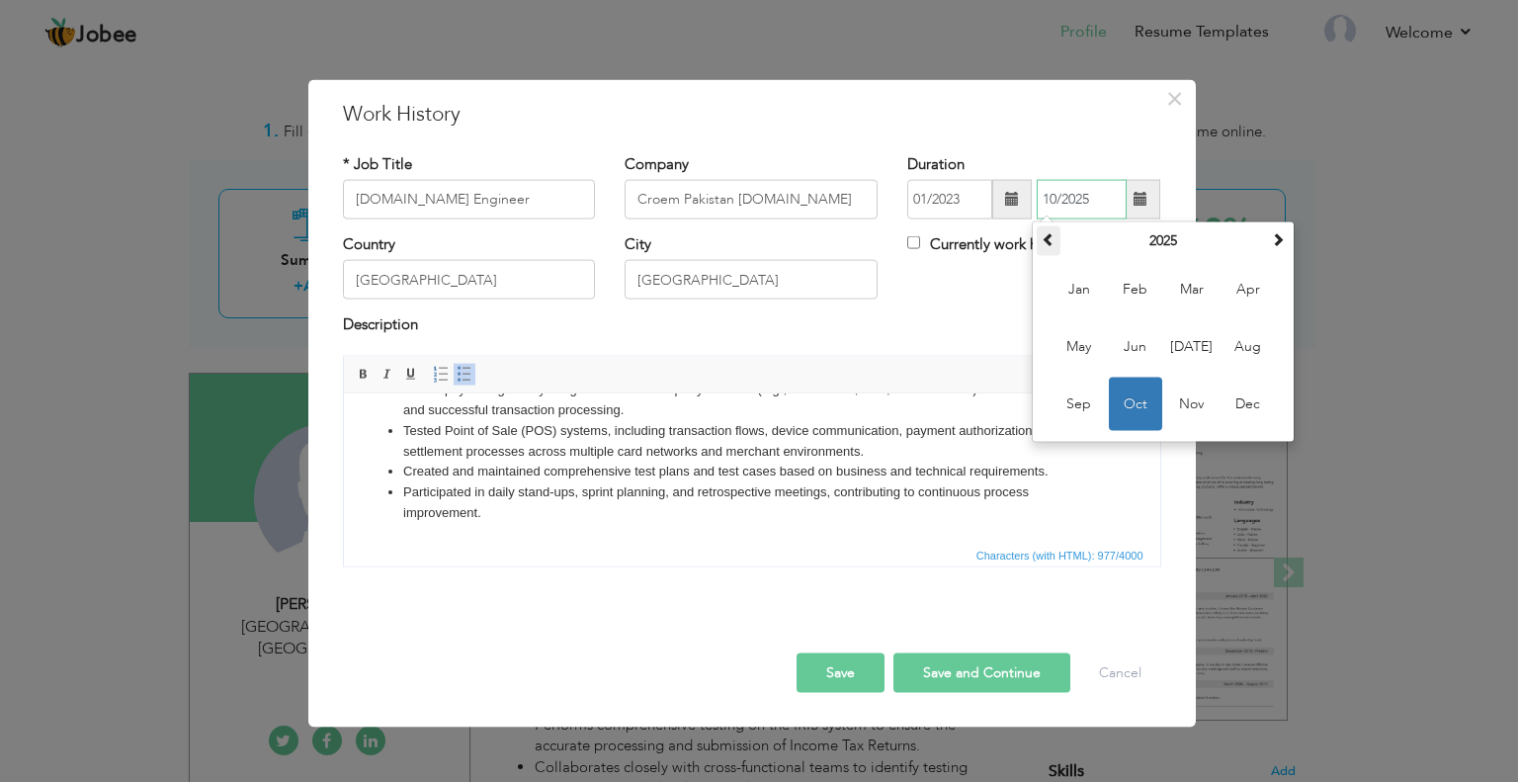
click at [1052, 234] on span at bounding box center [1049, 239] width 14 height 14
click at [1128, 403] on span "Oct" at bounding box center [1135, 404] width 53 height 53
type input "10/2023"
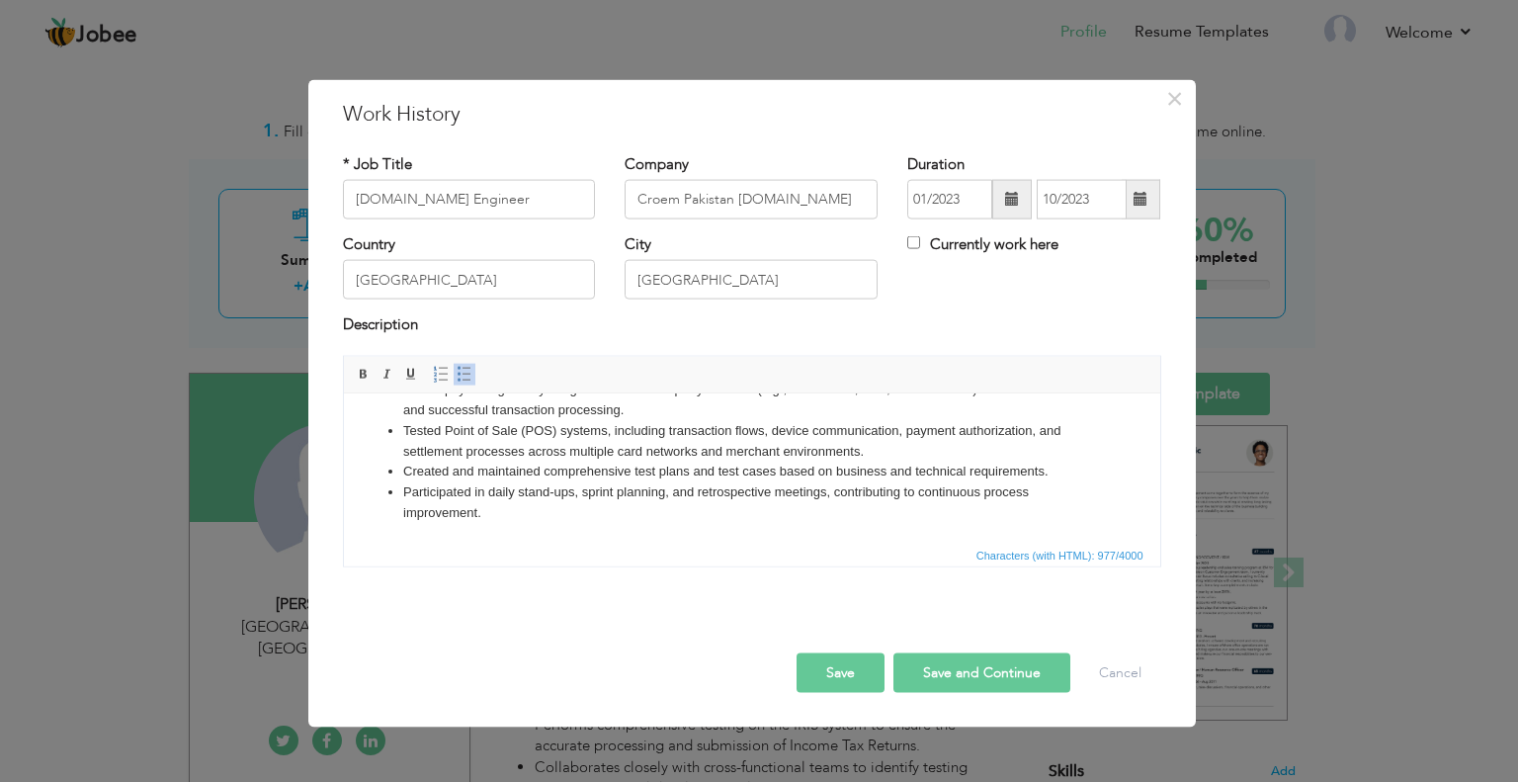
click at [1000, 666] on button "Save and Continue" at bounding box center [981, 672] width 177 height 40
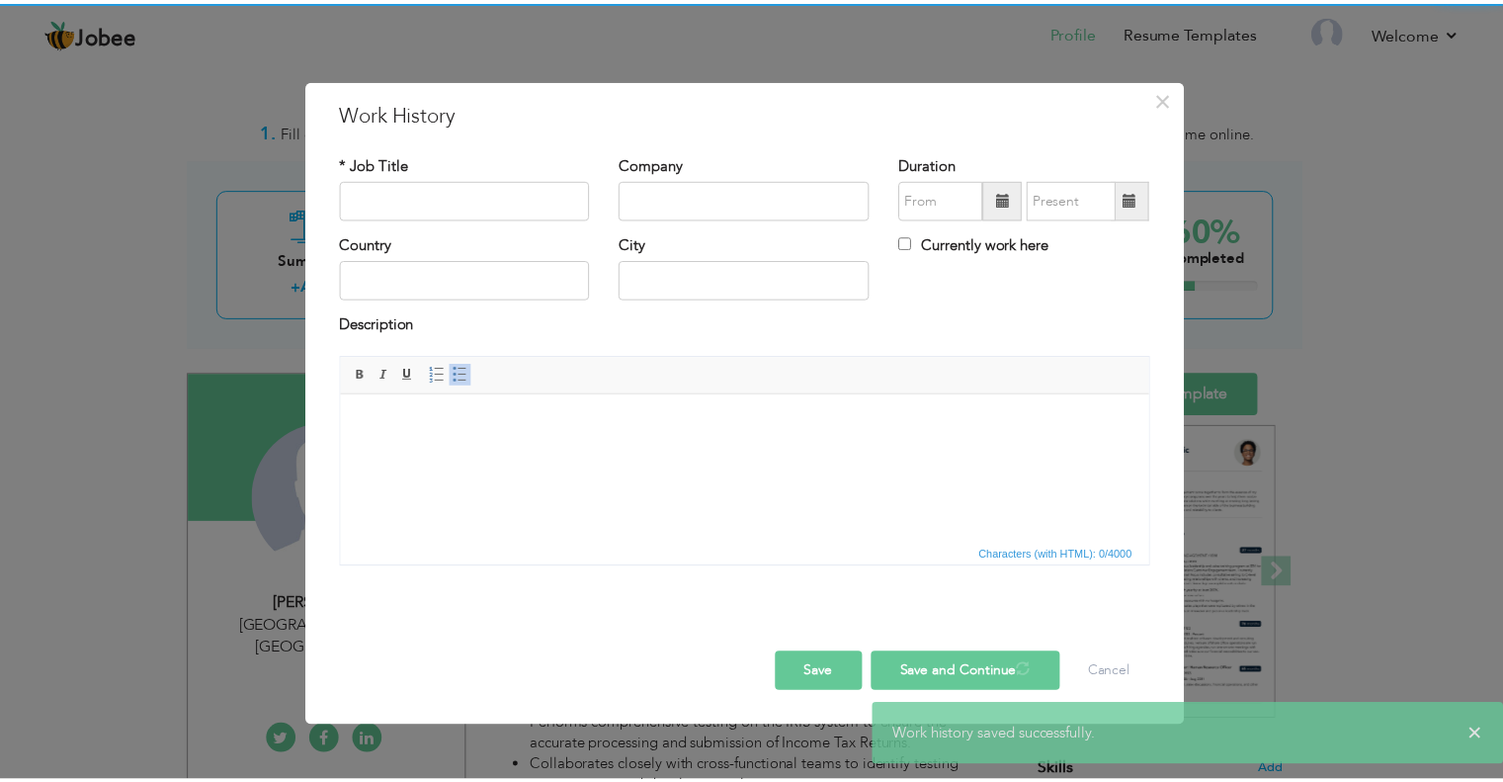
scroll to position [0, 0]
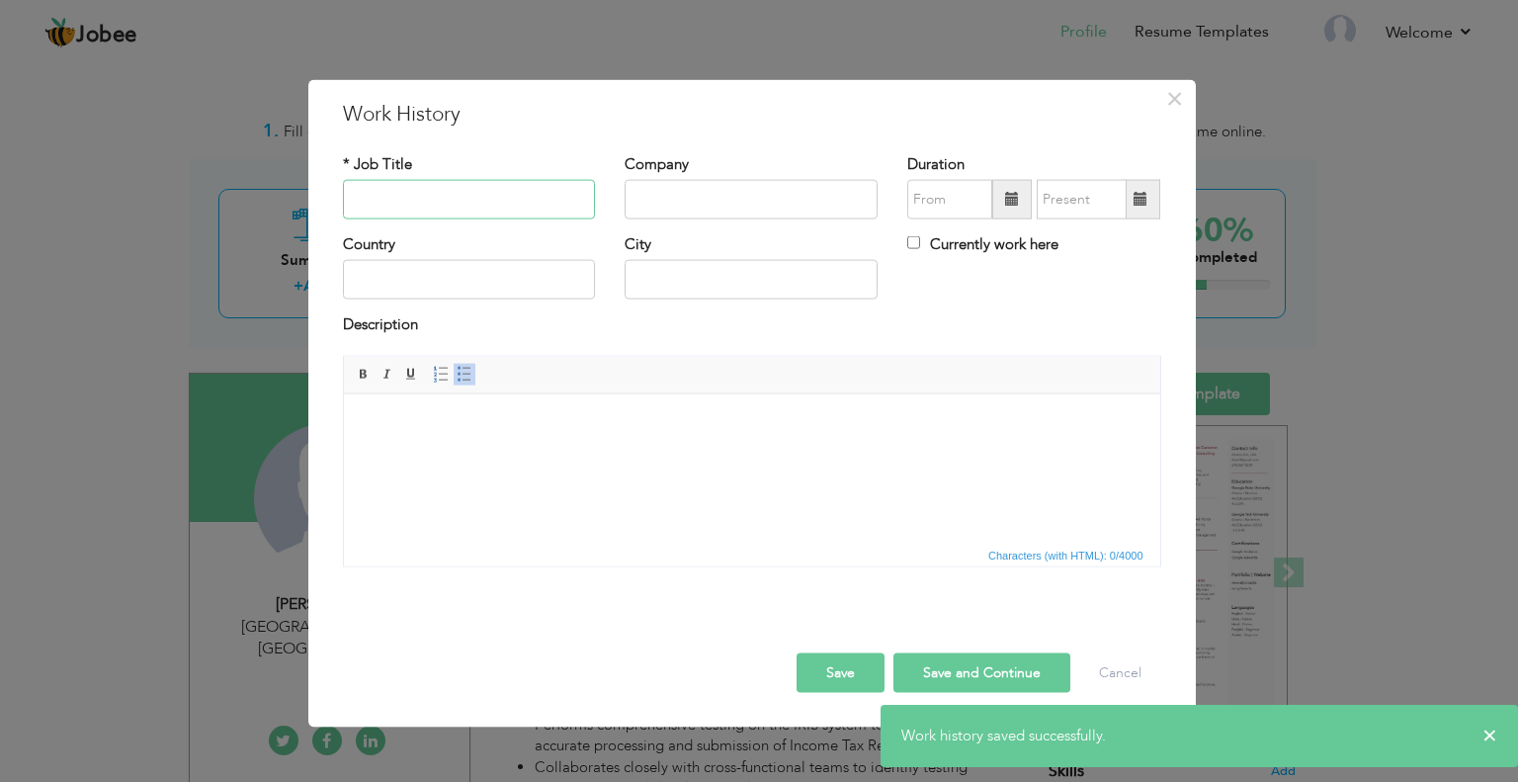
click at [373, 199] on input "text" at bounding box center [469, 200] width 253 height 40
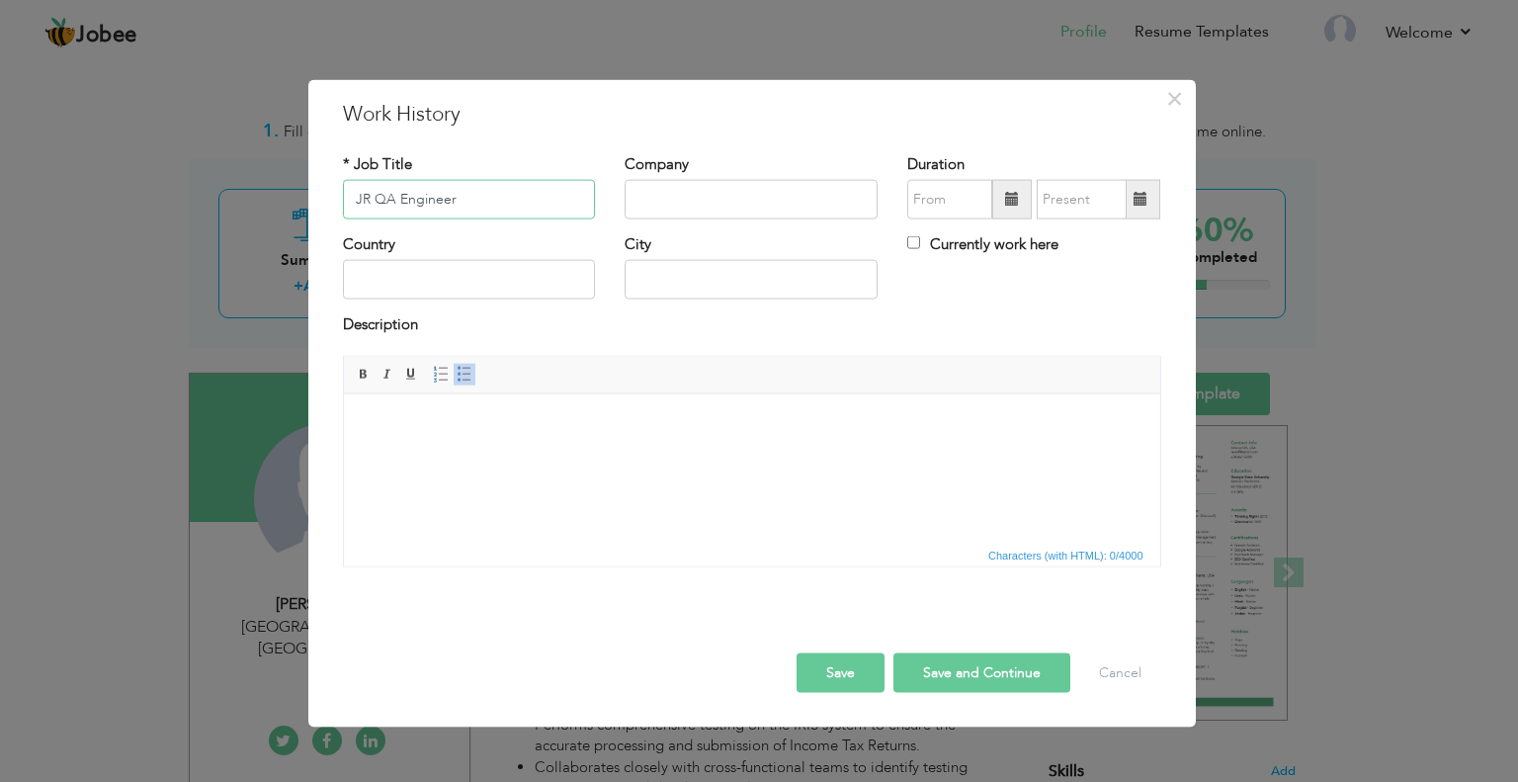
type input "JR QA Engineer"
click at [742, 194] on input "text" at bounding box center [751, 200] width 253 height 40
type input "ClimaxCode [DOMAIN_NAME]"
click at [1010, 193] on span at bounding box center [1012, 199] width 14 height 14
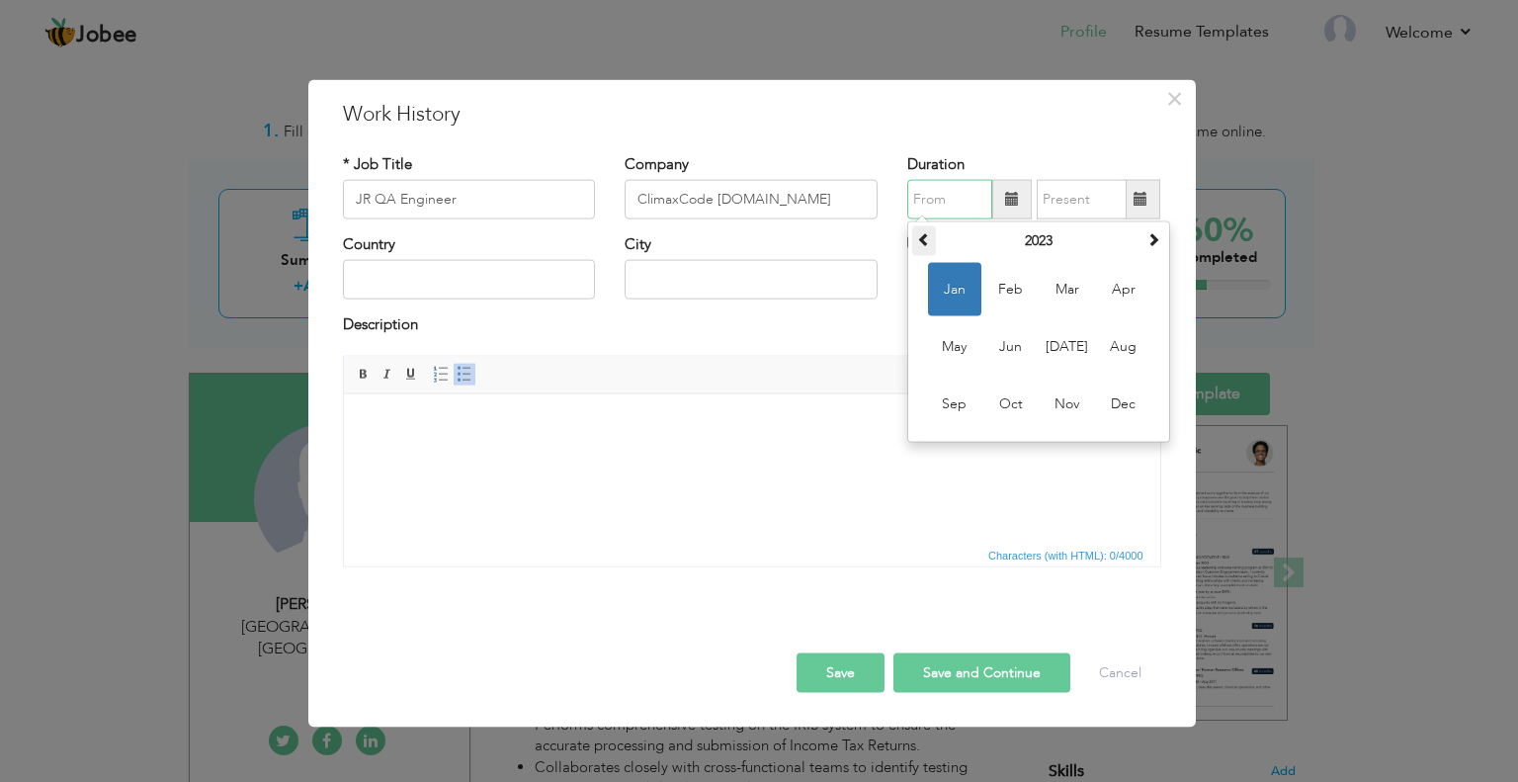
click at [926, 240] on span at bounding box center [924, 239] width 14 height 14
click at [1148, 241] on span at bounding box center [1154, 239] width 14 height 14
click at [965, 292] on span "Jan" at bounding box center [954, 289] width 53 height 53
type input "01/2022"
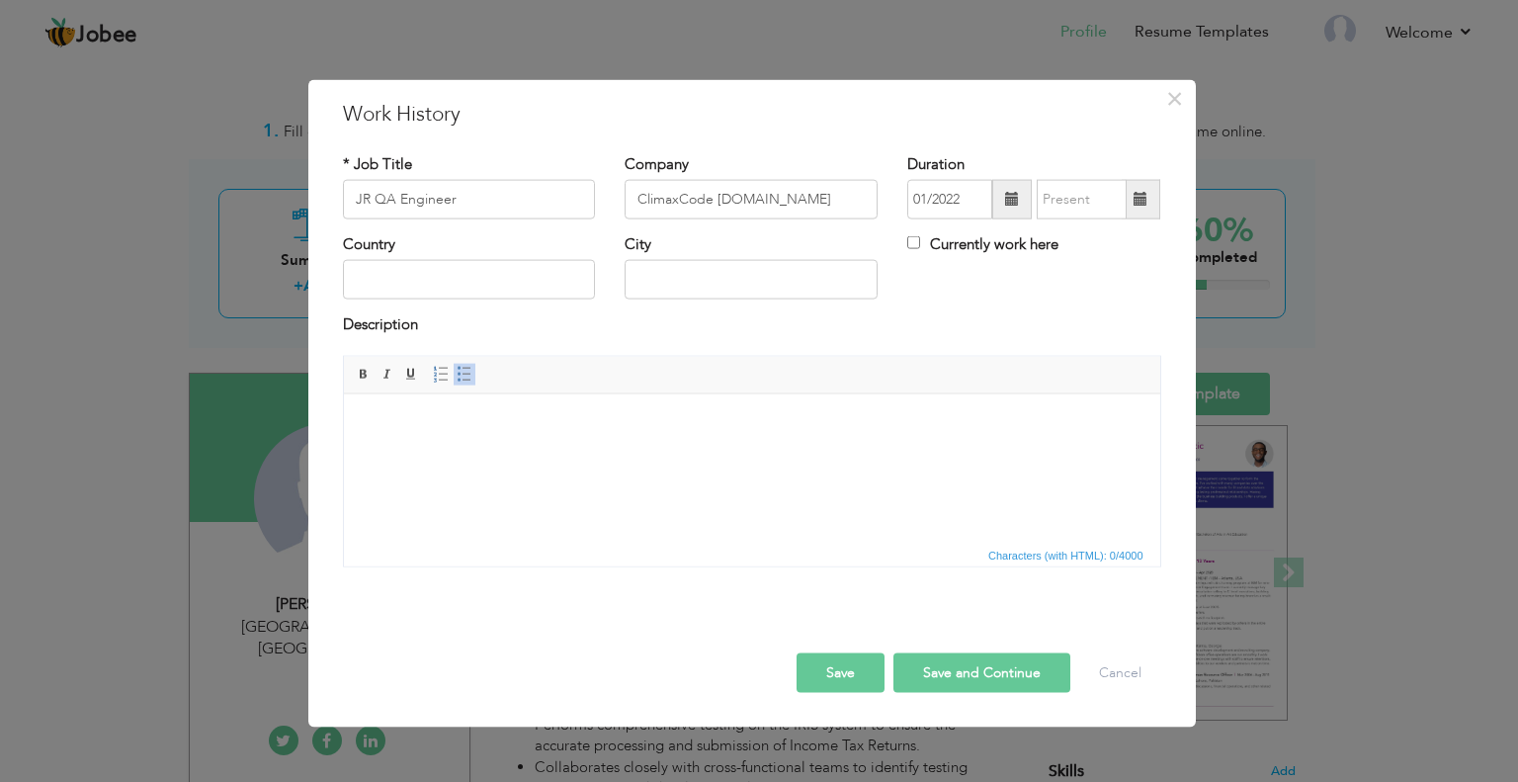
click at [1140, 189] on span at bounding box center [1141, 200] width 39 height 40
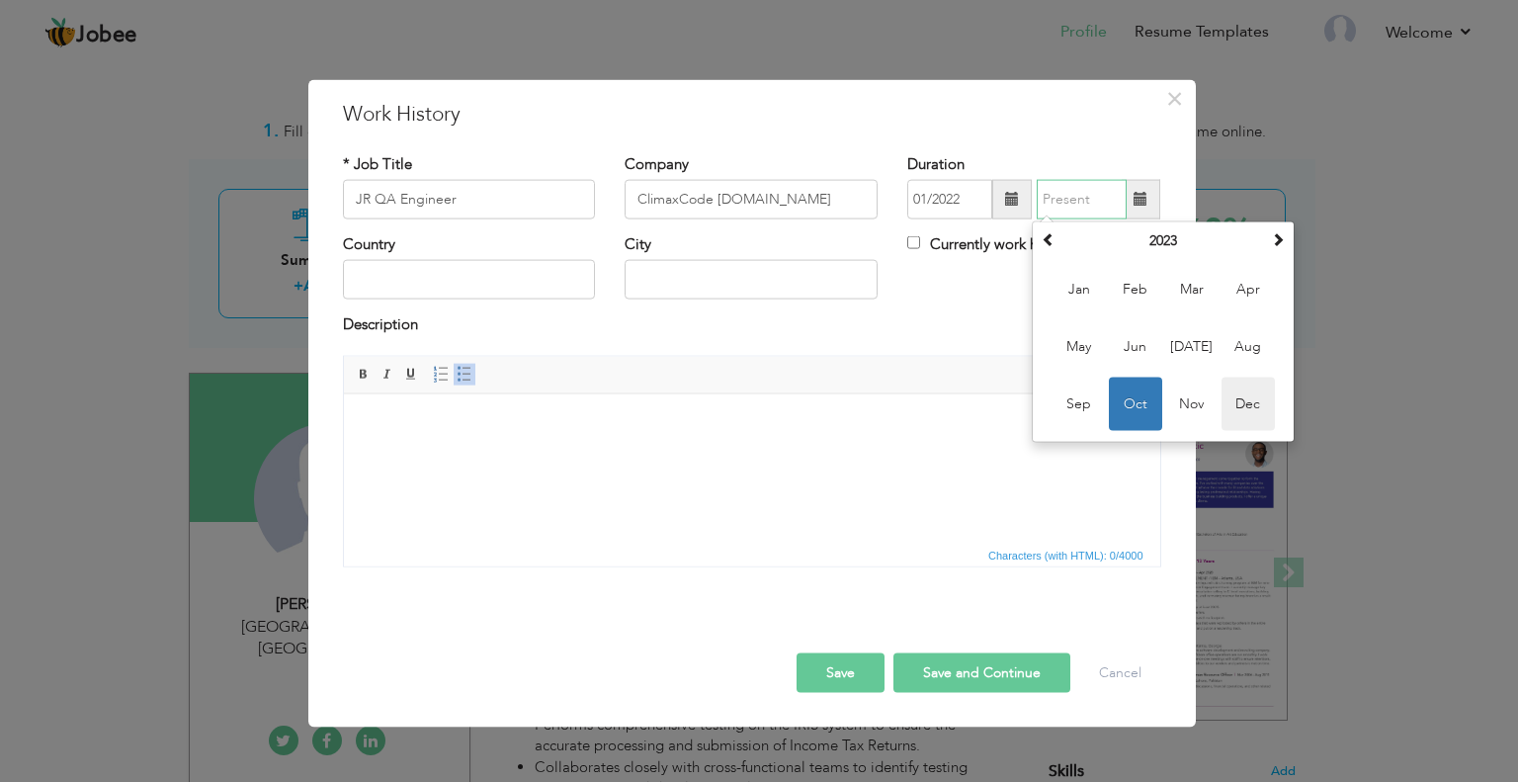
click at [1247, 405] on span "Dec" at bounding box center [1248, 404] width 53 height 53
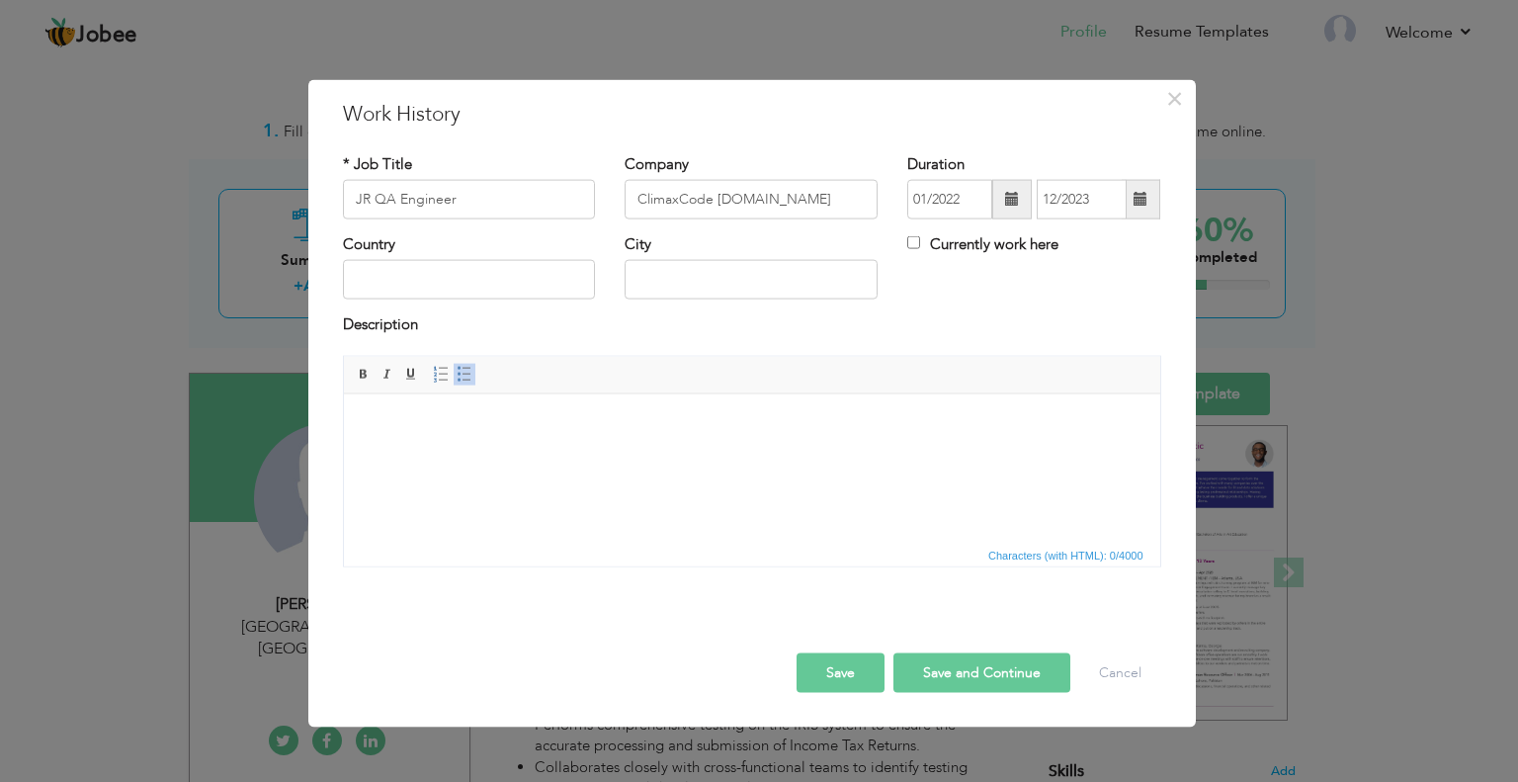
click at [1142, 209] on span at bounding box center [1141, 200] width 39 height 40
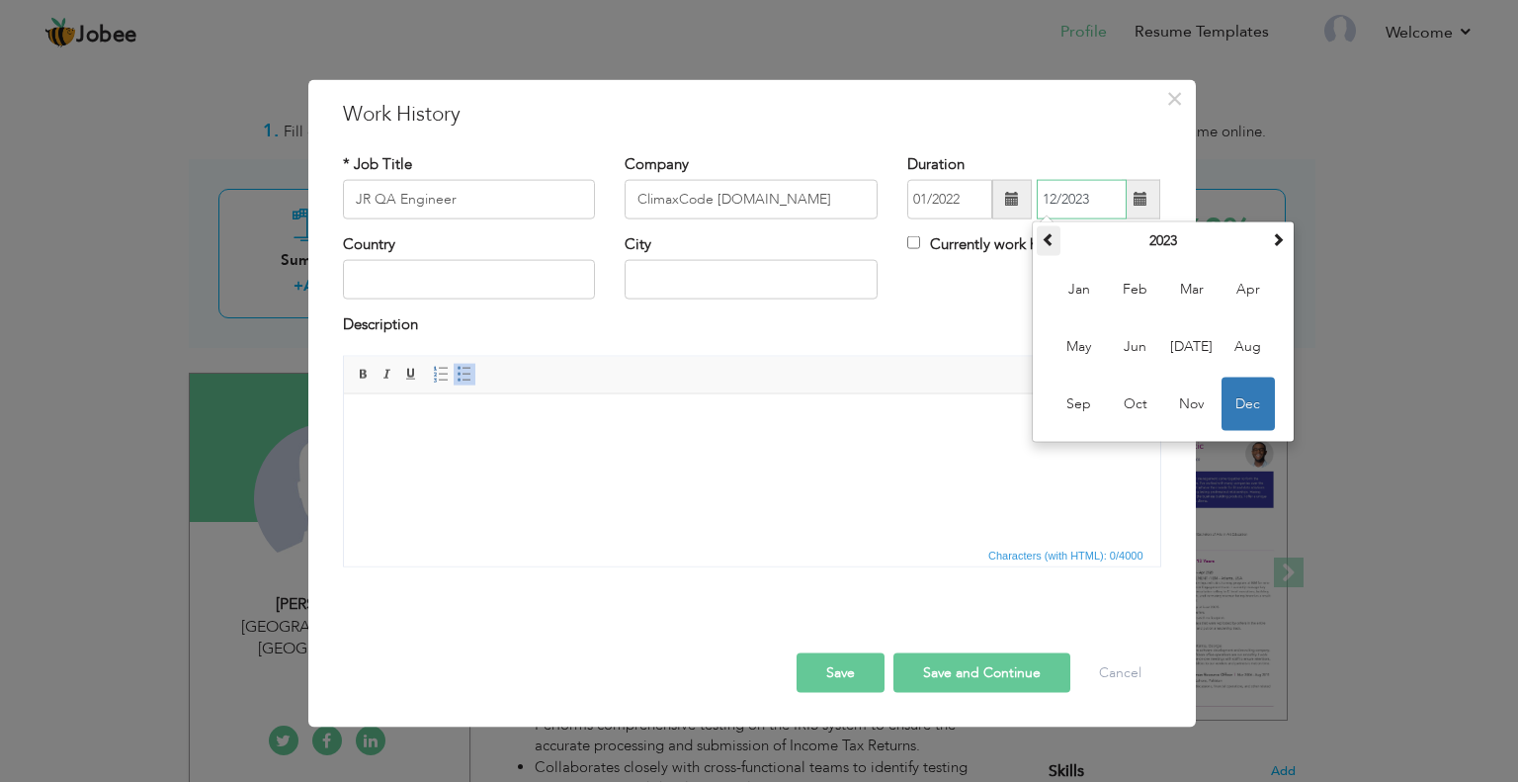
click at [1048, 243] on span at bounding box center [1049, 239] width 14 height 14
click at [1234, 398] on span "Dec" at bounding box center [1248, 404] width 53 height 53
type input "12/2022"
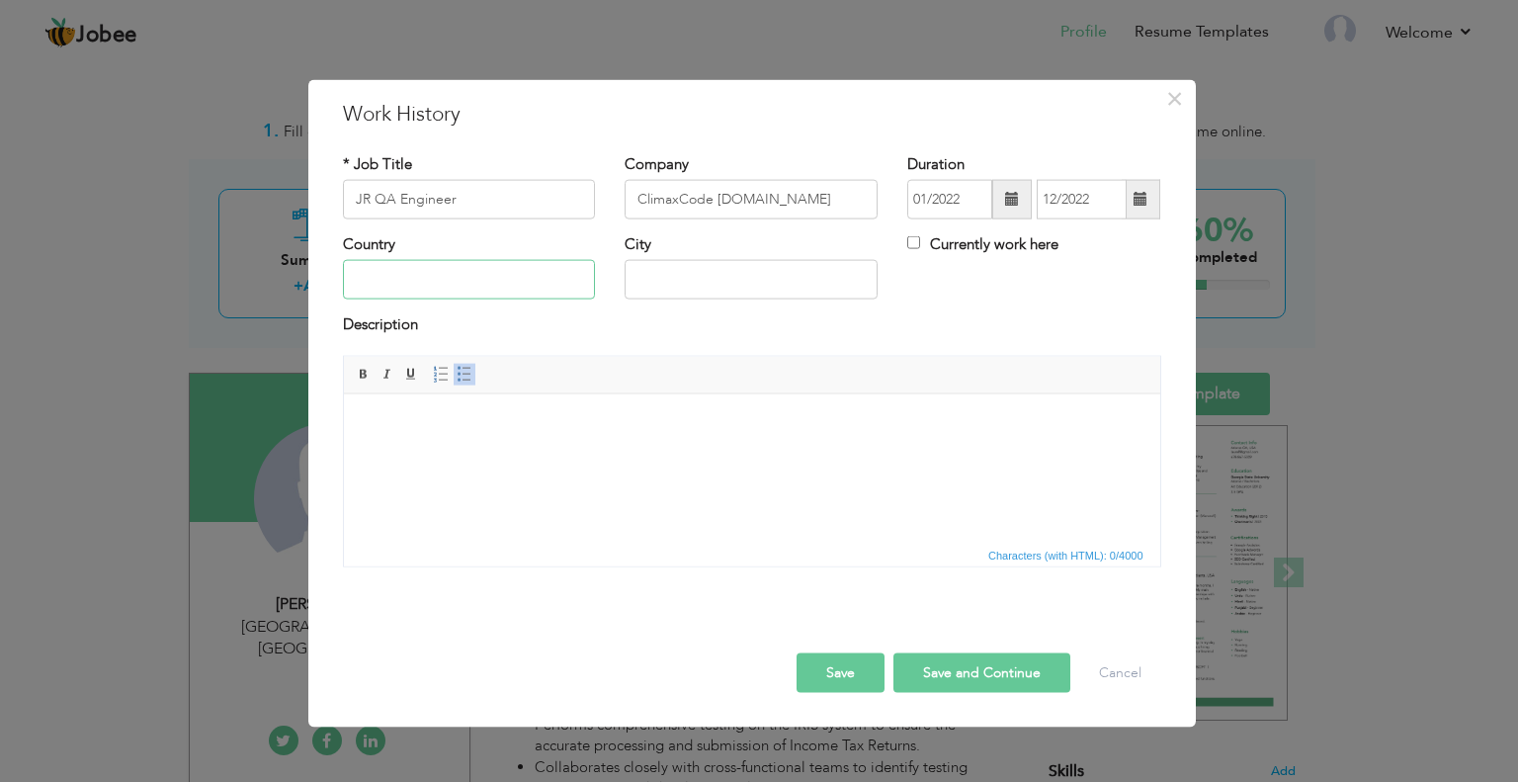
click at [424, 264] on input "text" at bounding box center [469, 280] width 253 height 40
type input "[GEOGRAPHIC_DATA]"
click at [415, 421] on body at bounding box center [751, 423] width 777 height 21
click at [1314, 195] on div "× Work History * Job Title JR QA Engineer Company ClimaxCode [DOMAIN_NAME] Dura…" at bounding box center [759, 391] width 1518 height 782
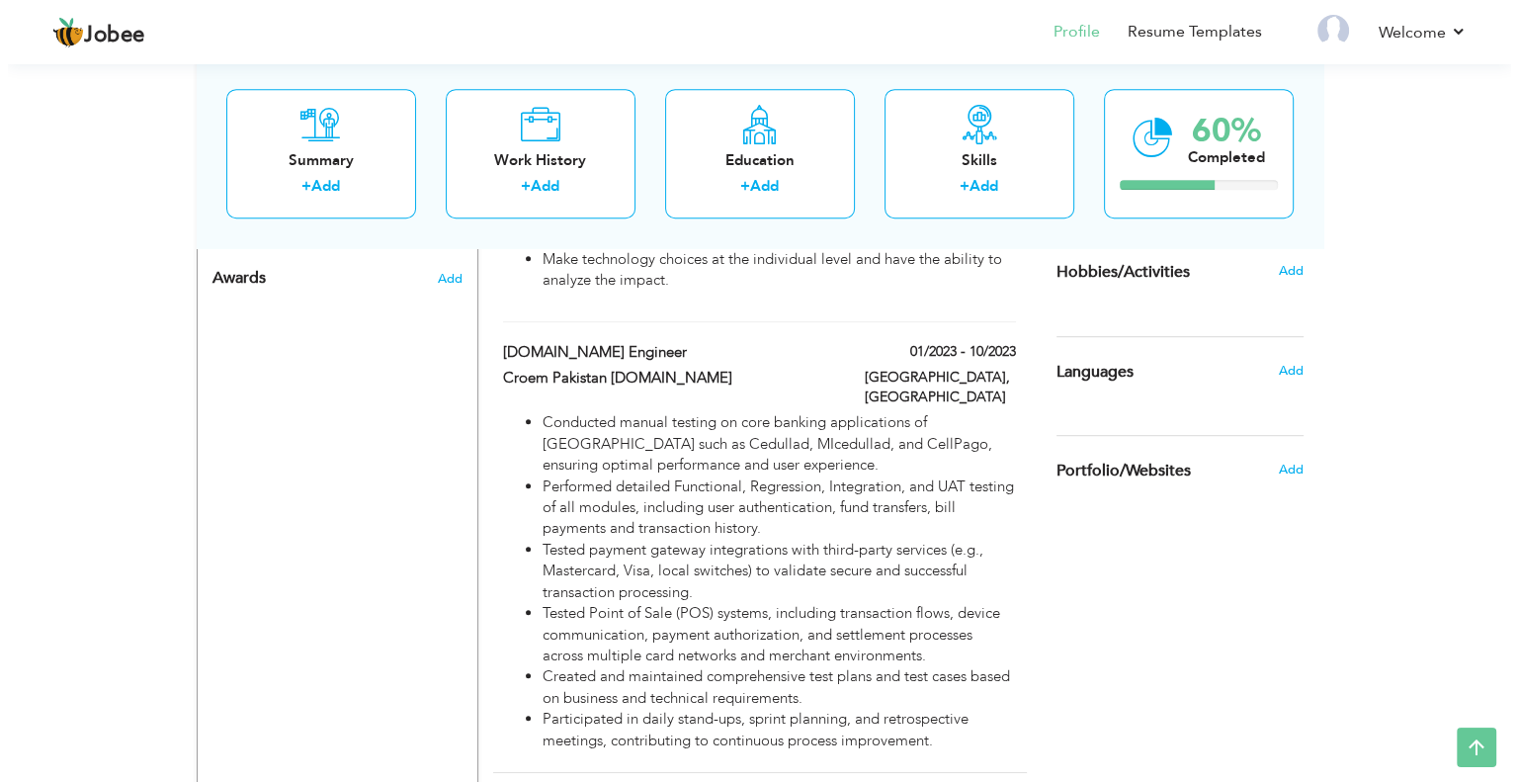
scroll to position [1123, 0]
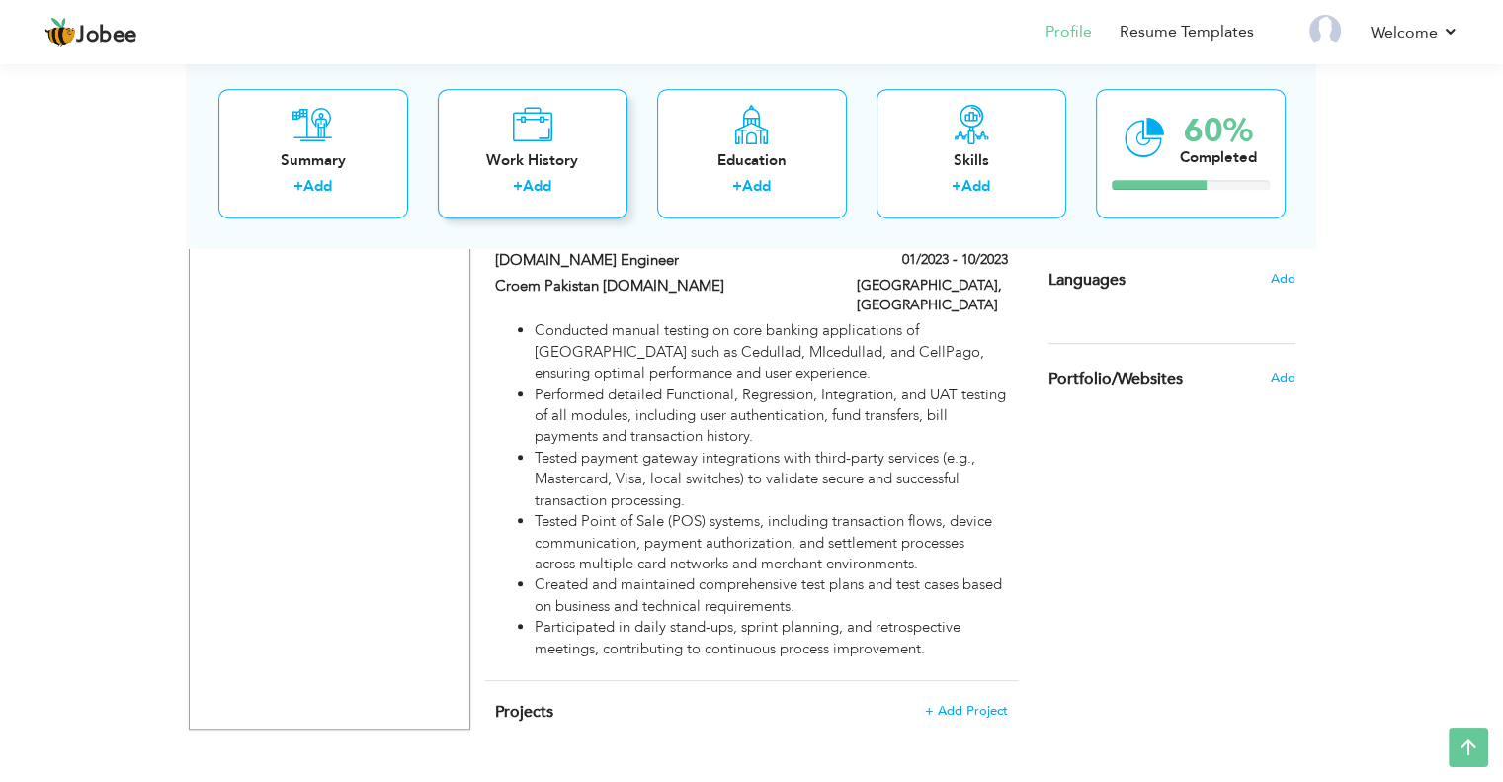
click at [518, 147] on div "Work History + Add" at bounding box center [533, 153] width 190 height 129
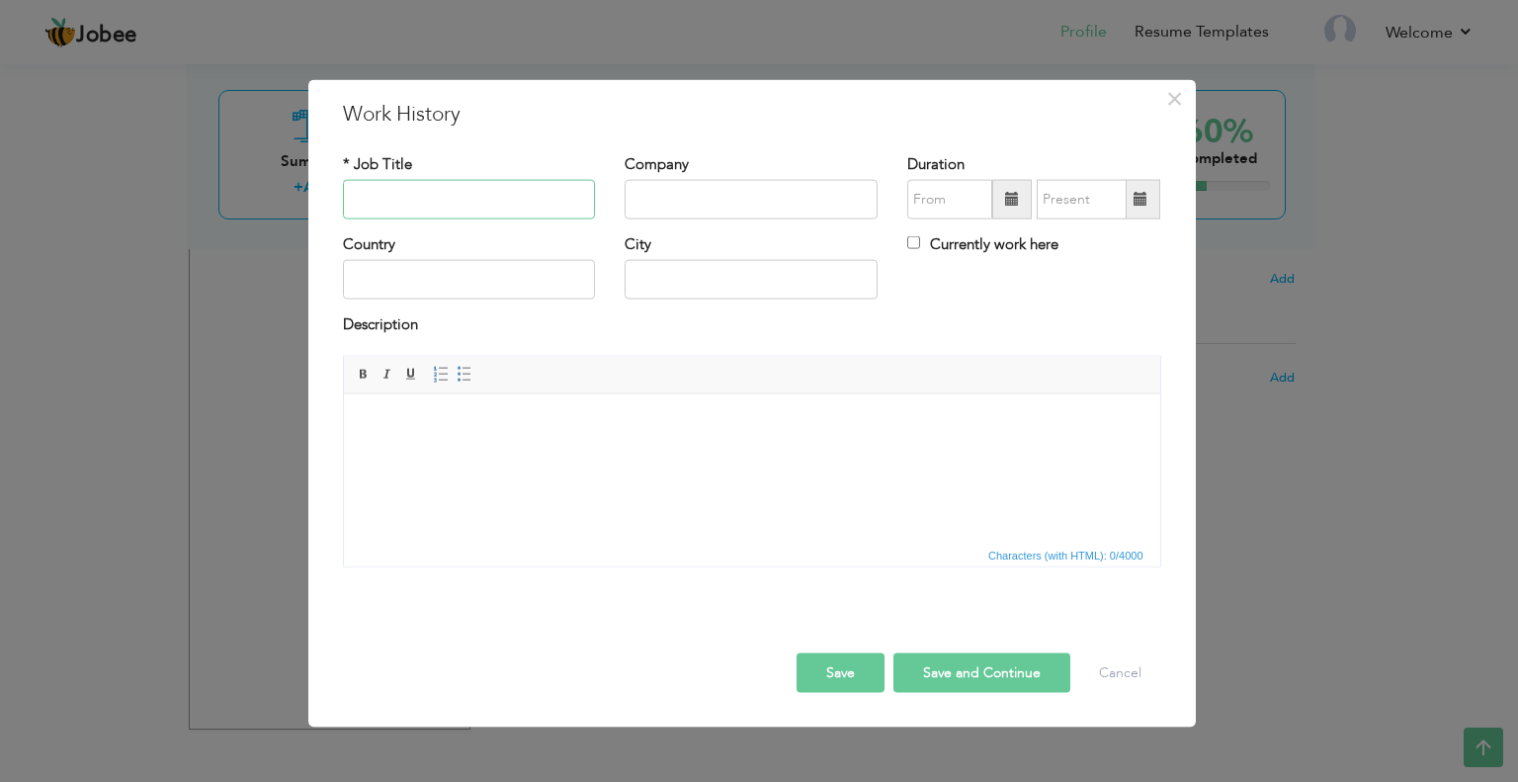
click at [423, 187] on input "text" at bounding box center [469, 200] width 253 height 40
click at [383, 205] on input "text" at bounding box center [469, 200] width 253 height 40
click at [447, 419] on body at bounding box center [751, 423] width 777 height 21
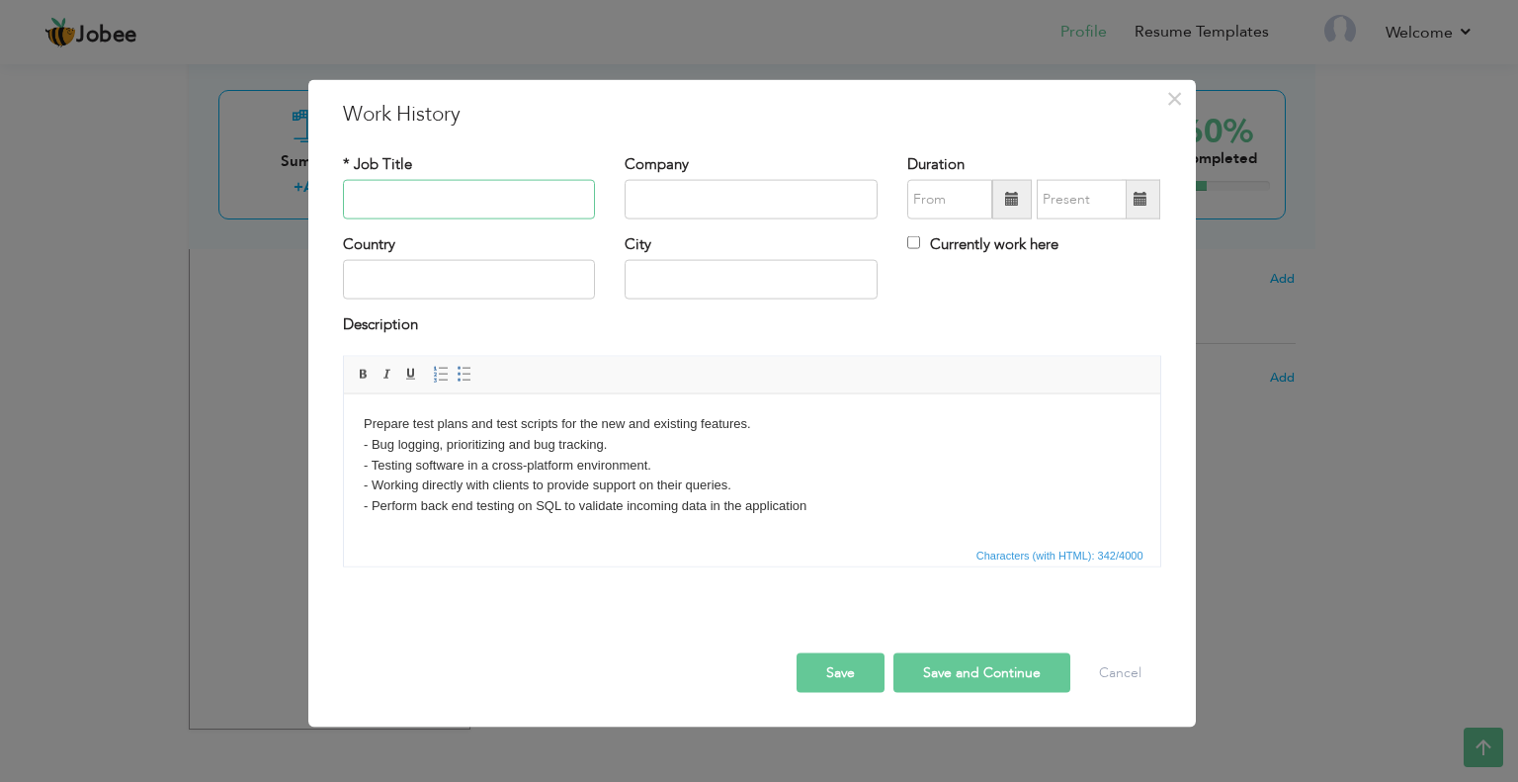
click at [532, 189] on input "text" at bounding box center [469, 200] width 253 height 40
type input "[DOMAIN_NAME] Engineer"
click at [688, 200] on input "text" at bounding box center [751, 200] width 253 height 40
type input "ClimaxCode [DOMAIN_NAME]"
click at [1000, 202] on span at bounding box center [1012, 200] width 40 height 40
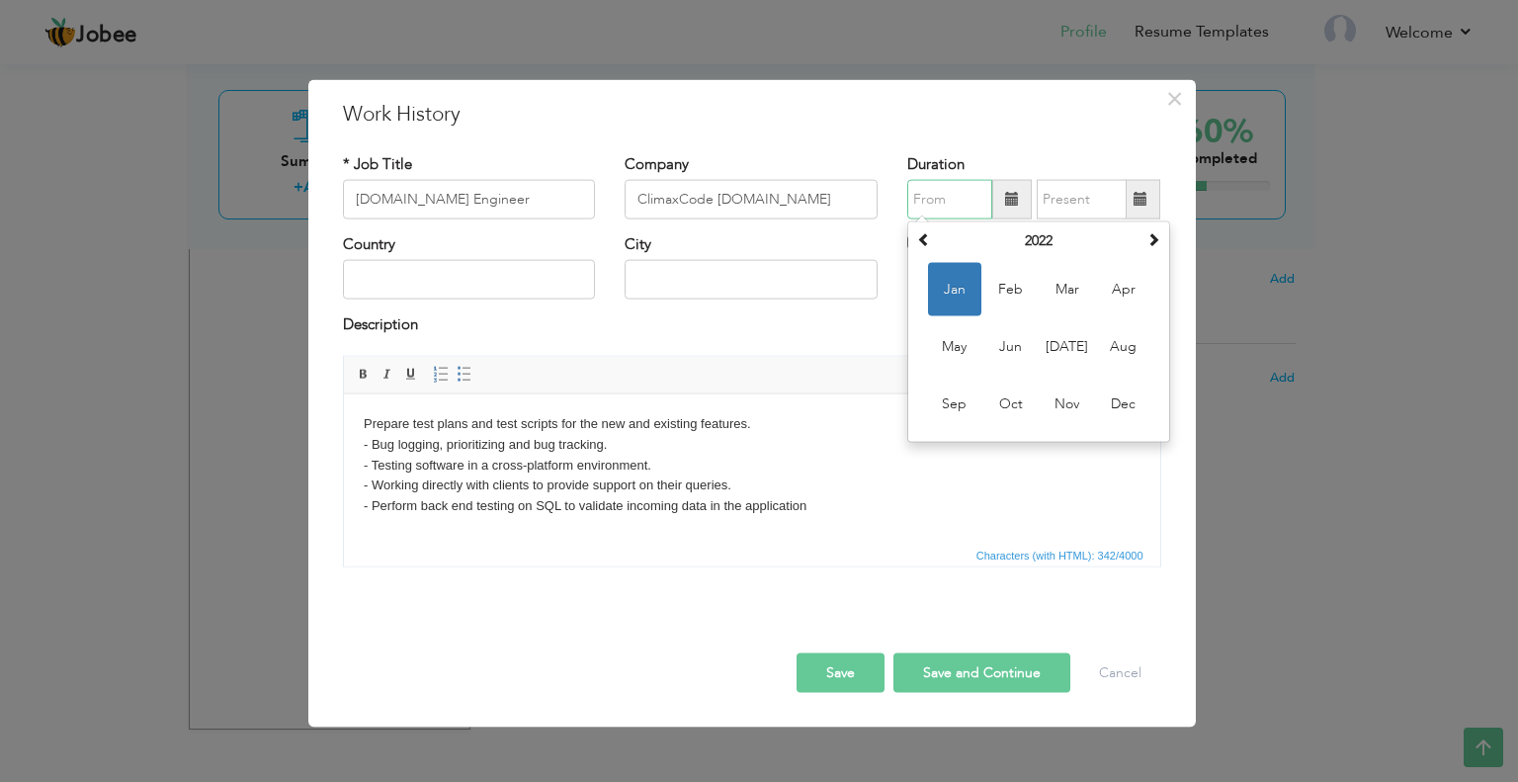
click at [957, 272] on span "Jan" at bounding box center [954, 289] width 53 height 53
type input "01/2022"
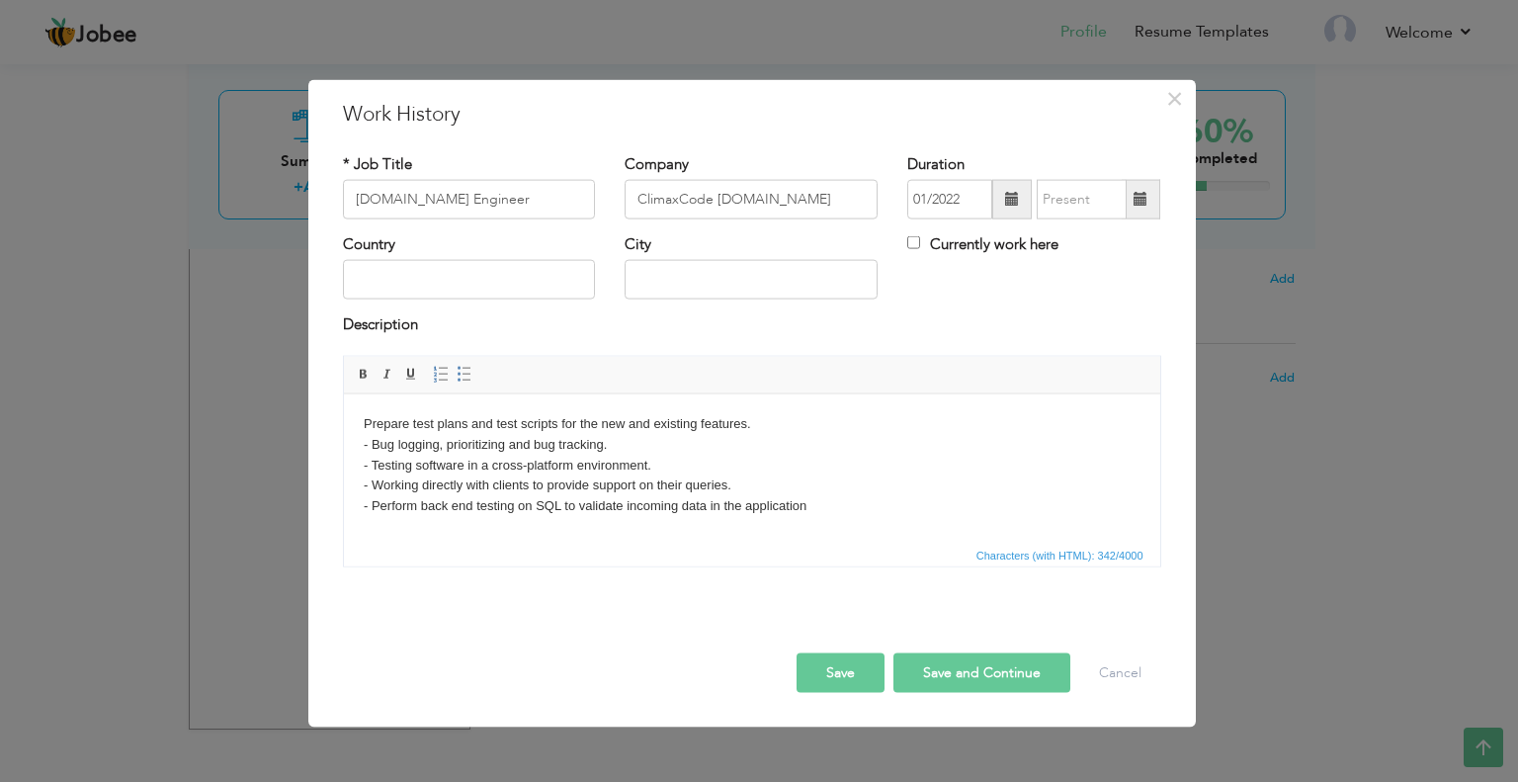
click at [1142, 200] on span at bounding box center [1141, 199] width 14 height 14
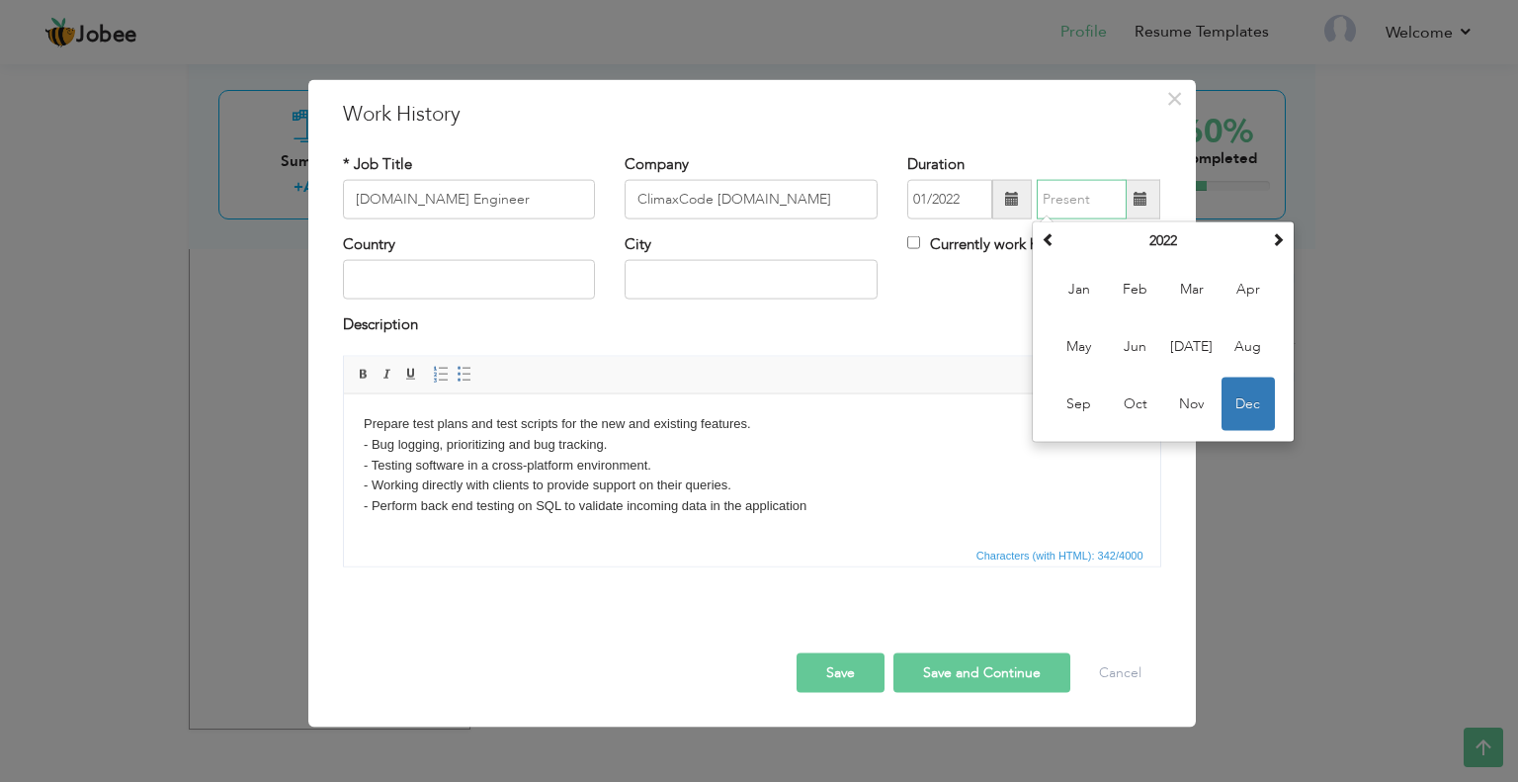
click at [1228, 405] on span "Dec" at bounding box center [1248, 404] width 53 height 53
type input "12/2022"
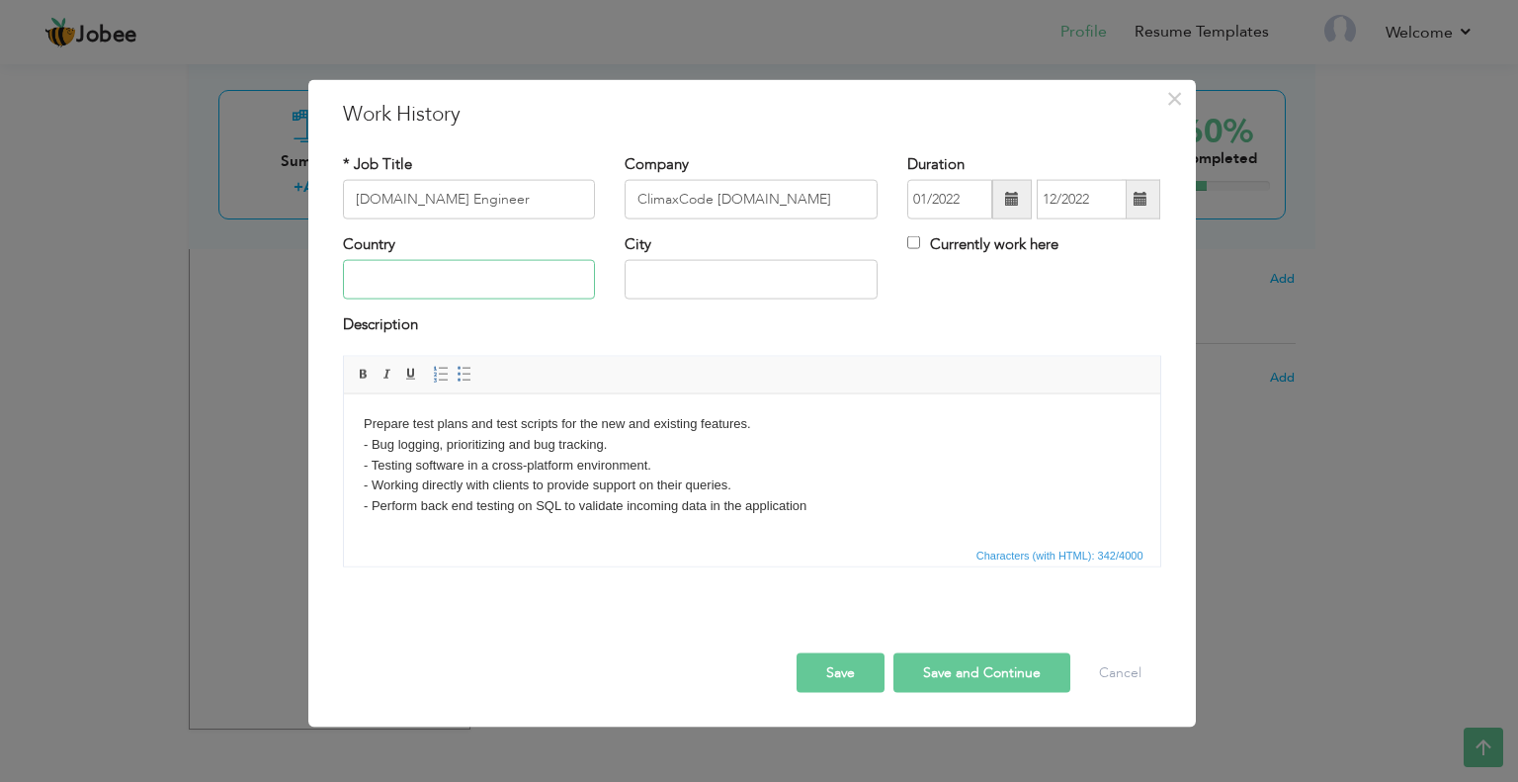
click at [453, 283] on input "text" at bounding box center [469, 280] width 253 height 40
type input "[GEOGRAPHIC_DATA]"
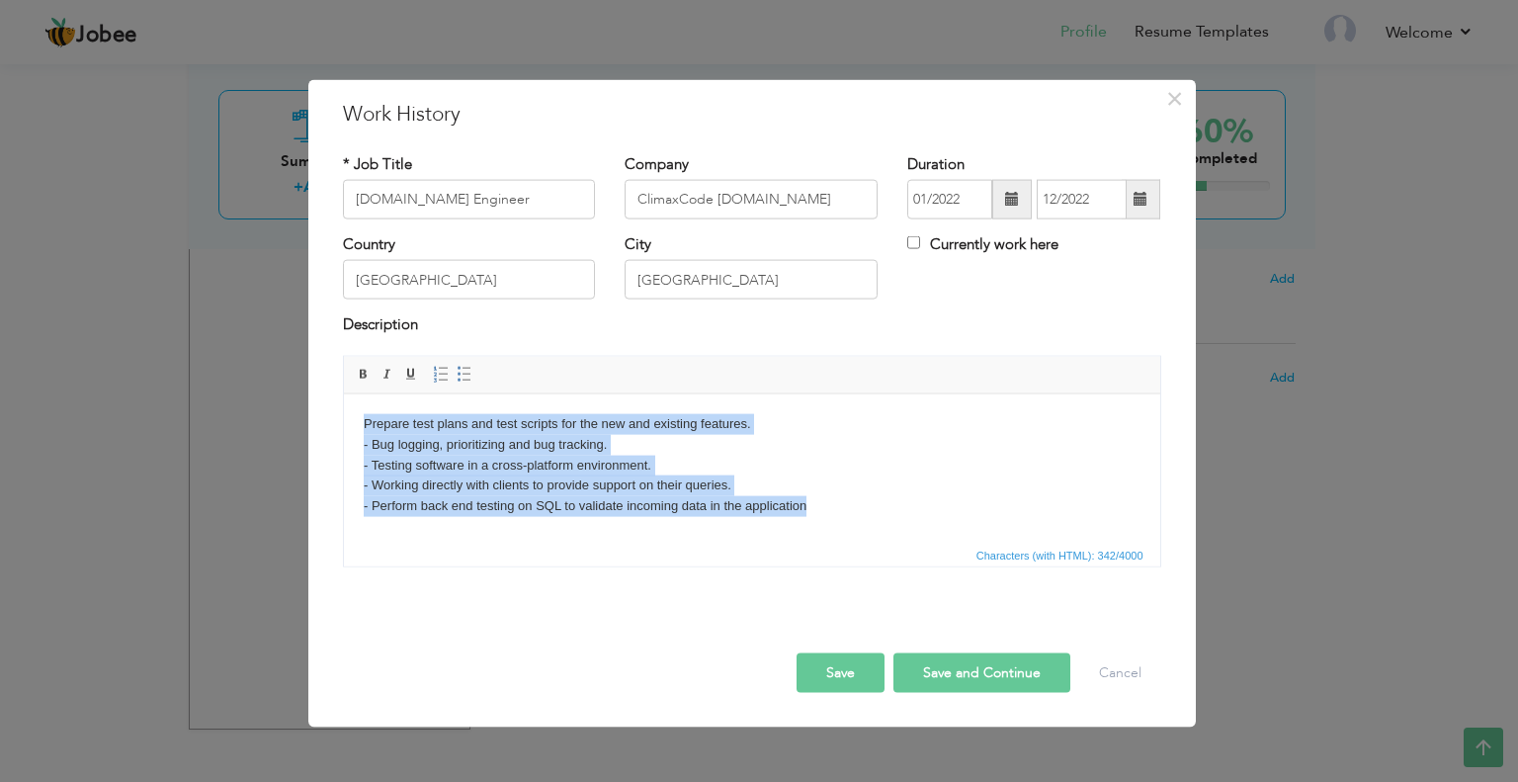
drag, startPoint x: 355, startPoint y: 417, endPoint x: 840, endPoint y: 535, distance: 499.3
click at [840, 535] on html "Prepare test plans and test scripts for the new and existing features. - Bug lo…" at bounding box center [751, 464] width 816 height 142
click at [360, 372] on span at bounding box center [364, 374] width 16 height 16
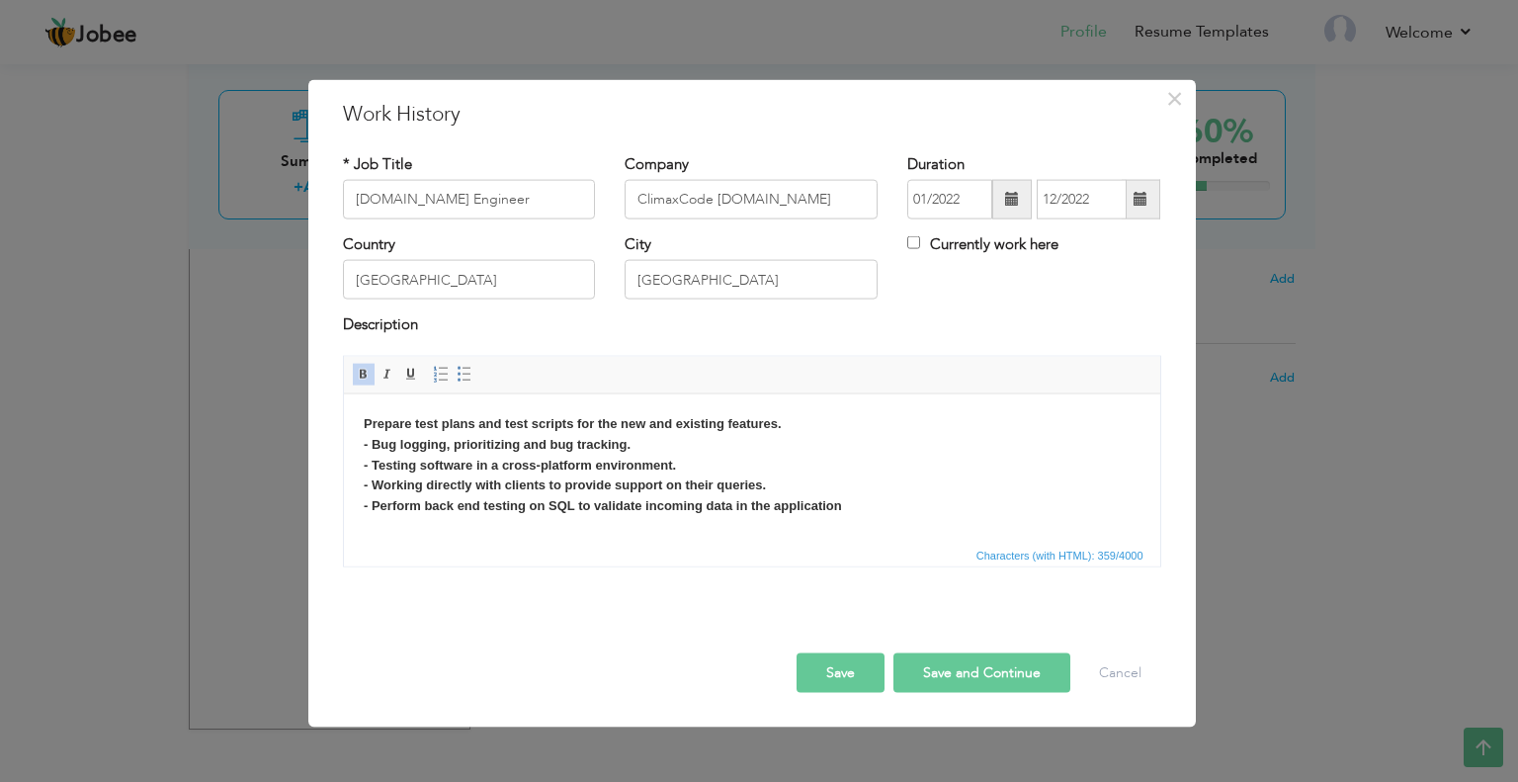
click at [366, 468] on strong "Prepare test plans and test scripts for the new and existing features. - Bug lo…" at bounding box center [602, 463] width 478 height 97
click at [358, 371] on span at bounding box center [364, 374] width 16 height 16
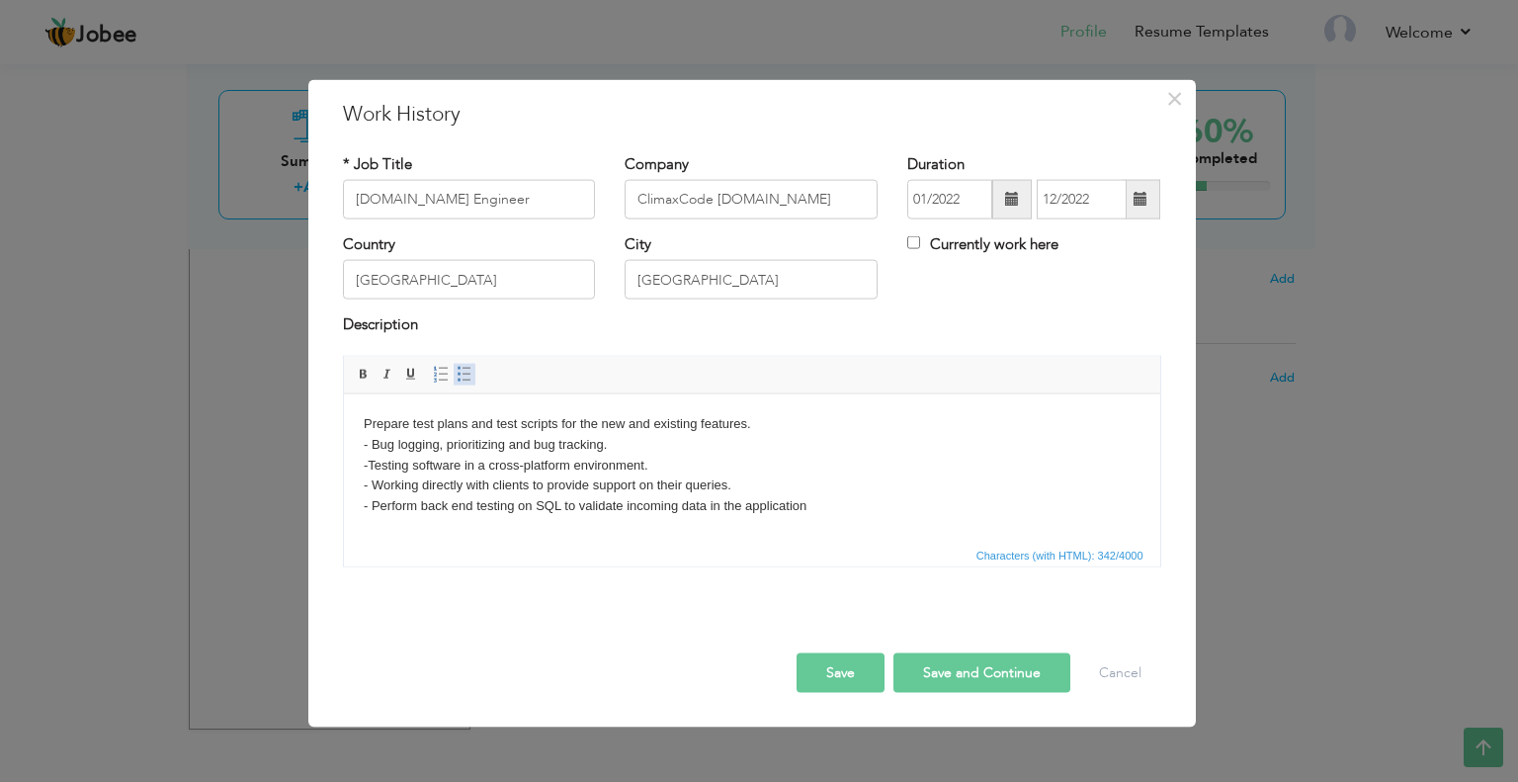
click at [457, 374] on span at bounding box center [465, 374] width 16 height 16
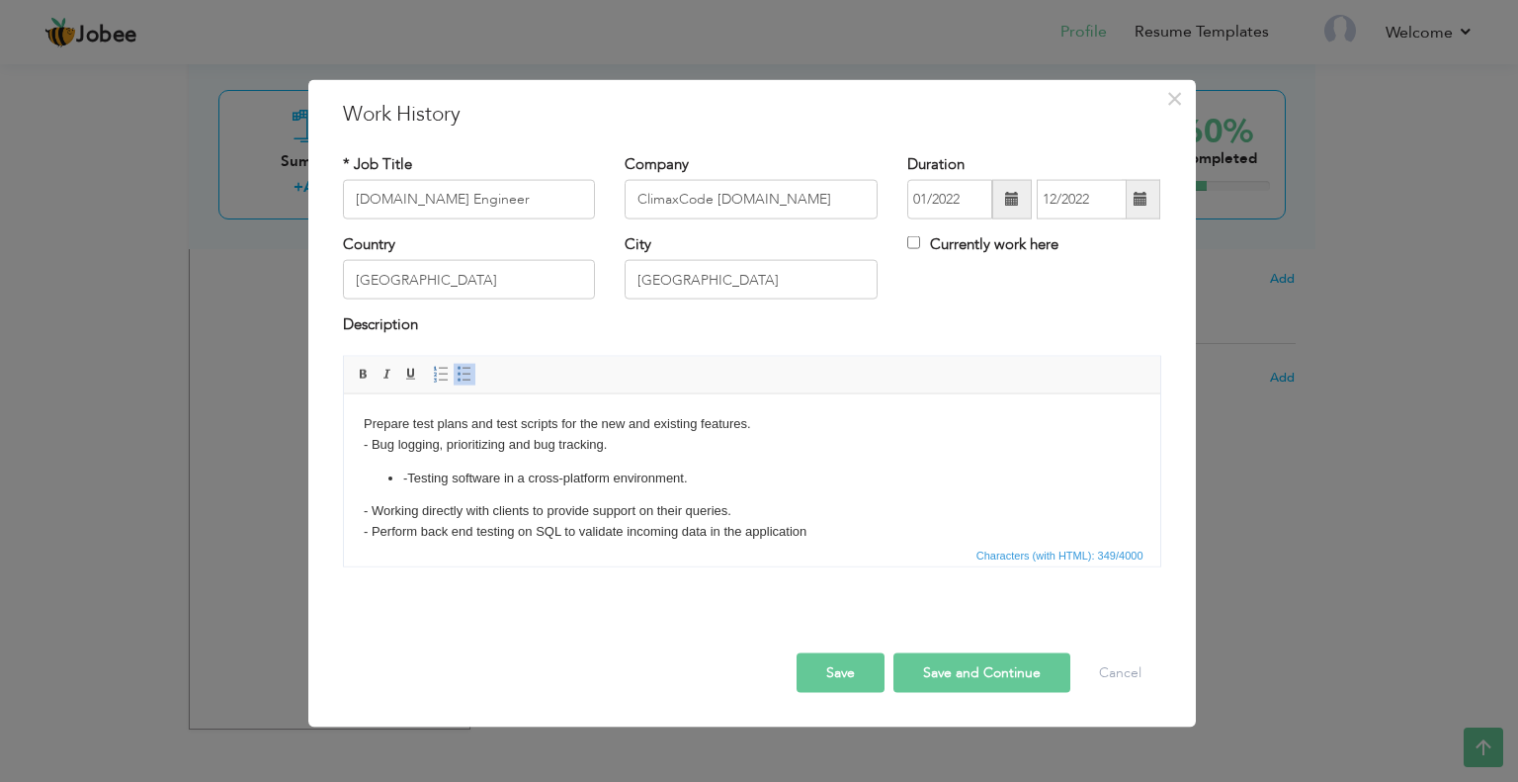
click at [386, 433] on body "Prepare test plans and test scripts for the new and existing features. - Bug lo…" at bounding box center [751, 477] width 777 height 128
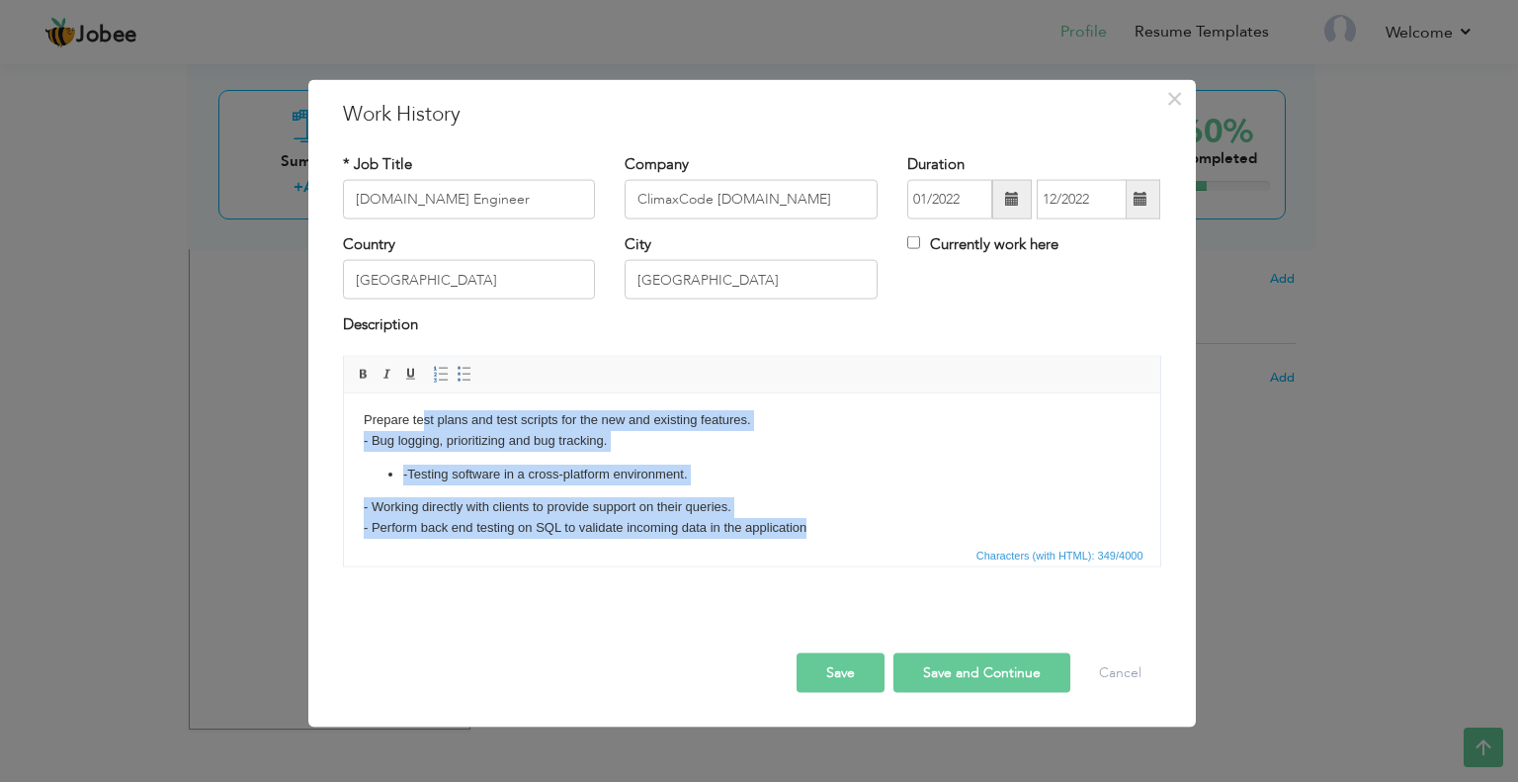
scroll to position [0, 0]
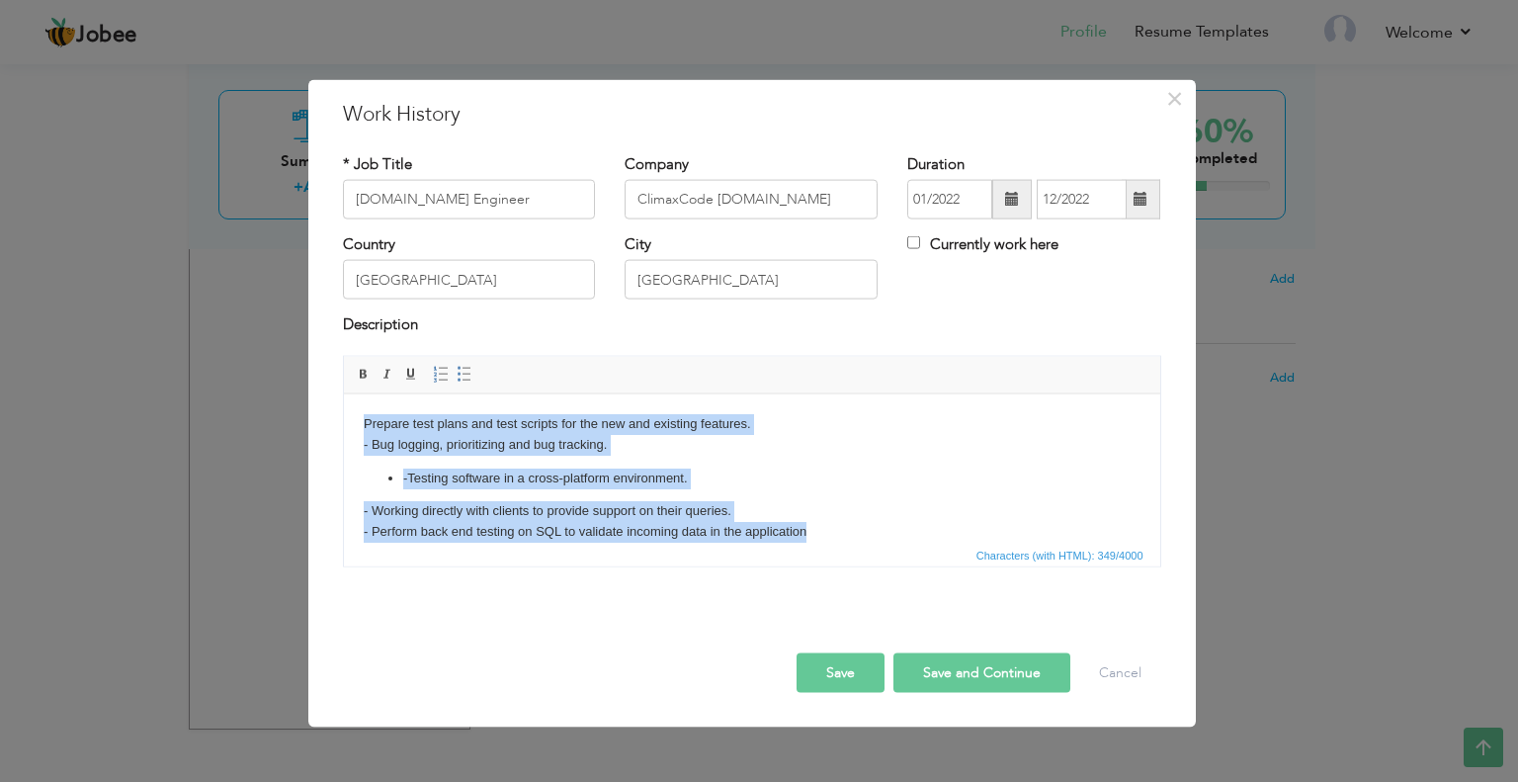
drag, startPoint x: 809, startPoint y: 532, endPoint x: 684, endPoint y: 790, distance: 286.9
click at [343, 401] on html "Prepare test plans and test scripts for the new and existing features. - Bug lo…" at bounding box center [751, 477] width 816 height 168
click at [459, 373] on span at bounding box center [465, 374] width 16 height 16
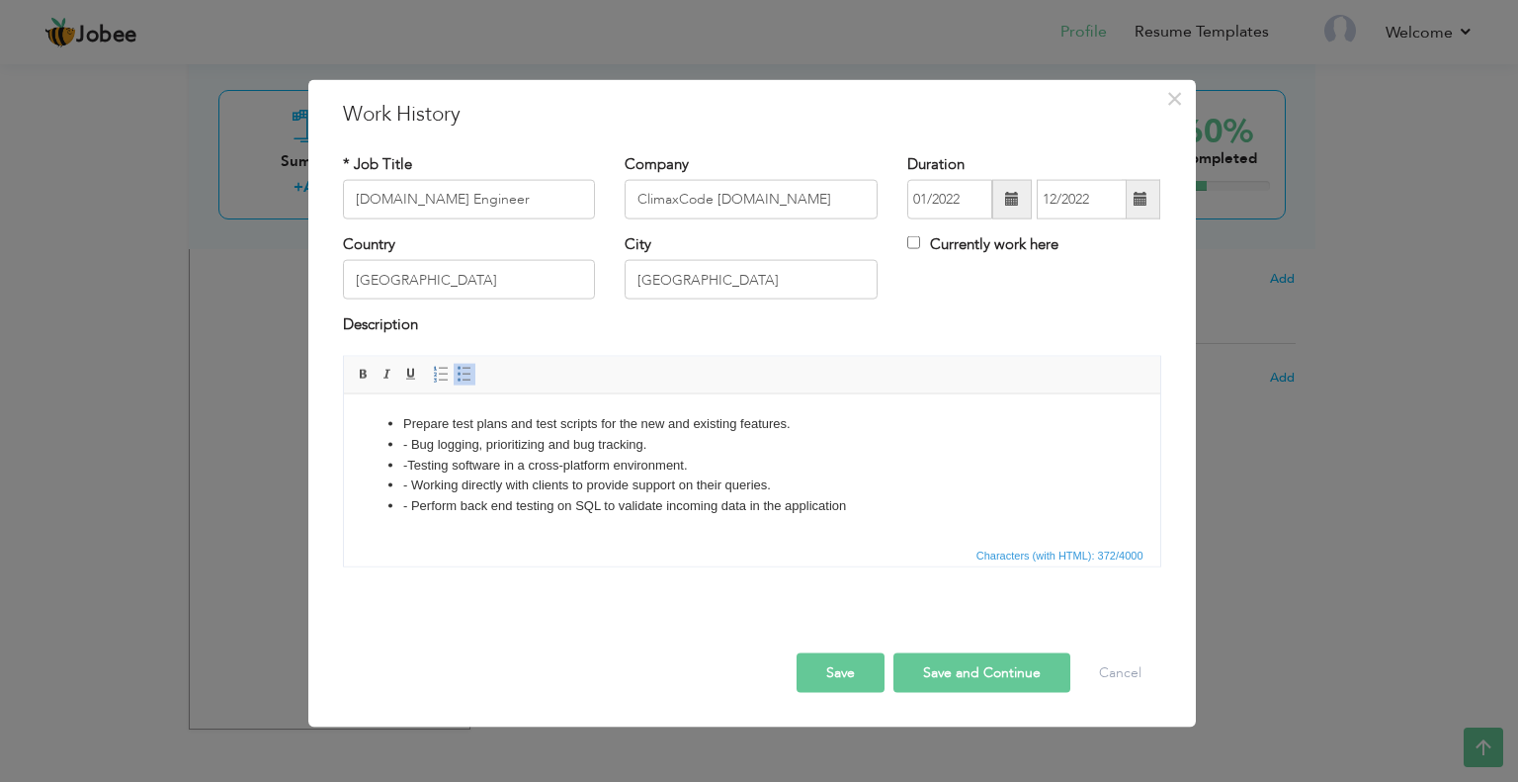
click at [412, 425] on li "Prepare test plans and test scripts for the new and existing features." at bounding box center [751, 423] width 698 height 21
click at [410, 439] on li "- Bug logging, prioritizing and bug tracking." at bounding box center [751, 444] width 698 height 21
click at [405, 420] on li "Prepare test plans and test scripts for the new and existing features." at bounding box center [751, 423] width 698 height 21
click at [412, 503] on li "- Perform back end testing on SQL to validate incoming data in the application" at bounding box center [751, 505] width 698 height 21
drag, startPoint x: 594, startPoint y: 423, endPoint x: 562, endPoint y: 425, distance: 31.7
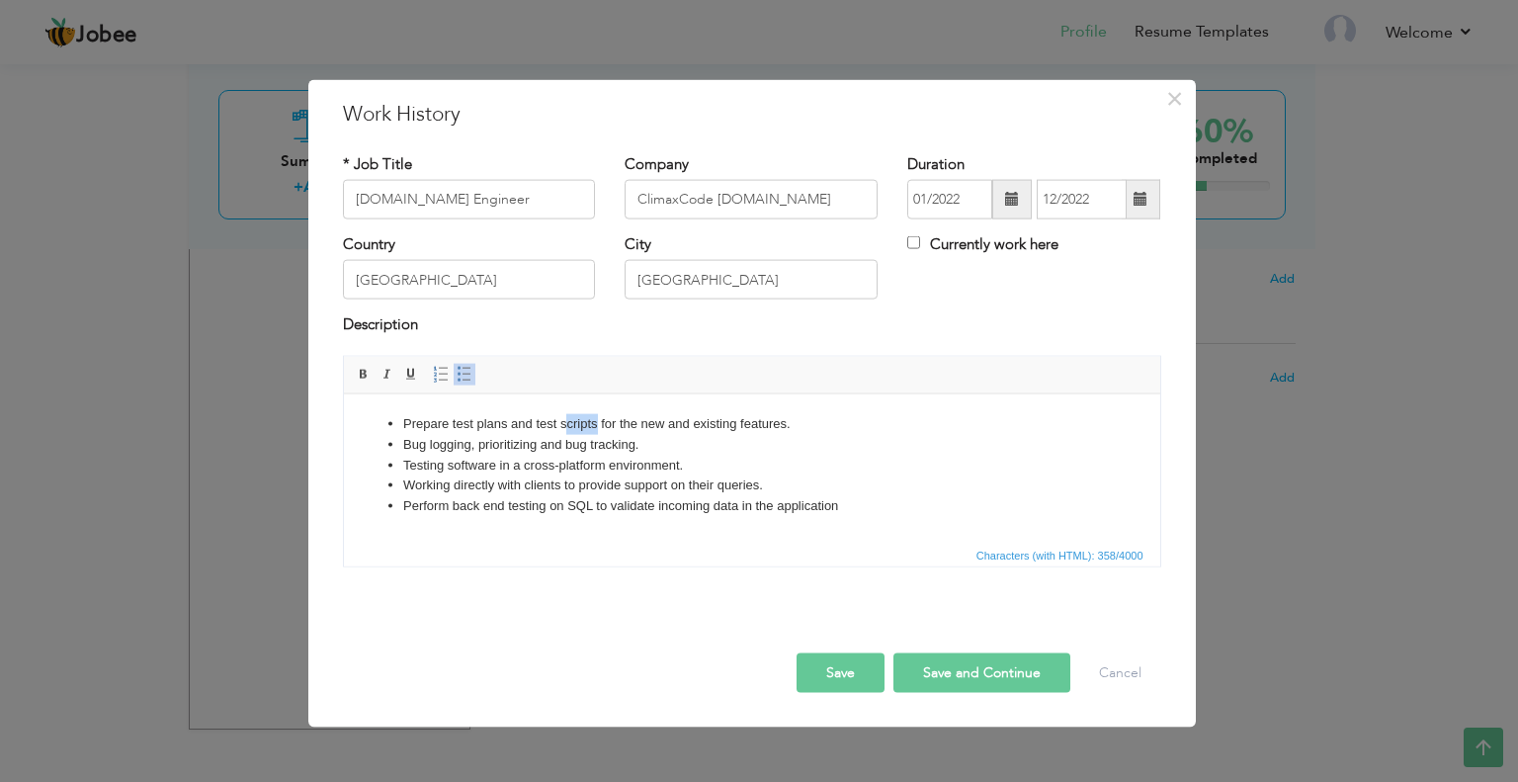
click at [562, 425] on li "Prepare test plans and test scripts for the new and existing features." at bounding box center [751, 423] width 698 height 21
click at [493, 465] on li "Testing software in a cross-platform environment." at bounding box center [751, 465] width 698 height 21
drag, startPoint x: 545, startPoint y: 465, endPoint x: 702, endPoint y: 463, distance: 157.2
click at [702, 463] on li "Testing applications in a cross-platform environment." at bounding box center [751, 465] width 698 height 21
click at [517, 465] on li "Testing applications in a Multiple Android and IOS versions" at bounding box center [751, 465] width 698 height 21
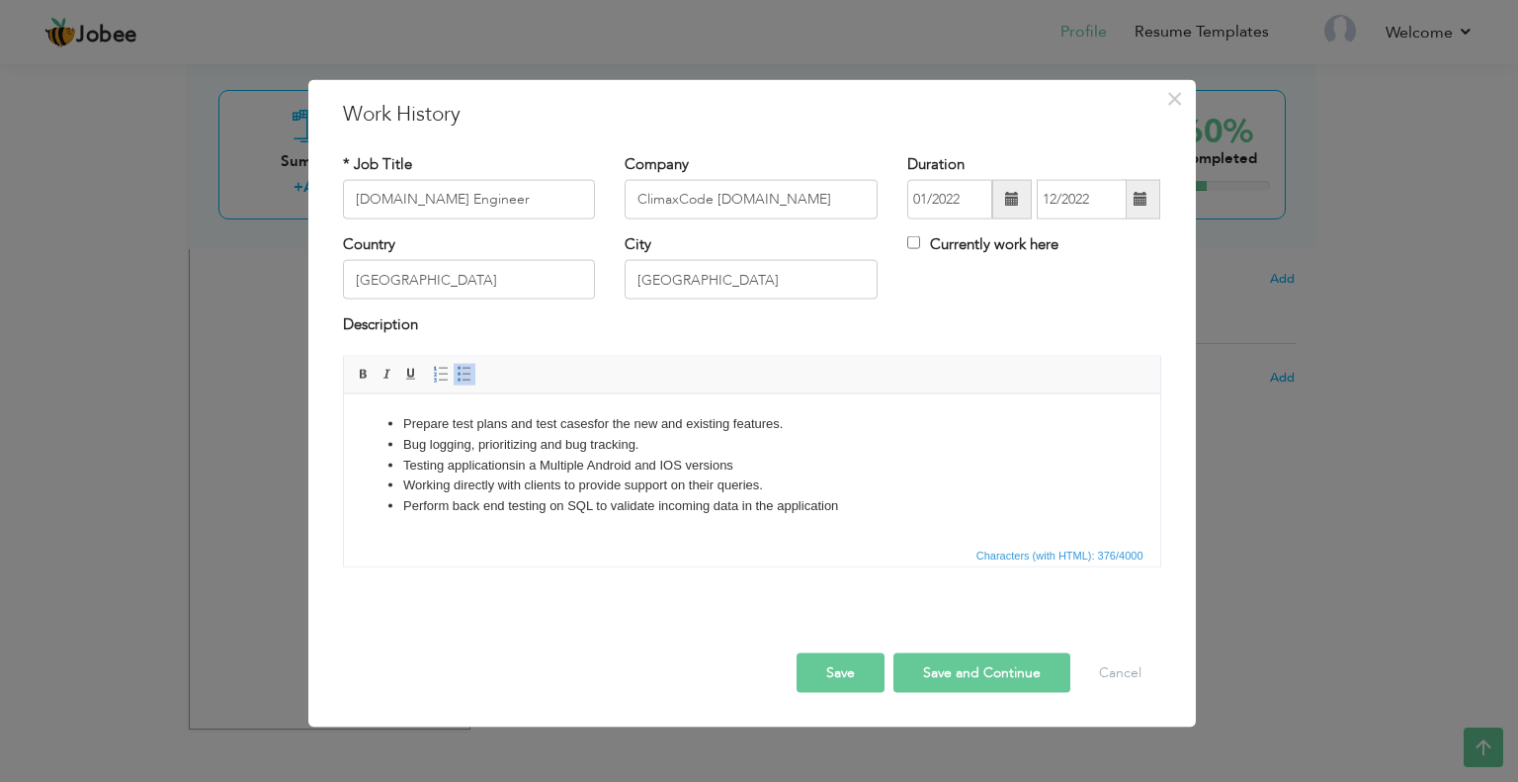
click at [588, 467] on li "Testing applications in a Multiple Android and IOS versions" at bounding box center [751, 465] width 698 height 21
click at [449, 461] on li "Testing applications in a Multiple Android and IOS versions" at bounding box center [751, 465] width 698 height 21
drag, startPoint x: 864, startPoint y: 511, endPoint x: 398, endPoint y: 518, distance: 465.6
click at [397, 518] on html "Prepare test plans and test cases for the new and existing features. Bug loggin…" at bounding box center [751, 464] width 816 height 142
click at [934, 661] on button "Save and Continue" at bounding box center [981, 672] width 177 height 40
